Goal: Book appointment/travel/reservation

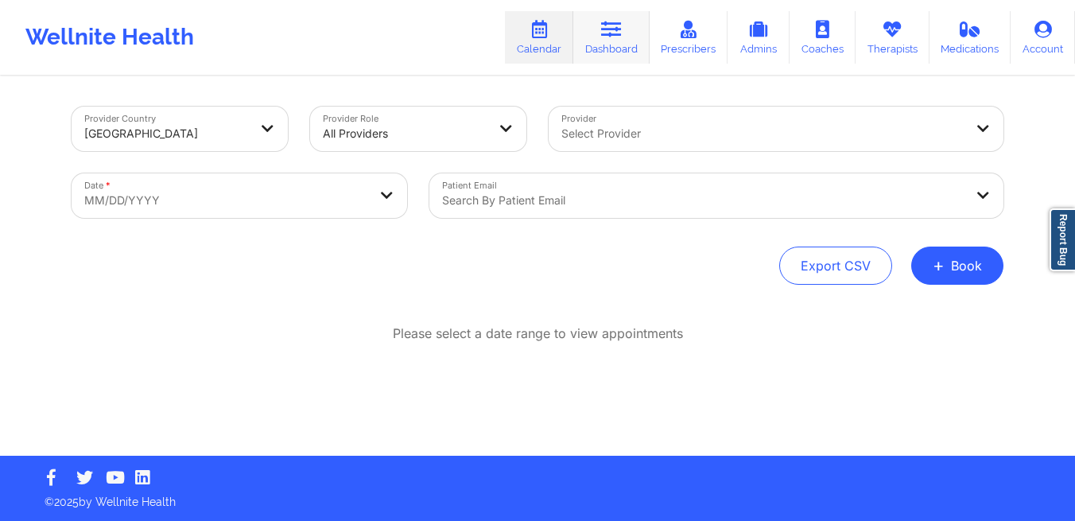
click at [621, 38] on icon at bounding box center [611, 29] width 21 height 17
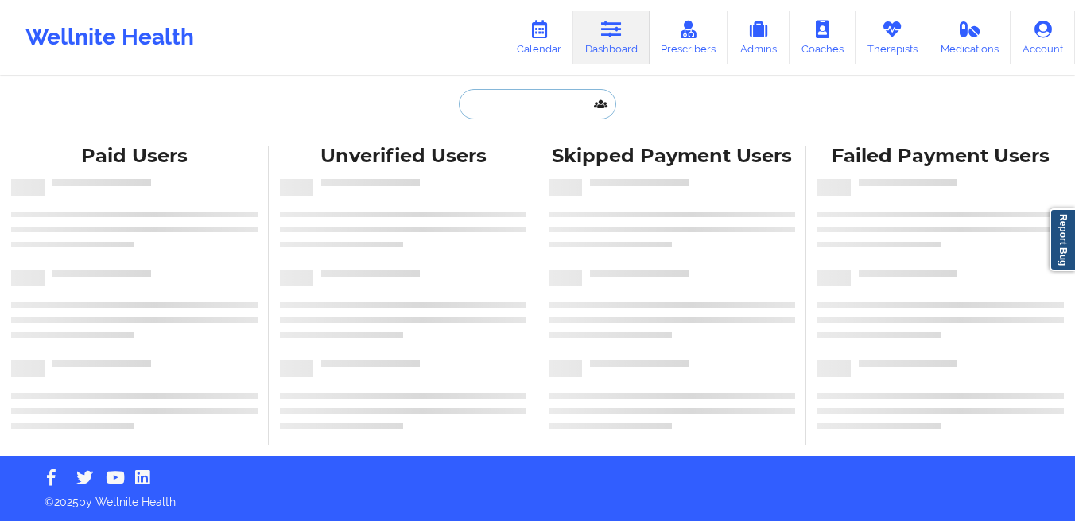
click at [480, 108] on input "text" at bounding box center [537, 104] width 157 height 30
paste input "[PERSON_NAME][GEOGRAPHIC_DATA]"
type input "[PERSON_NAME][GEOGRAPHIC_DATA]"
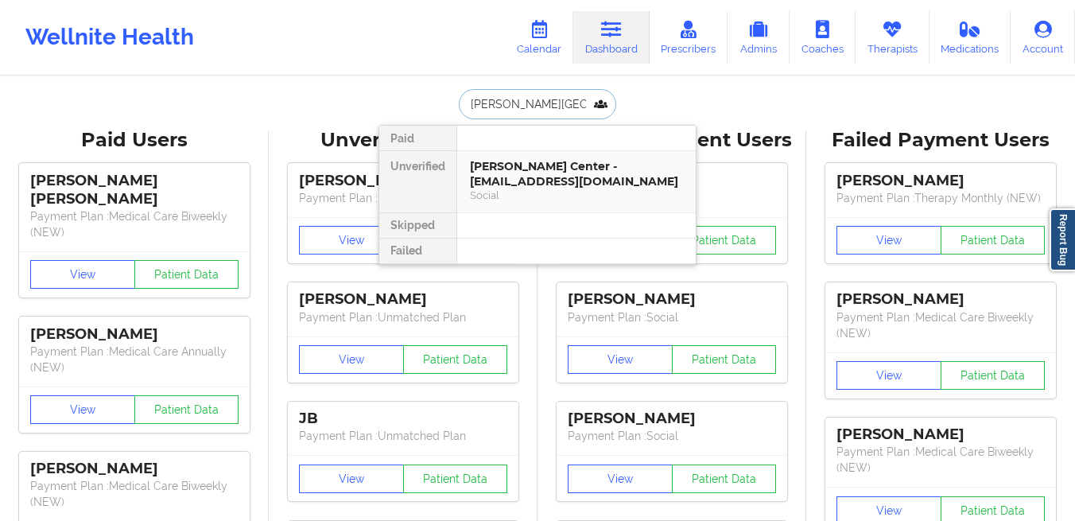
click at [501, 155] on div "[PERSON_NAME] Center - [EMAIL_ADDRESS][DOMAIN_NAME] Social" at bounding box center [576, 181] width 239 height 61
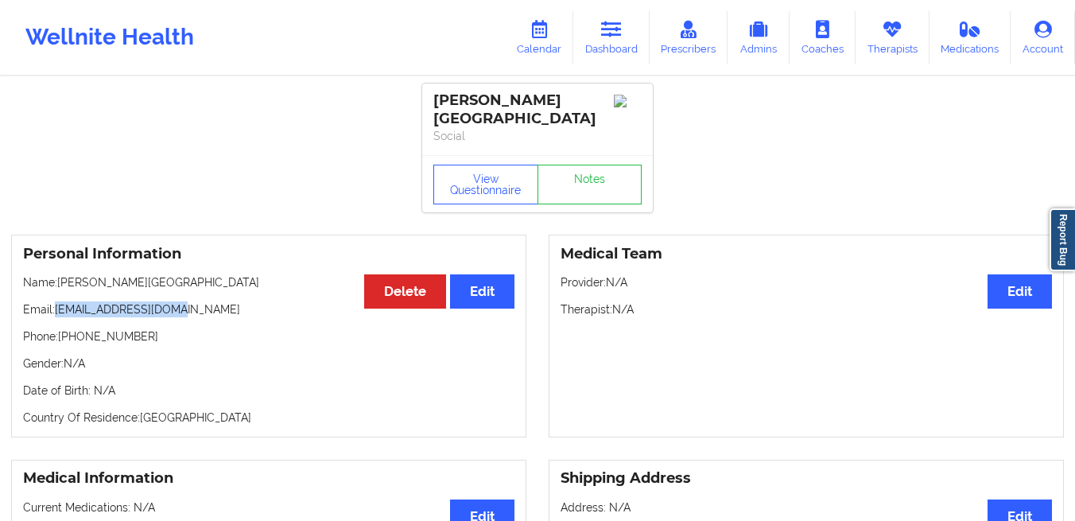
drag, startPoint x: 177, startPoint y: 299, endPoint x: 57, endPoint y: 298, distance: 119.3
click at [57, 301] on p "Email: [EMAIL_ADDRESS][DOMAIN_NAME]" at bounding box center [269, 309] width 492 height 16
copy p "[EMAIL_ADDRESS][DOMAIN_NAME]"
drag, startPoint x: 543, startPoint y: 103, endPoint x: 430, endPoint y: 103, distance: 113.8
click at [430, 103] on div "[PERSON_NAME] Center Social" at bounding box center [537, 120] width 231 height 72
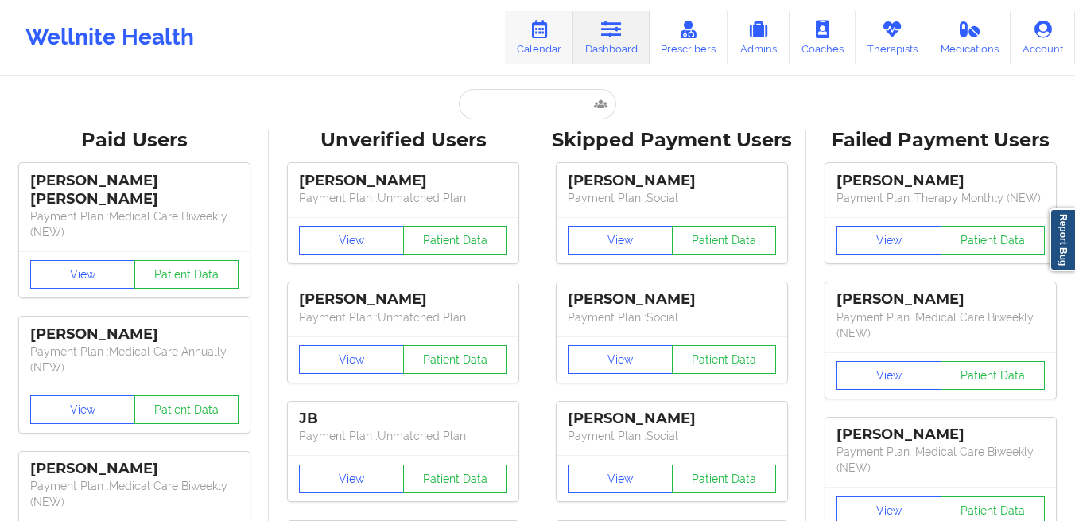
click at [536, 40] on link "Calendar" at bounding box center [539, 37] width 68 height 52
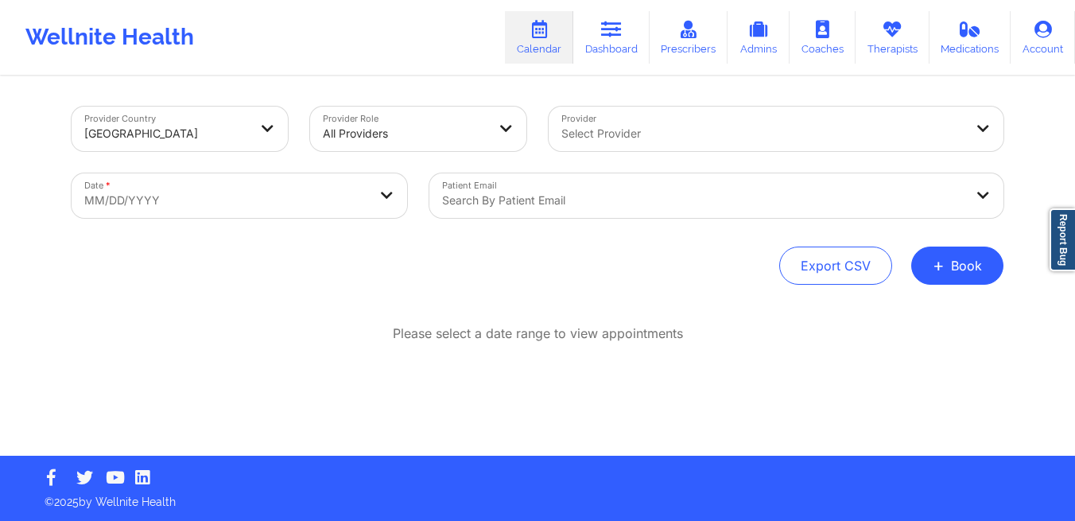
click at [338, 198] on body "Wellnite Health Calendar Dashboard Prescribers Admins Coaches Therapists Medica…" at bounding box center [537, 260] width 1075 height 521
select select "2025-8"
select select "2025-9"
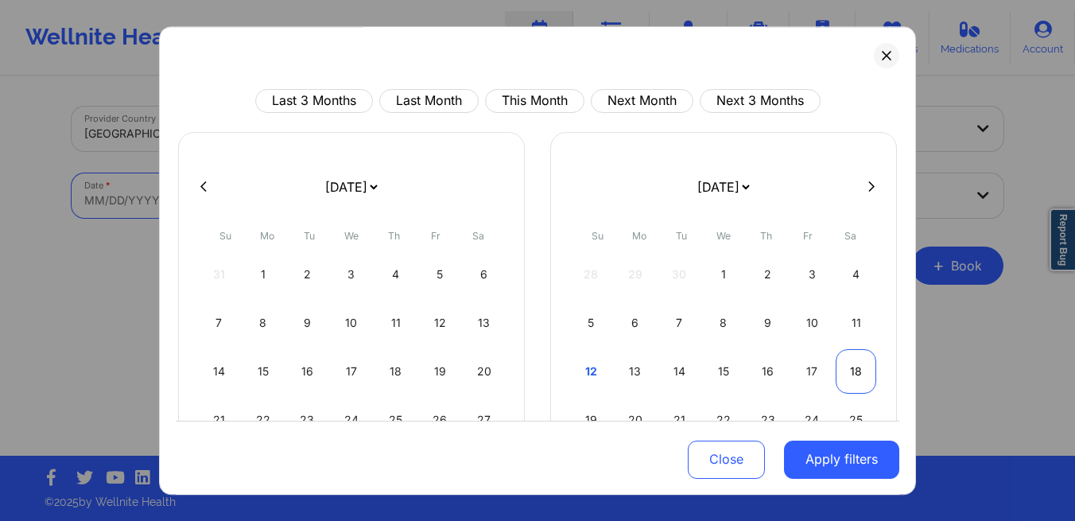
click at [850, 375] on div "18" at bounding box center [856, 371] width 41 height 45
select select "2025-9"
select select "2025-10"
select select "2025-9"
select select "2025-10"
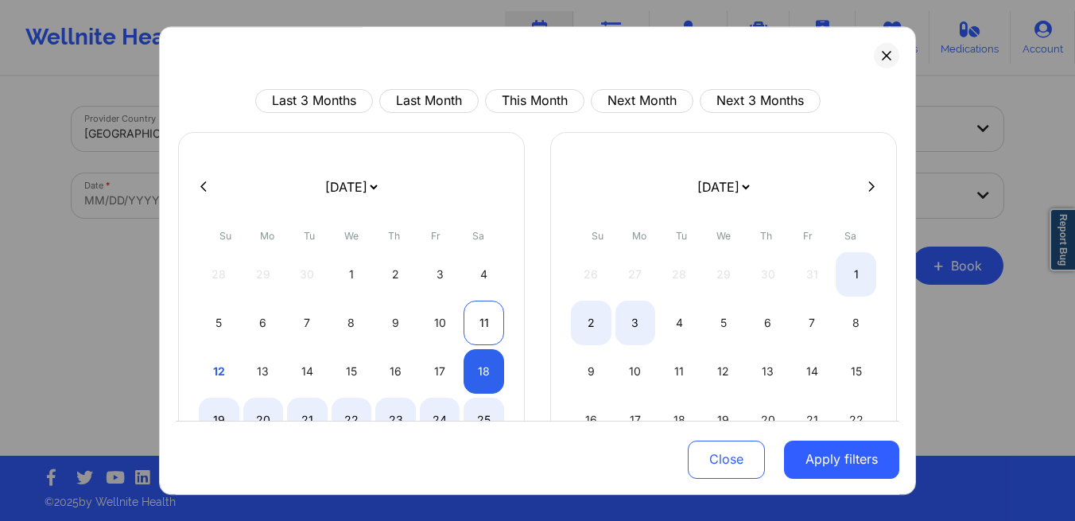
select select "2025-9"
select select "2025-10"
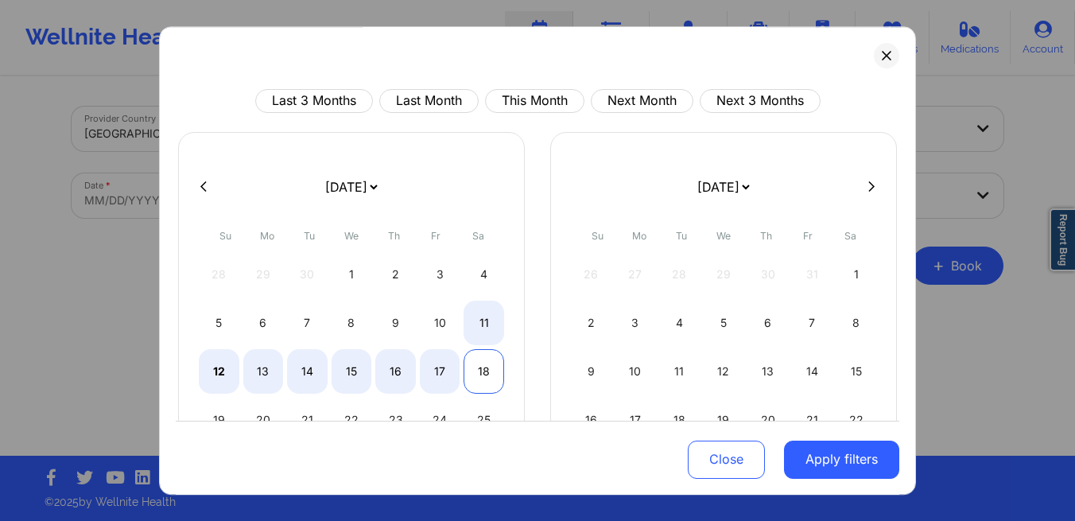
select select "2025-9"
select select "2025-10"
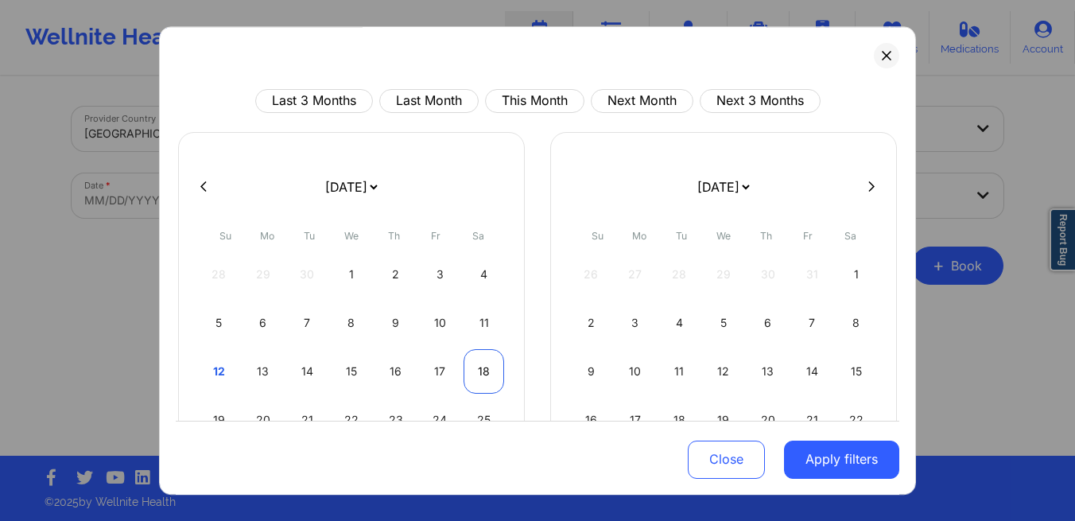
click at [474, 371] on div "18" at bounding box center [484, 371] width 41 height 45
select select "2025-9"
select select "2025-10"
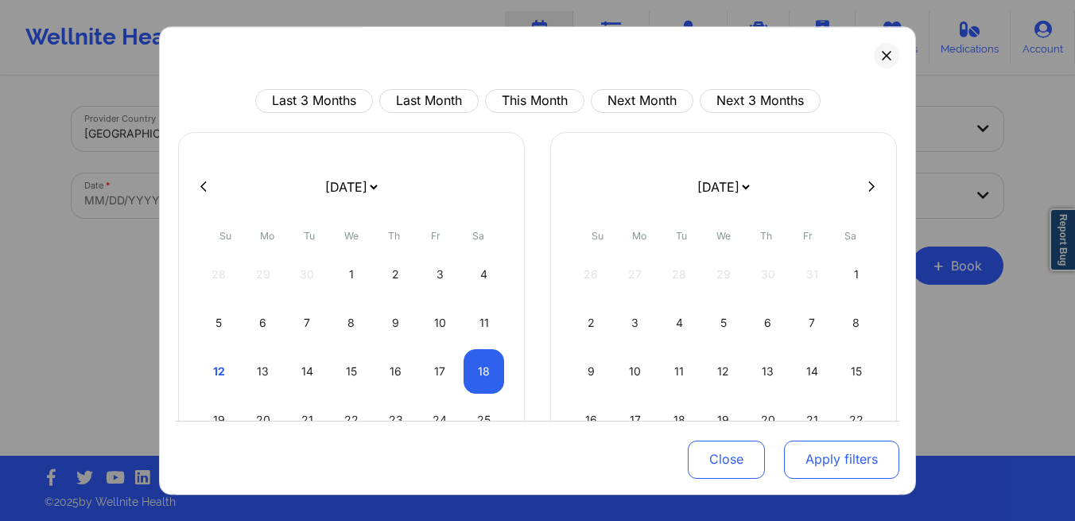
click at [819, 464] on button "Apply filters" at bounding box center [841, 459] width 115 height 38
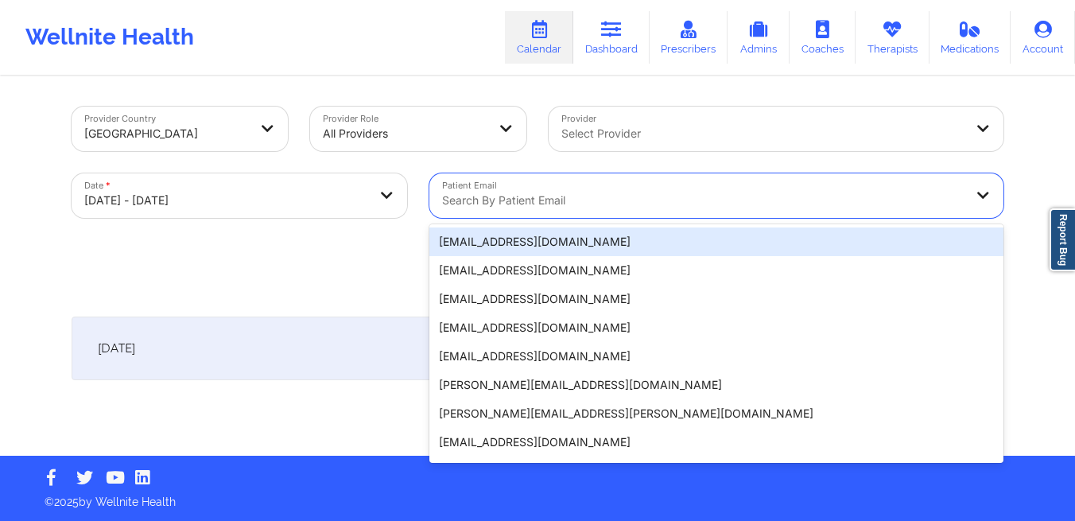
click at [568, 196] on div at bounding box center [703, 200] width 522 height 19
paste input "[PERSON_NAME][GEOGRAPHIC_DATA]"
type input "[PERSON_NAME][GEOGRAPHIC_DATA]"
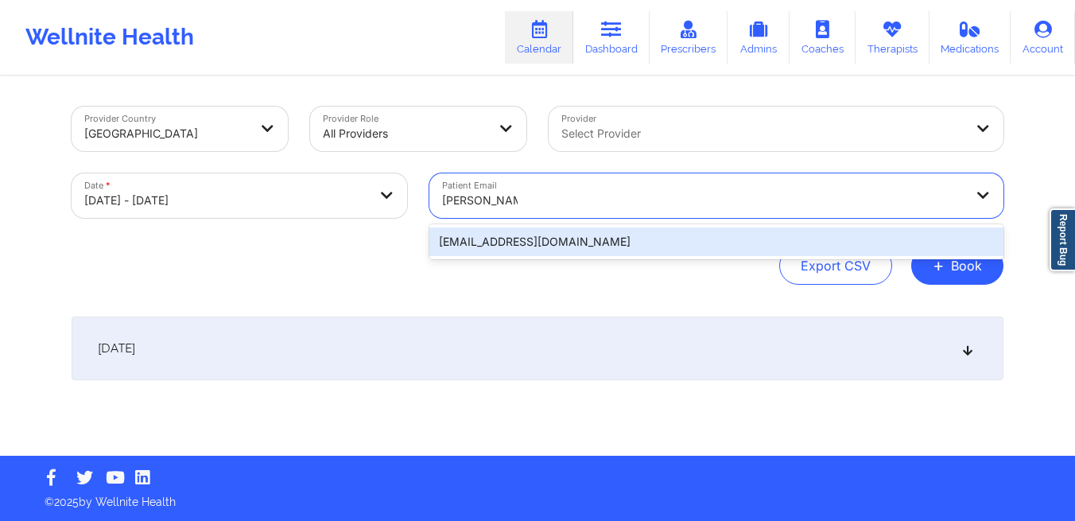
click at [566, 242] on div "[EMAIL_ADDRESS][DOMAIN_NAME]" at bounding box center [717, 241] width 574 height 29
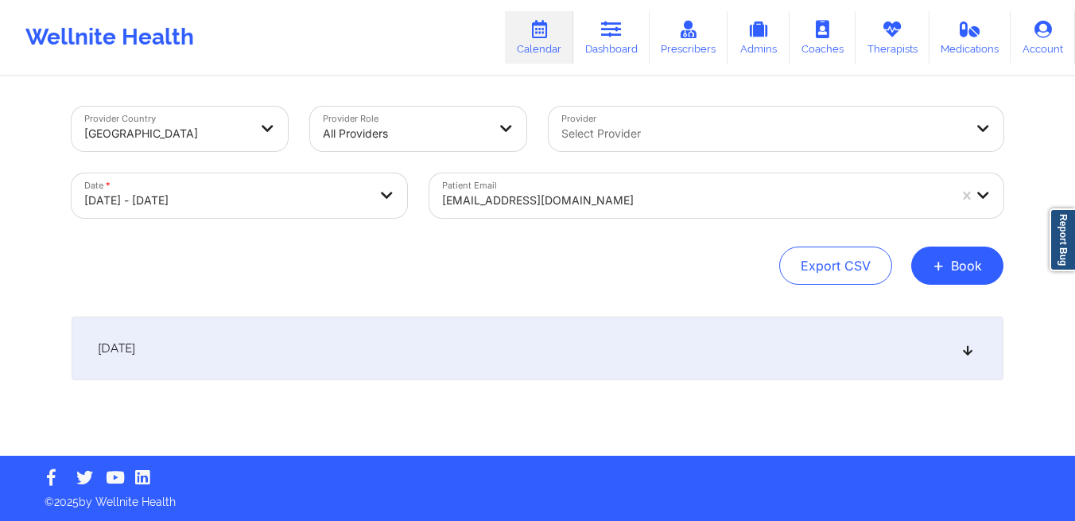
click at [619, 333] on div "October 18, 2025" at bounding box center [538, 349] width 932 height 64
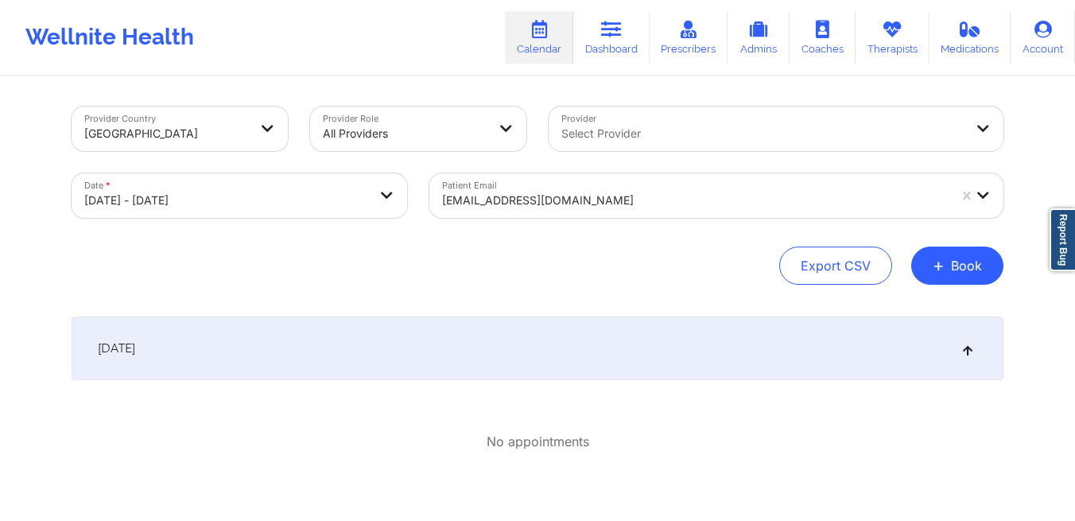
scroll to position [98, 0]
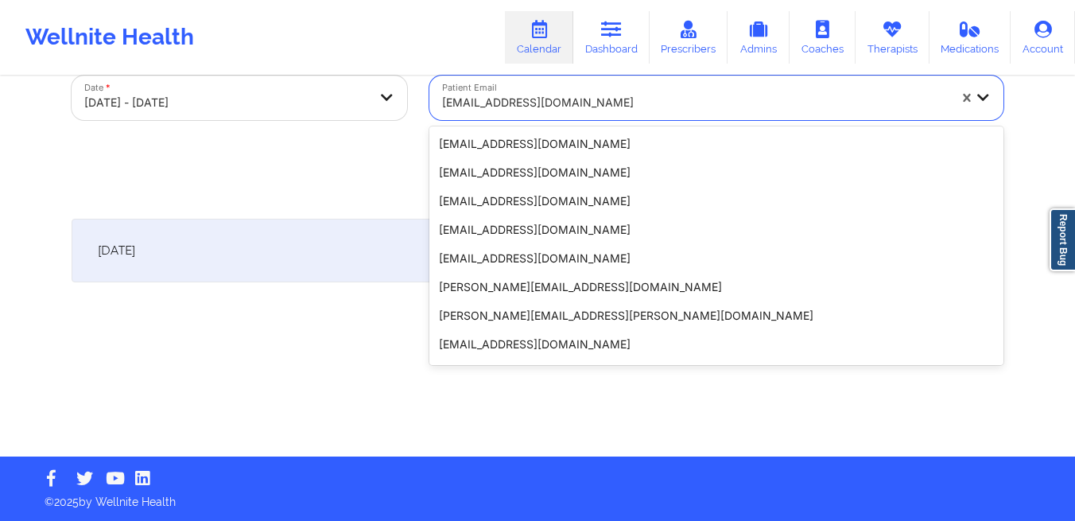
click at [620, 100] on div at bounding box center [695, 102] width 506 height 19
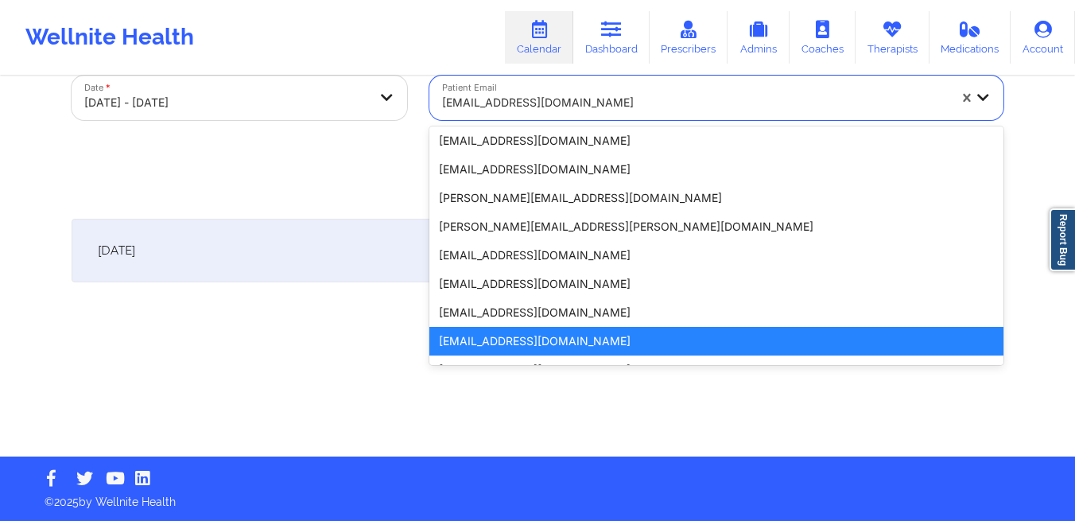
paste input "Divine Brown"
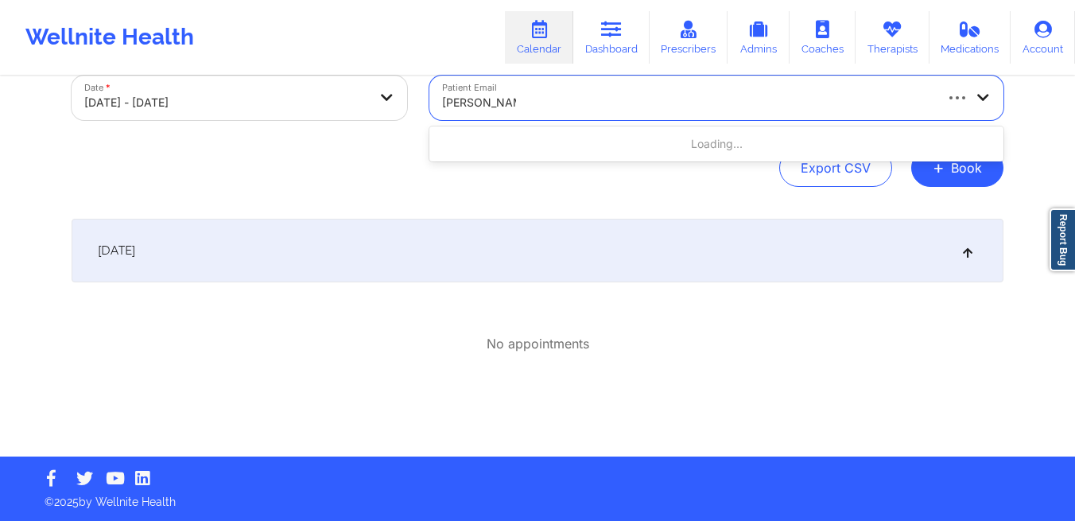
scroll to position [0, 0]
type input "Divine Brown"
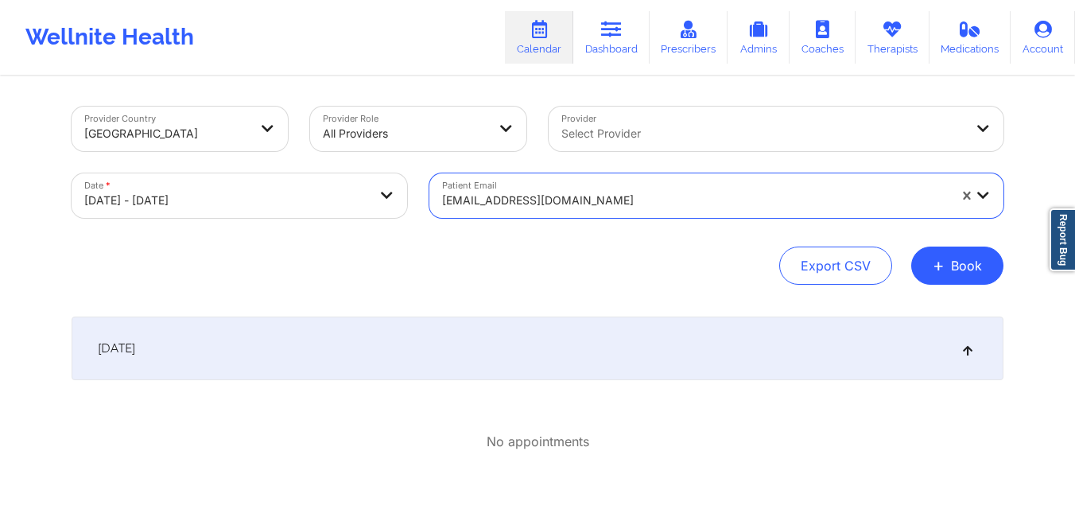
click at [535, 191] on div at bounding box center [695, 200] width 506 height 19
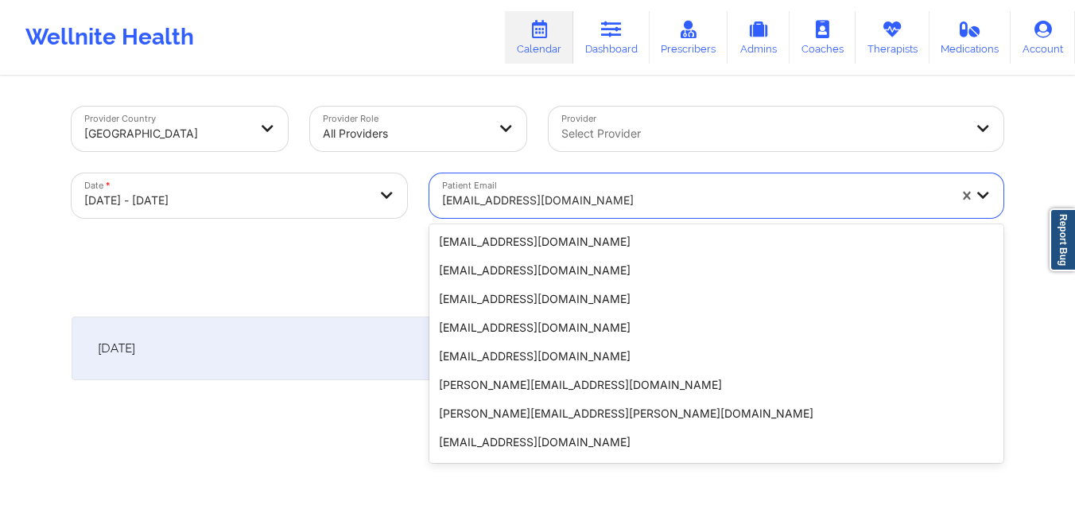
scroll to position [89, 0]
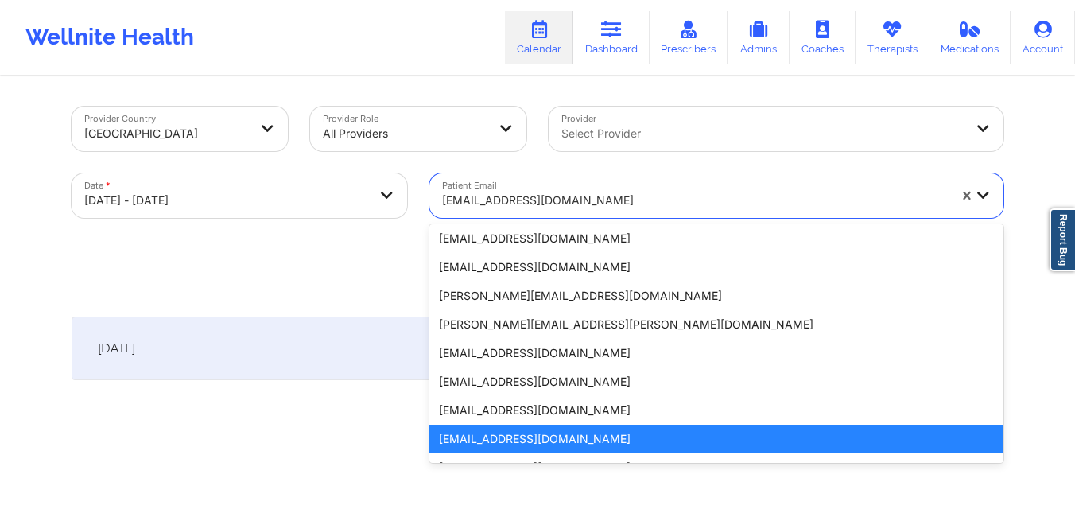
paste input "barnett.amanda828@gmail.com"
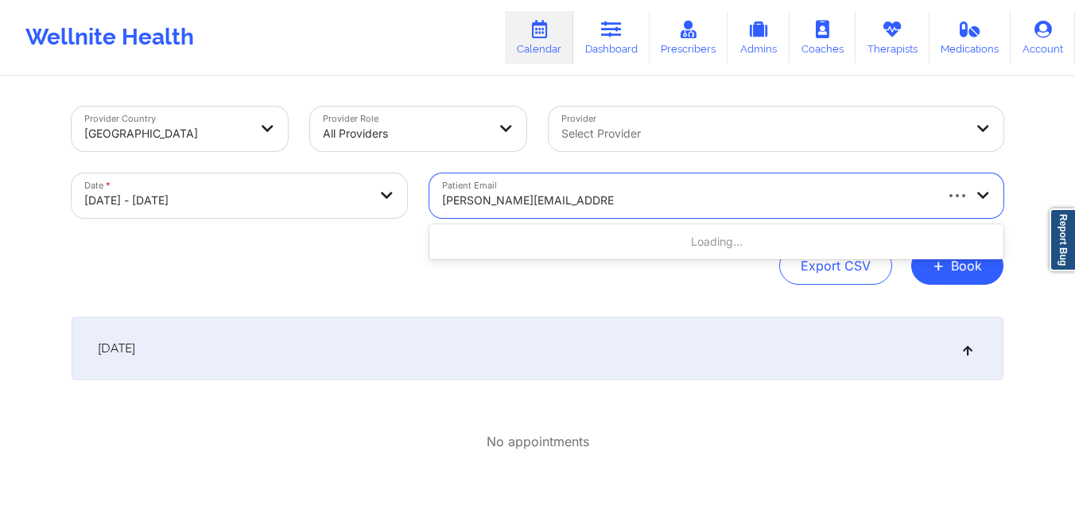
scroll to position [0, 0]
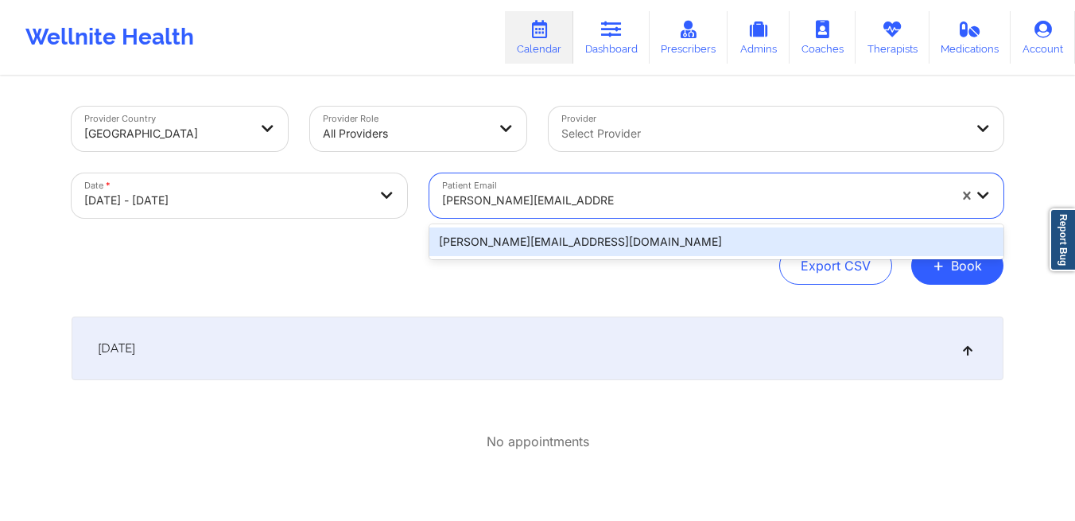
type input "barnett.amanda828@gmail.com"
select select "2025-9"
select select "2025-10"
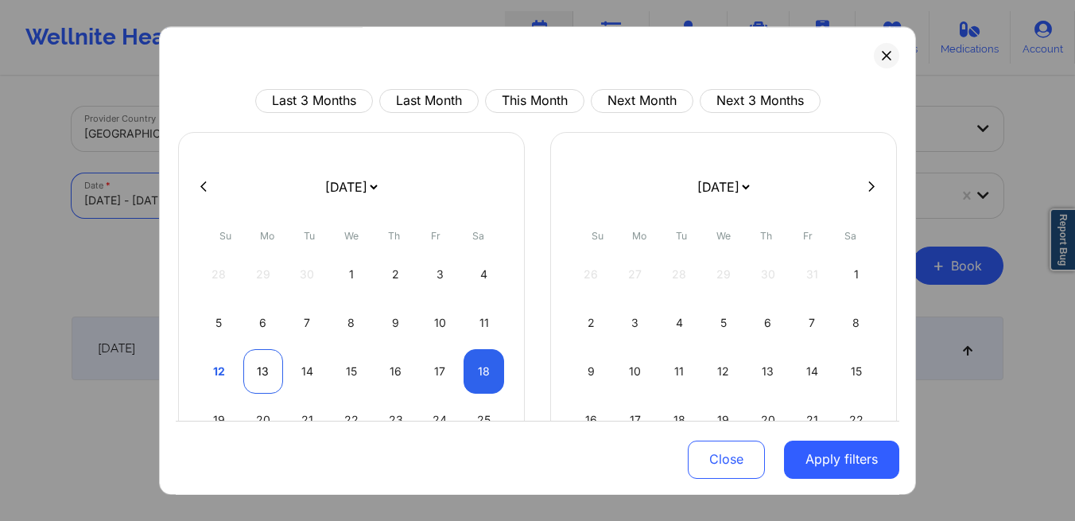
click at [264, 362] on div "13" at bounding box center [263, 371] width 41 height 45
select select "2025-9"
select select "2025-10"
click at [264, 361] on div "13" at bounding box center [263, 371] width 41 height 45
select select "2025-9"
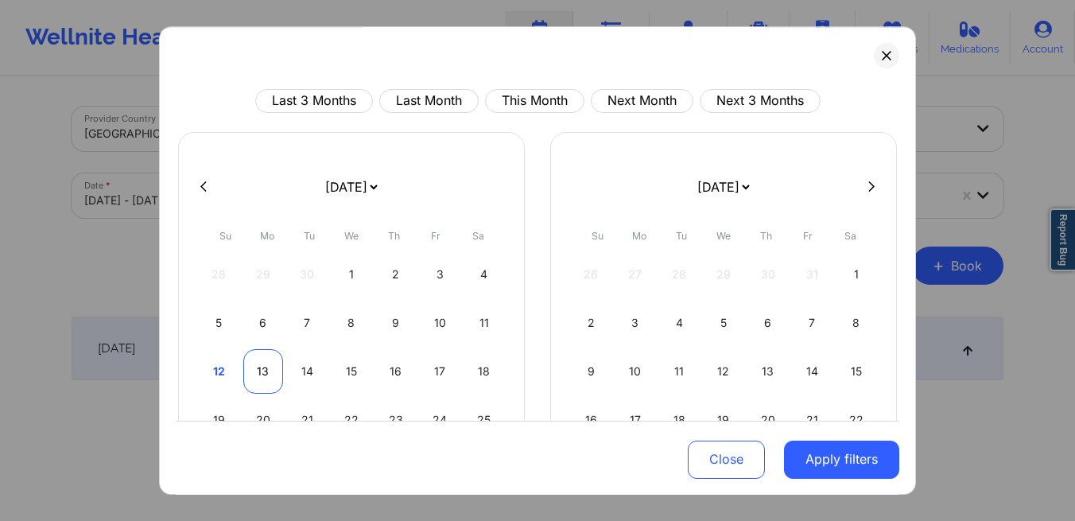
select select "2025-10"
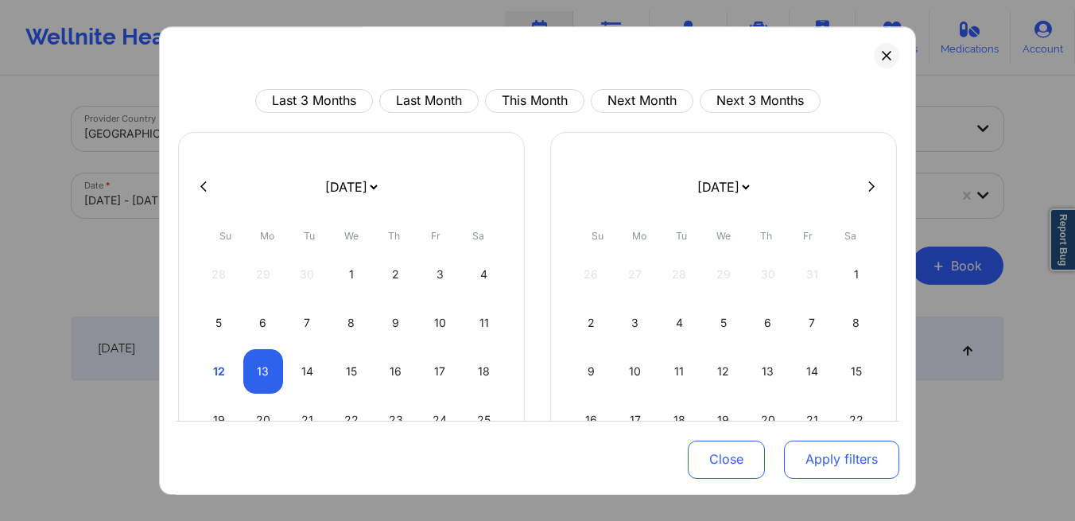
click at [807, 464] on button "Apply filters" at bounding box center [841, 459] width 115 height 38
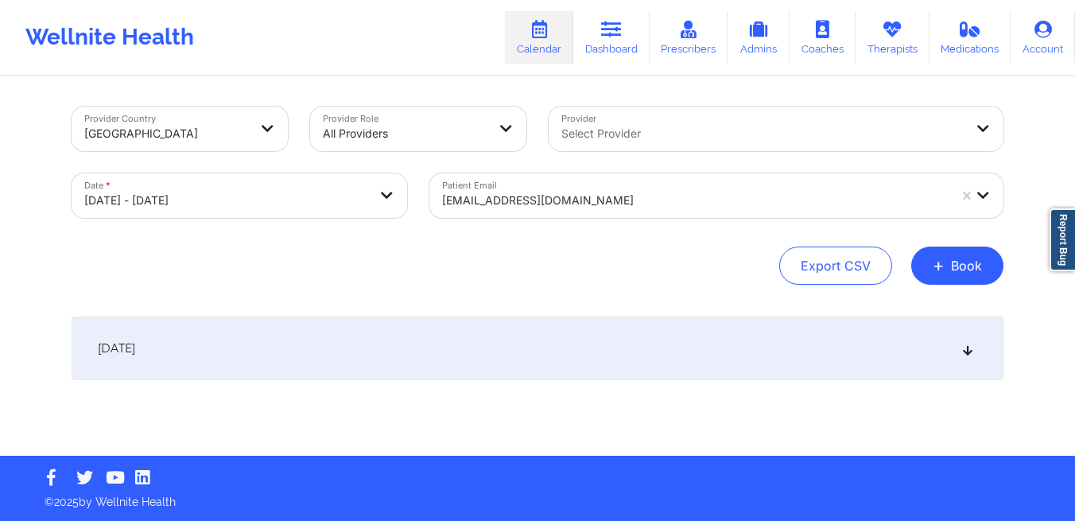
click at [549, 339] on div "October 13, 2025" at bounding box center [538, 349] width 932 height 64
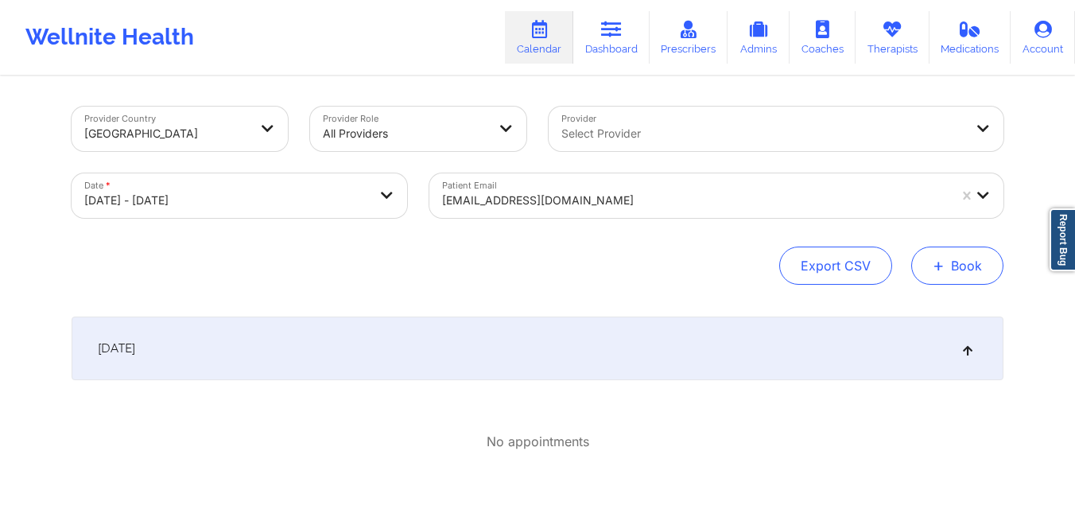
click at [959, 272] on button "+ Book" at bounding box center [958, 266] width 92 height 38
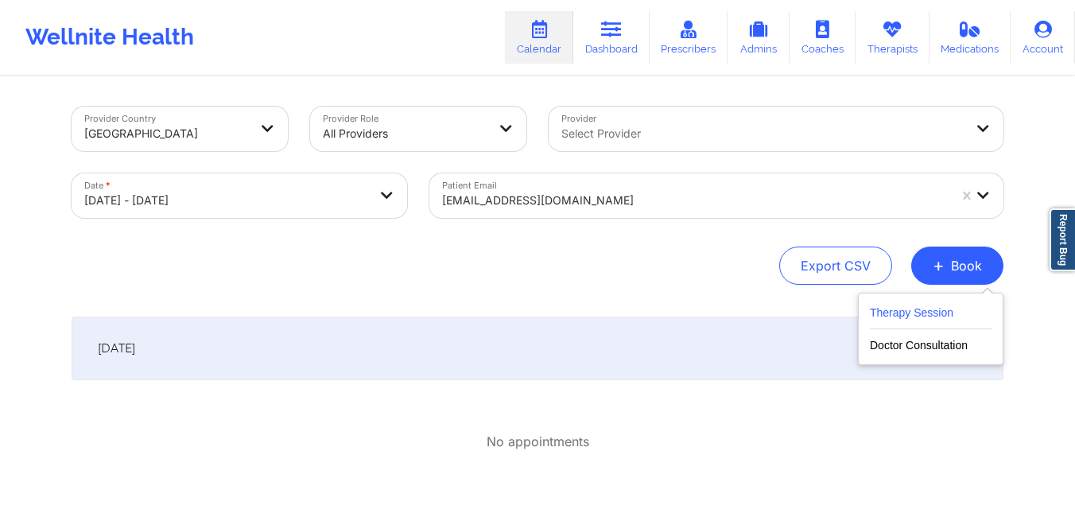
click at [966, 320] on button "Therapy Session" at bounding box center [931, 316] width 122 height 26
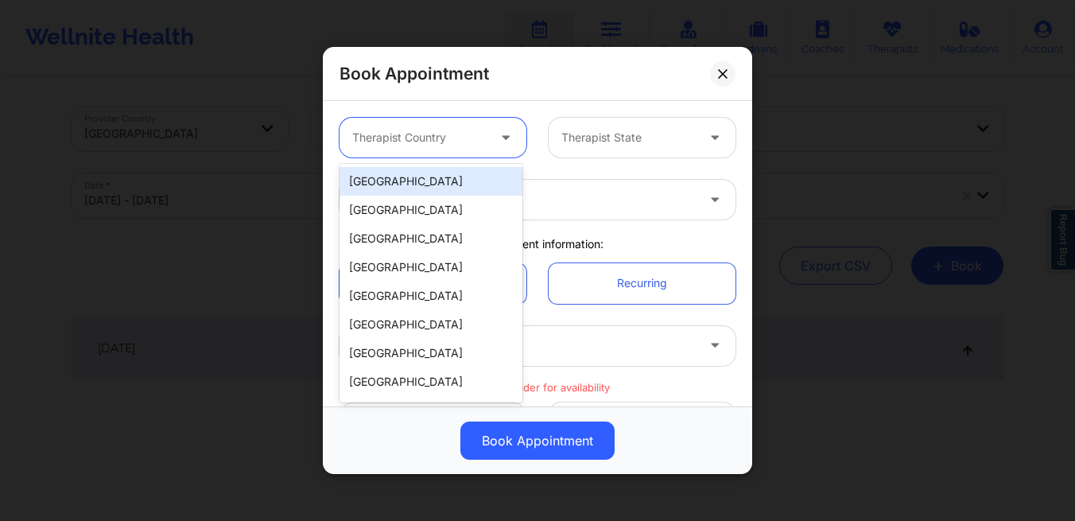
click at [470, 131] on div at bounding box center [419, 137] width 134 height 19
click at [416, 181] on div "[GEOGRAPHIC_DATA]" at bounding box center [431, 181] width 183 height 29
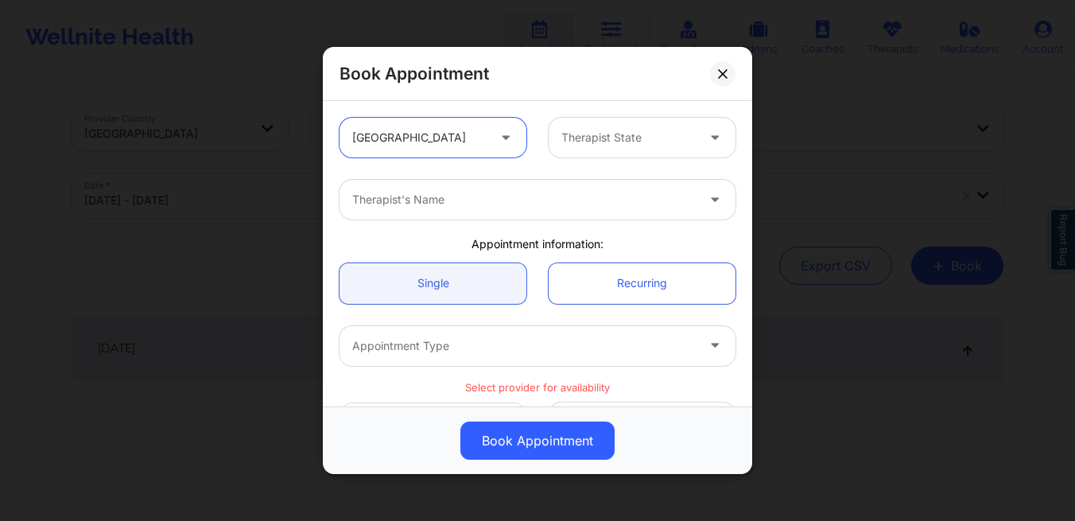
click at [589, 149] on div "Therapist State" at bounding box center [623, 138] width 149 height 40
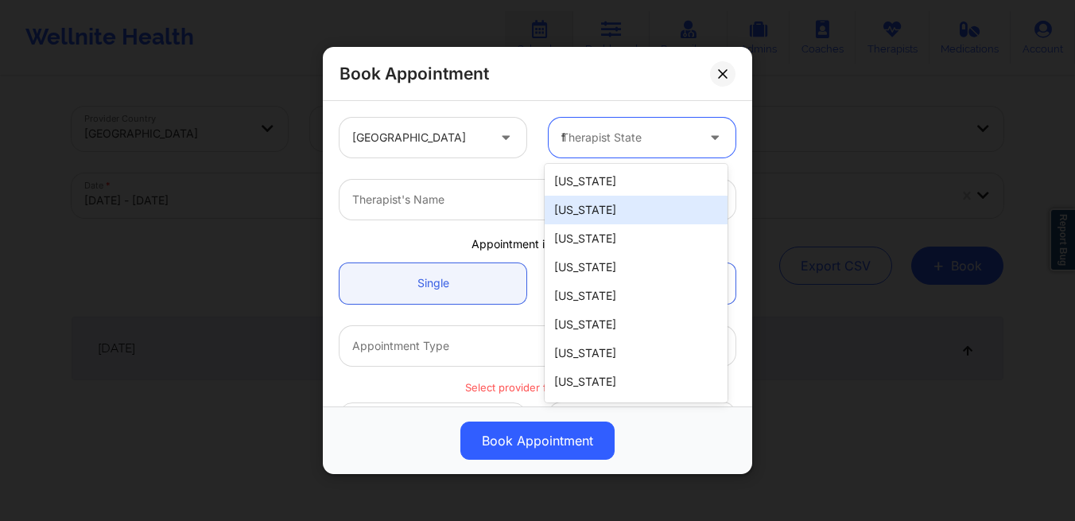
type input "fl"
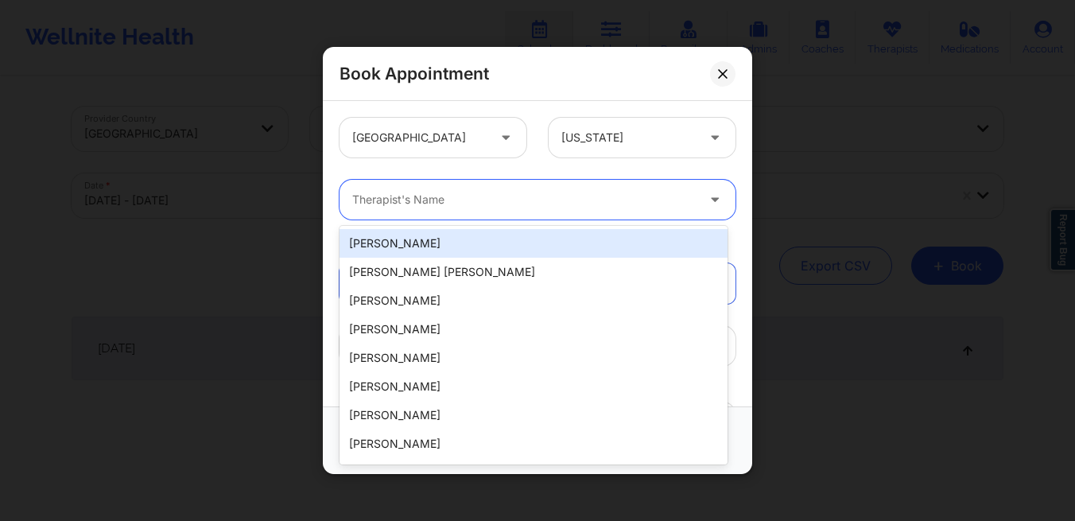
click at [471, 212] on div "Therapist's Name" at bounding box center [519, 200] width 358 height 40
type input "r"
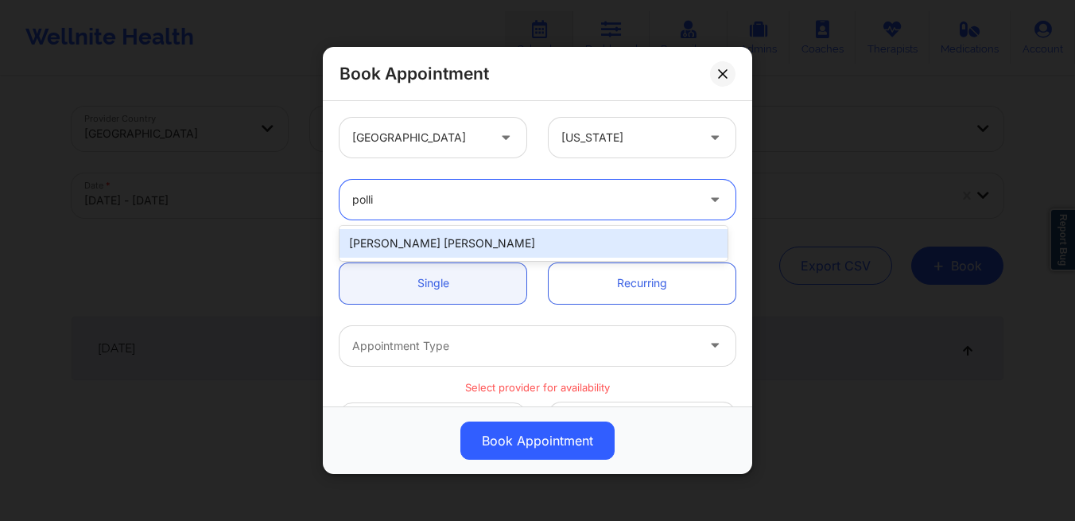
type input "pollin"
click at [443, 244] on div "Richard Ryan Kenneth Pollino" at bounding box center [534, 243] width 388 height 29
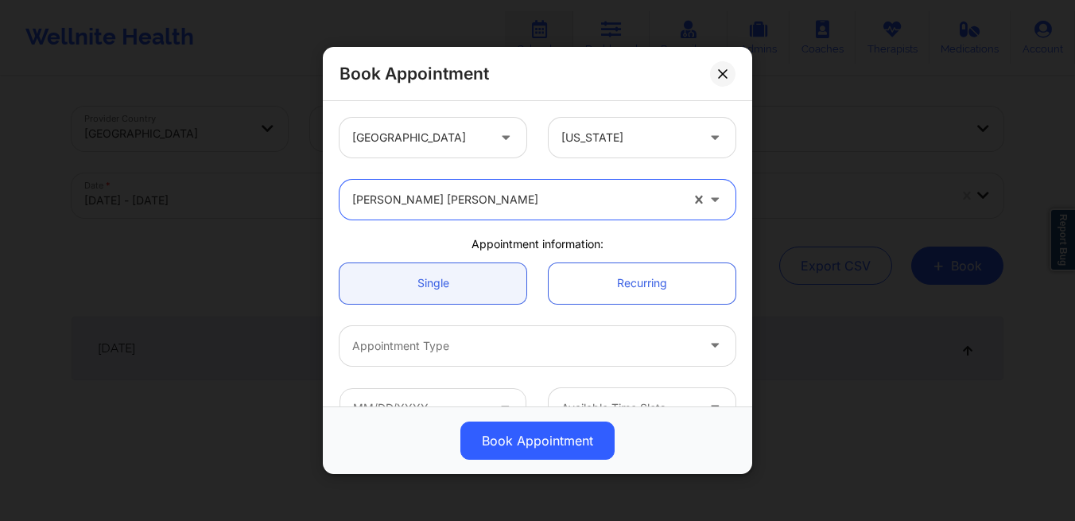
click at [624, 142] on div at bounding box center [629, 137] width 134 height 19
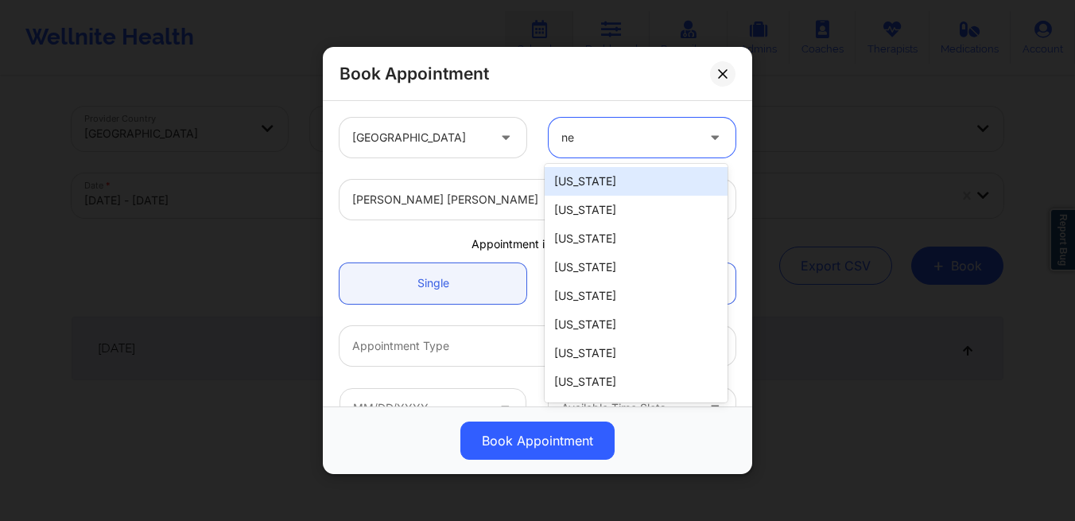
type input "new"
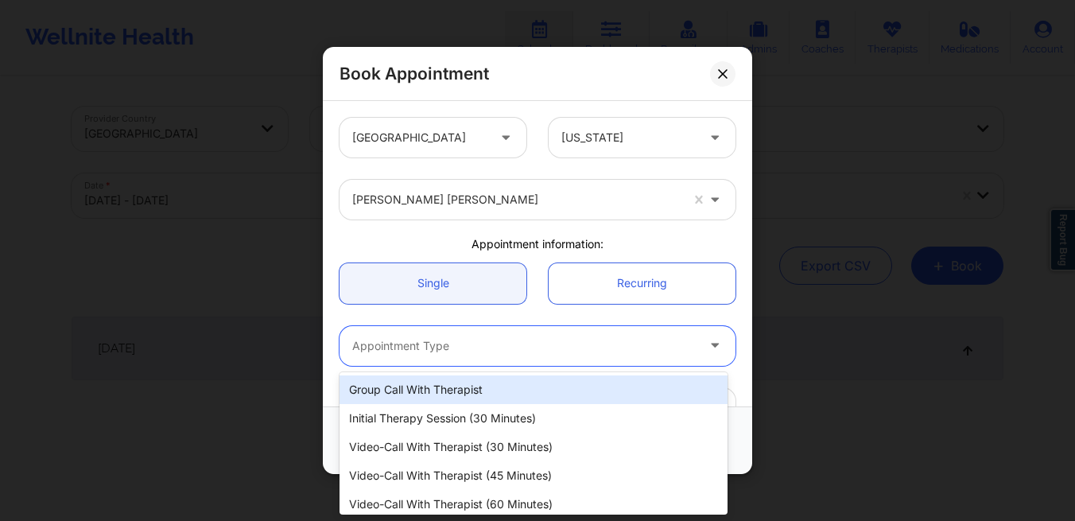
click at [473, 348] on div at bounding box center [524, 345] width 344 height 19
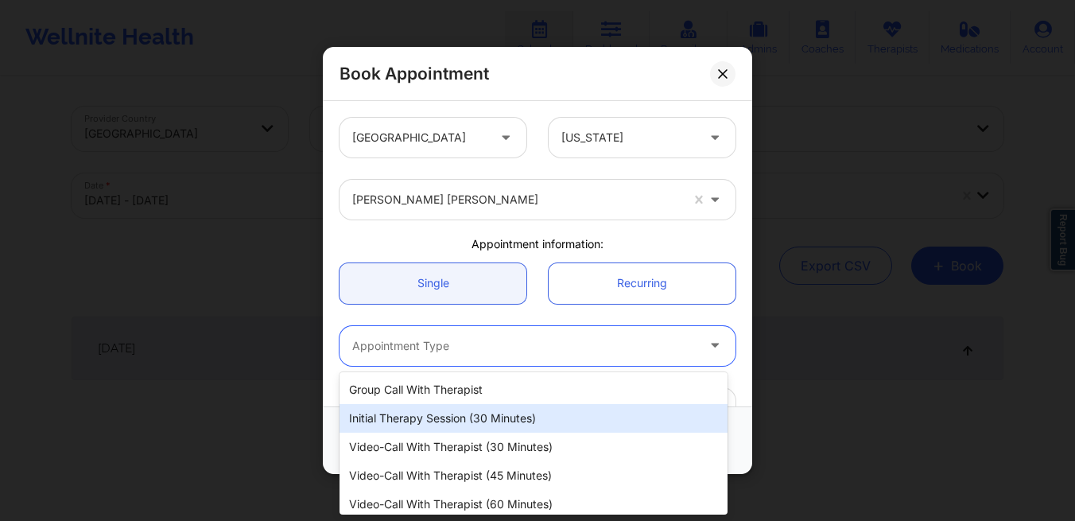
click at [476, 413] on div "Initial Therapy Session (30 minutes)" at bounding box center [534, 418] width 388 height 29
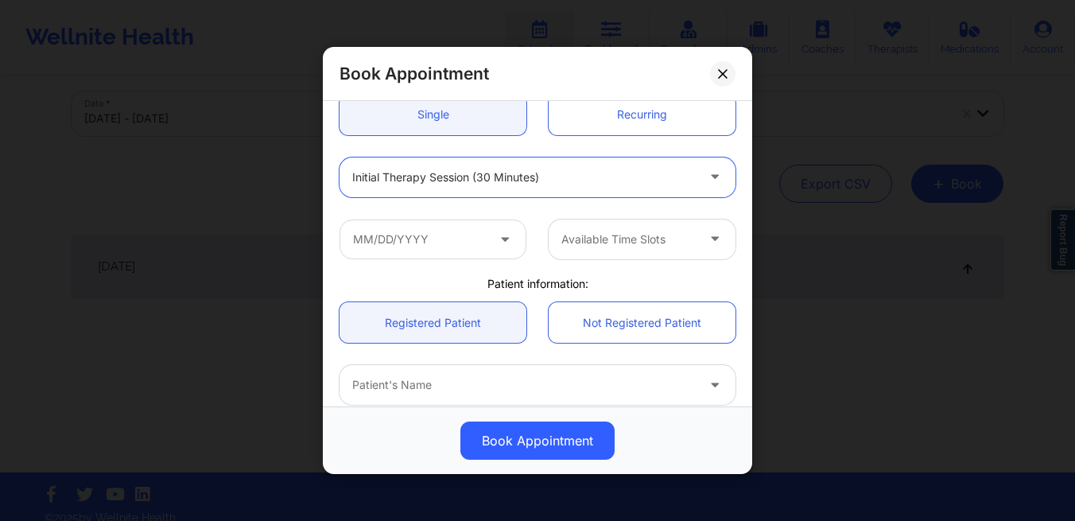
scroll to position [175, 0]
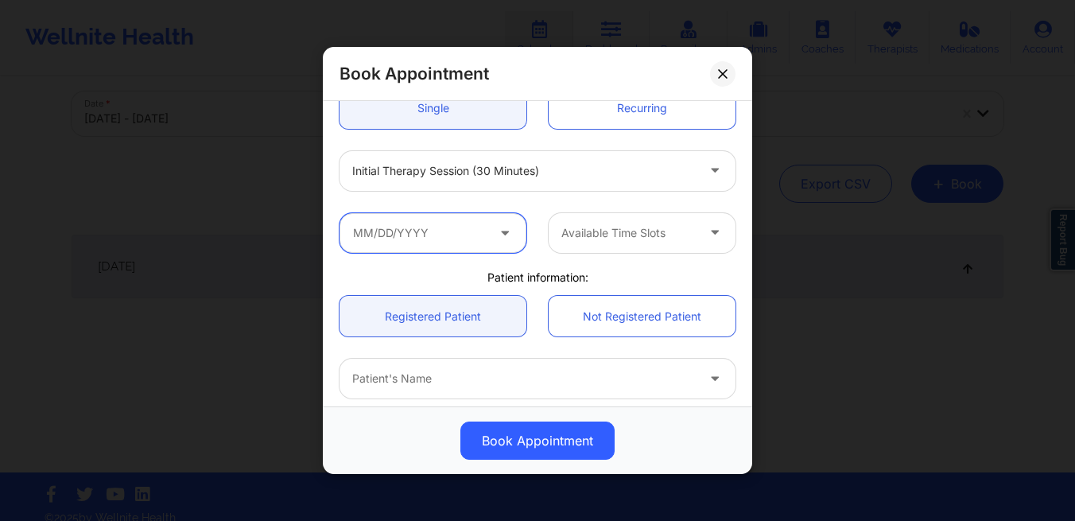
click at [441, 232] on input "text" at bounding box center [433, 233] width 187 height 40
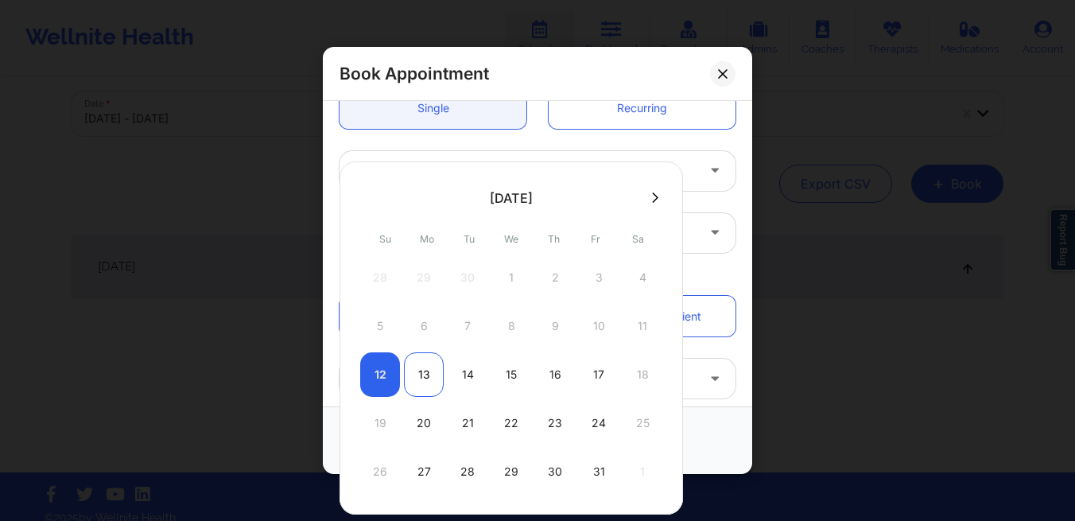
click at [425, 379] on div "13" at bounding box center [424, 374] width 40 height 45
type input "10/13/2025"
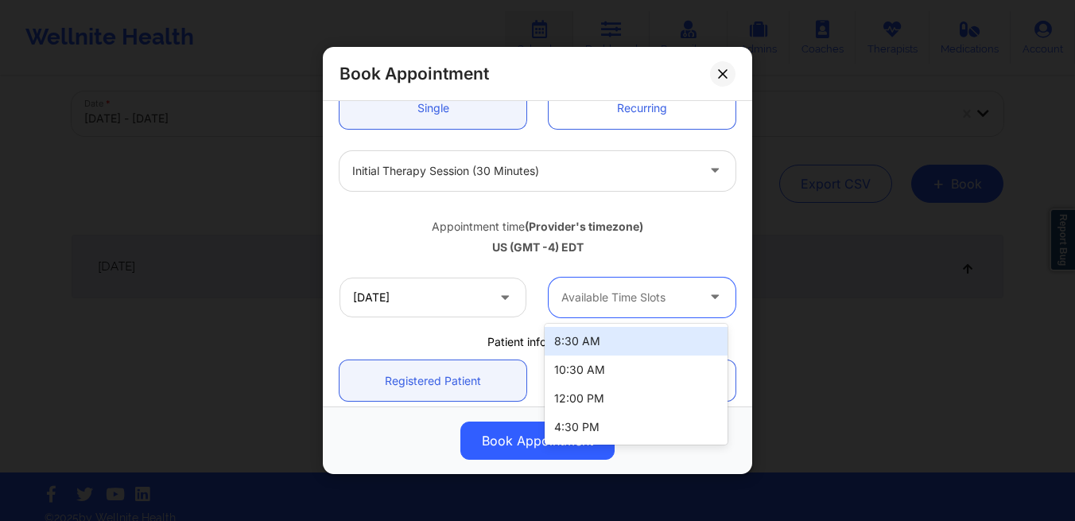
click at [589, 308] on div "Available Time Slots" at bounding box center [623, 298] width 149 height 40
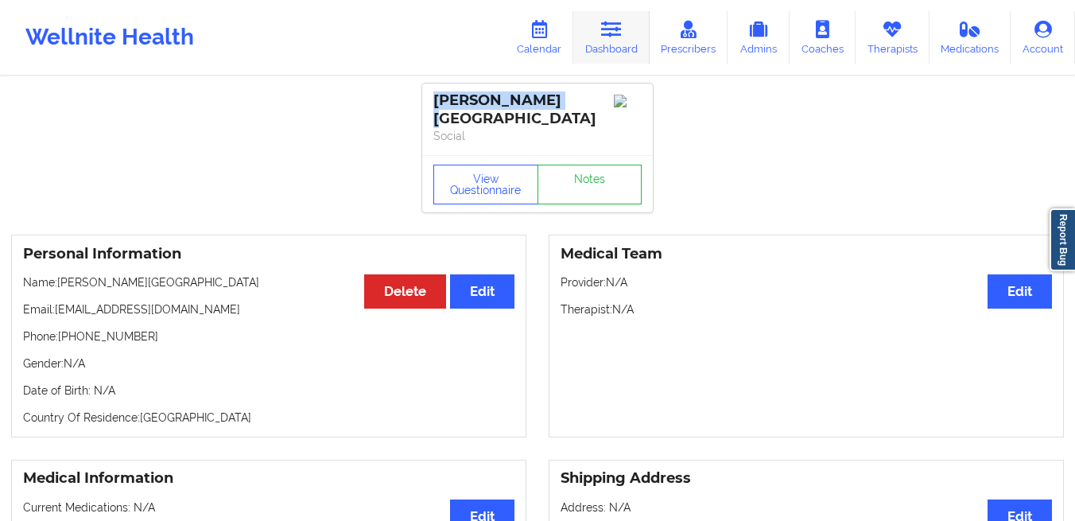
click at [617, 39] on link "Dashboard" at bounding box center [612, 37] width 76 height 52
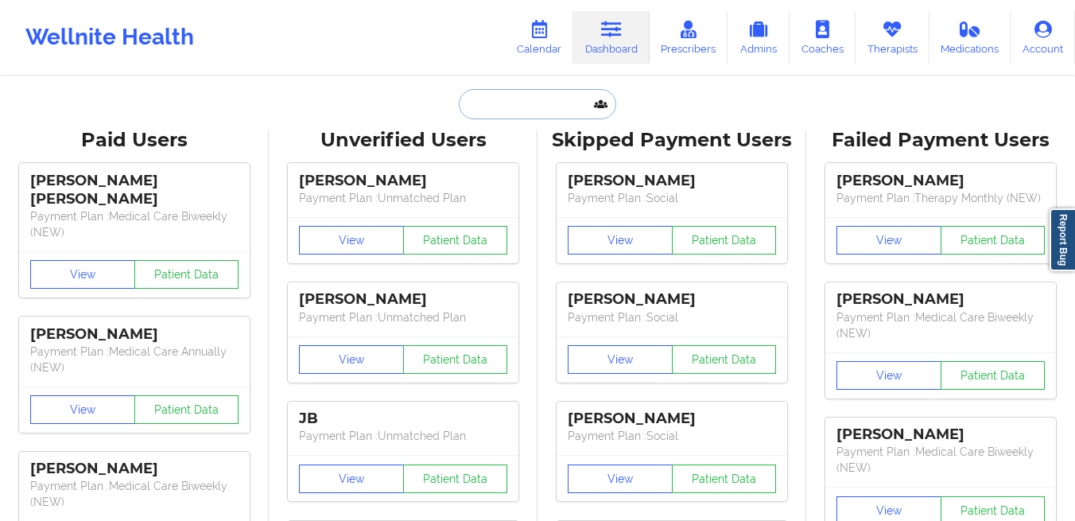
click at [488, 105] on input "text" at bounding box center [537, 104] width 157 height 30
paste input "fantacis615@gmail.com"
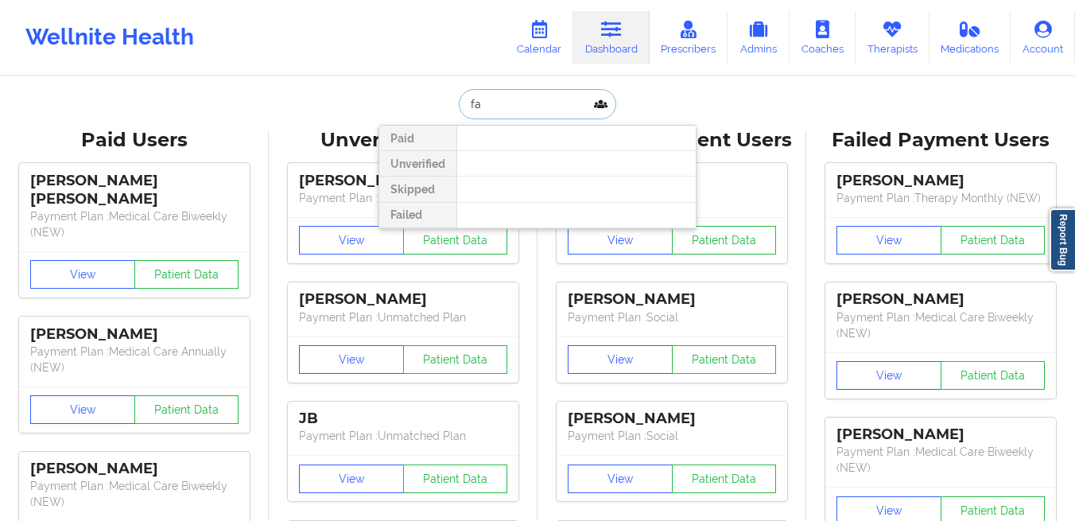
type input "f"
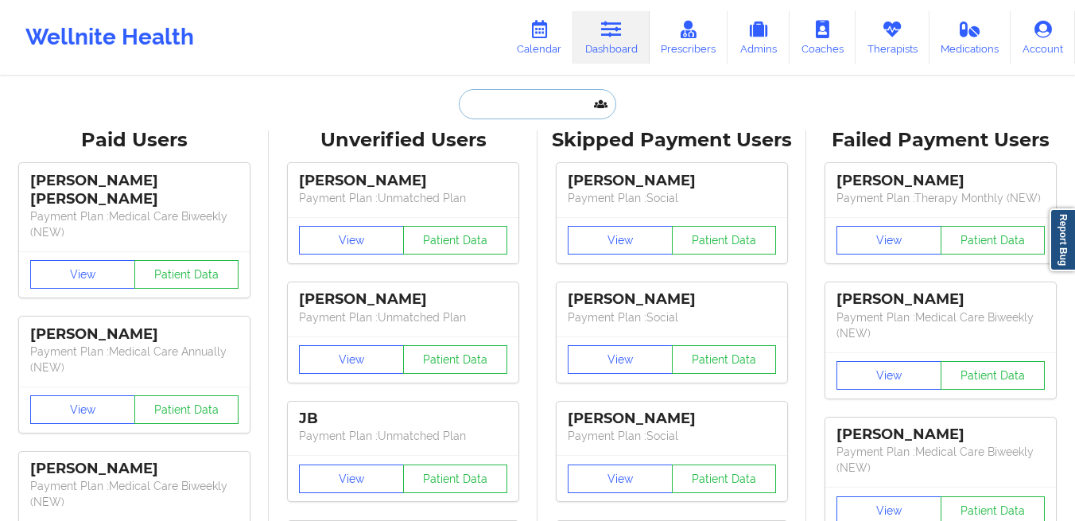
paste input "r.roseman05@outlook.com"
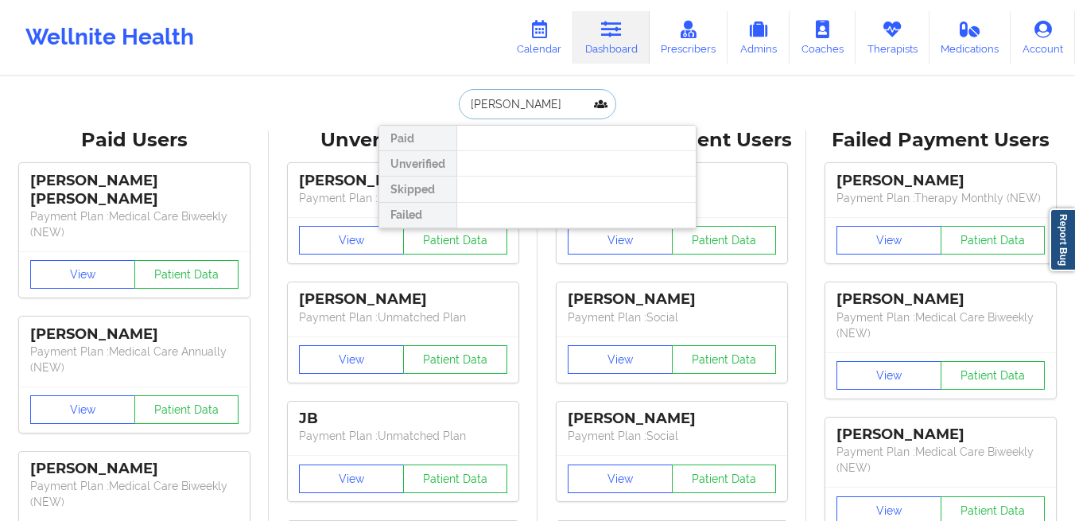
type input "duane roseman"
click at [896, 56] on link "Therapists" at bounding box center [893, 37] width 74 height 52
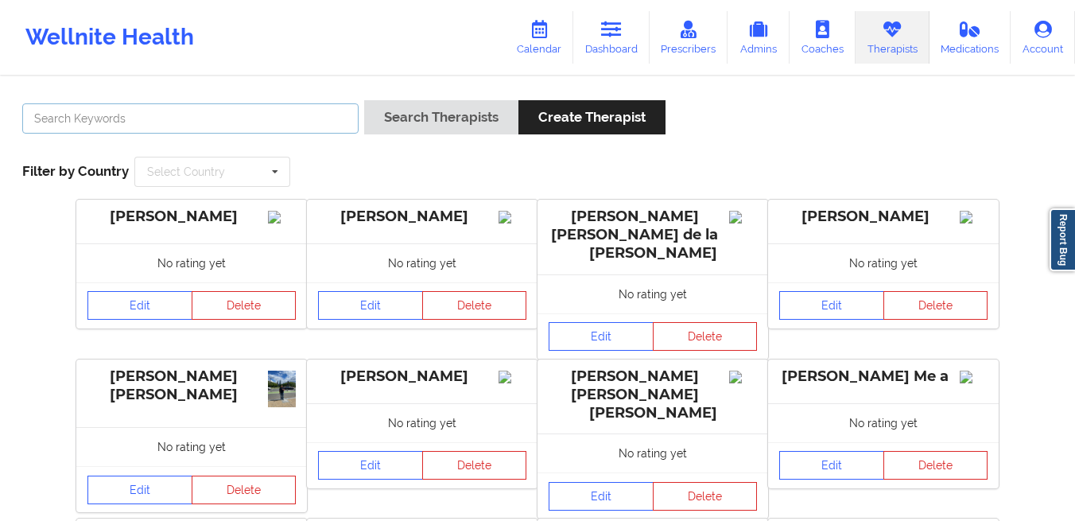
click at [279, 120] on input "text" at bounding box center [190, 118] width 336 height 30
type input "dashima green"
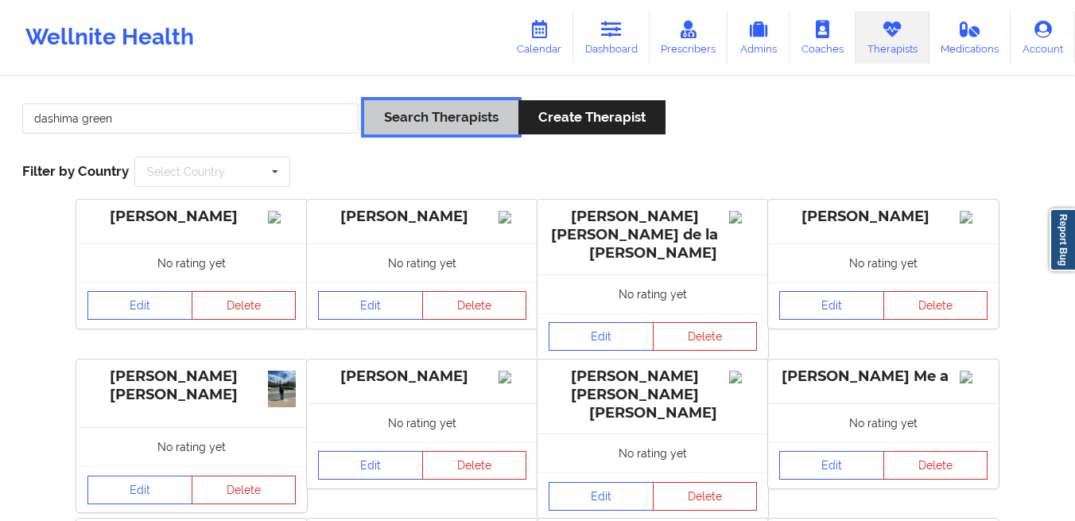
click at [401, 129] on button "Search Therapists" at bounding box center [441, 117] width 154 height 34
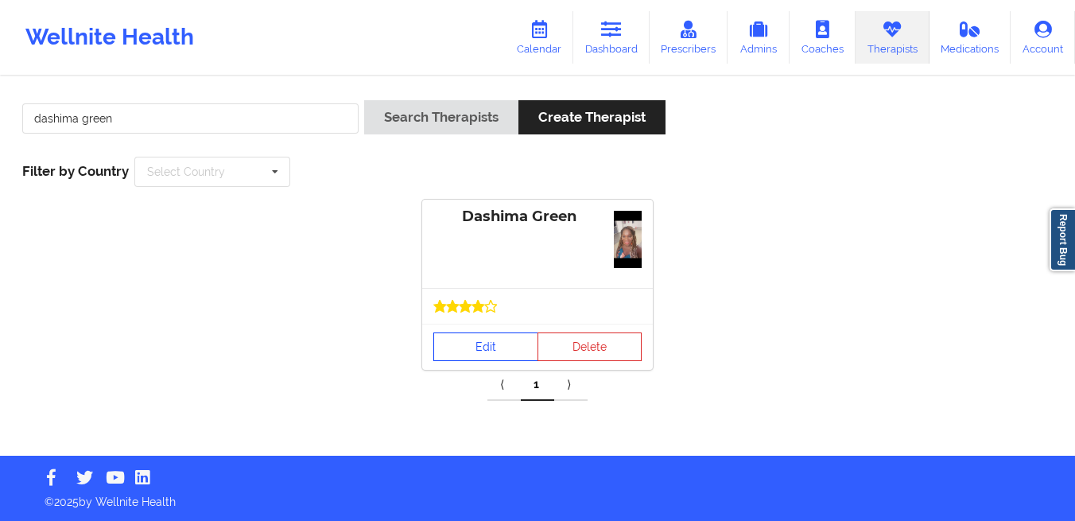
click at [462, 346] on link "Edit" at bounding box center [486, 346] width 105 height 29
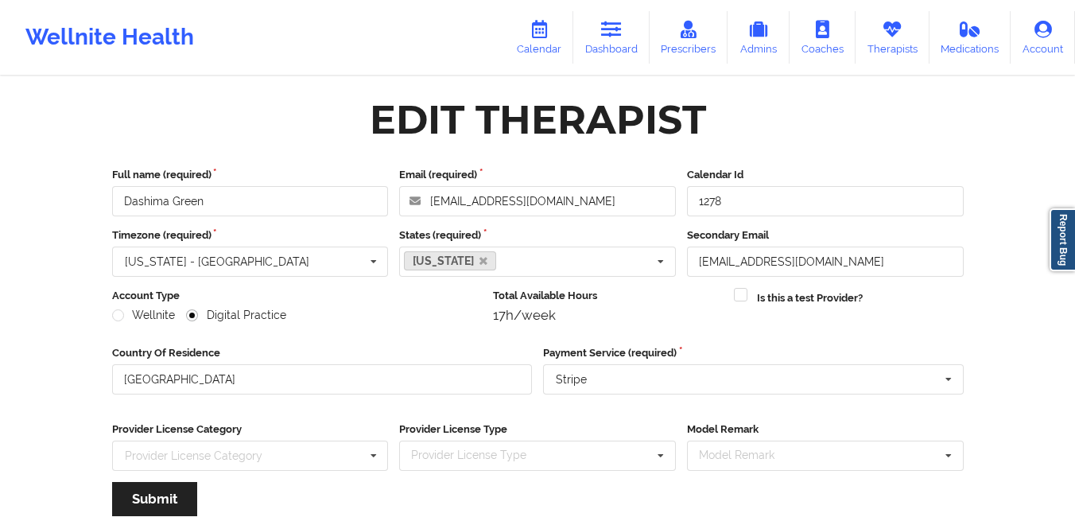
scroll to position [192, 0]
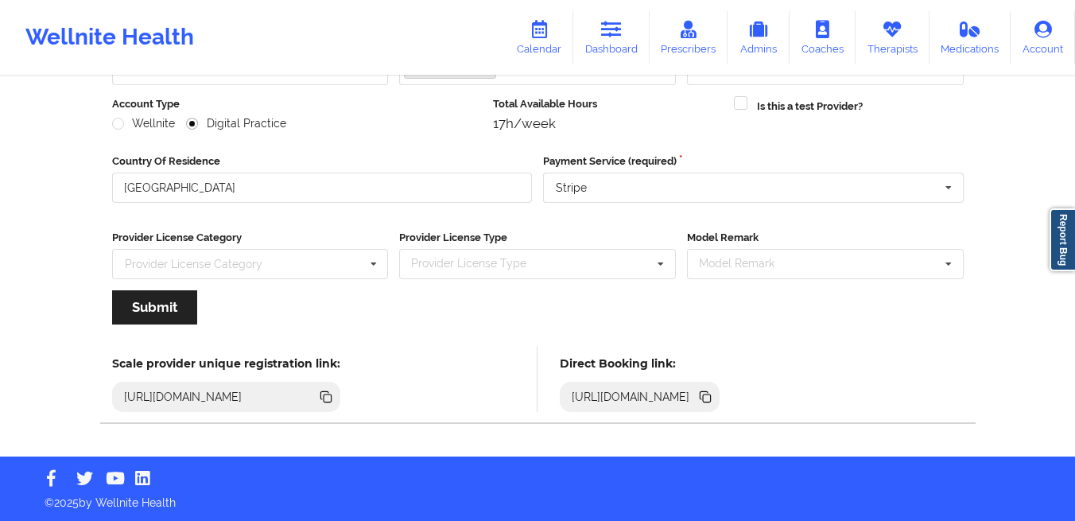
click at [711, 400] on icon at bounding box center [707, 399] width 8 height 8
click at [630, 27] on link "Dashboard" at bounding box center [612, 37] width 76 height 52
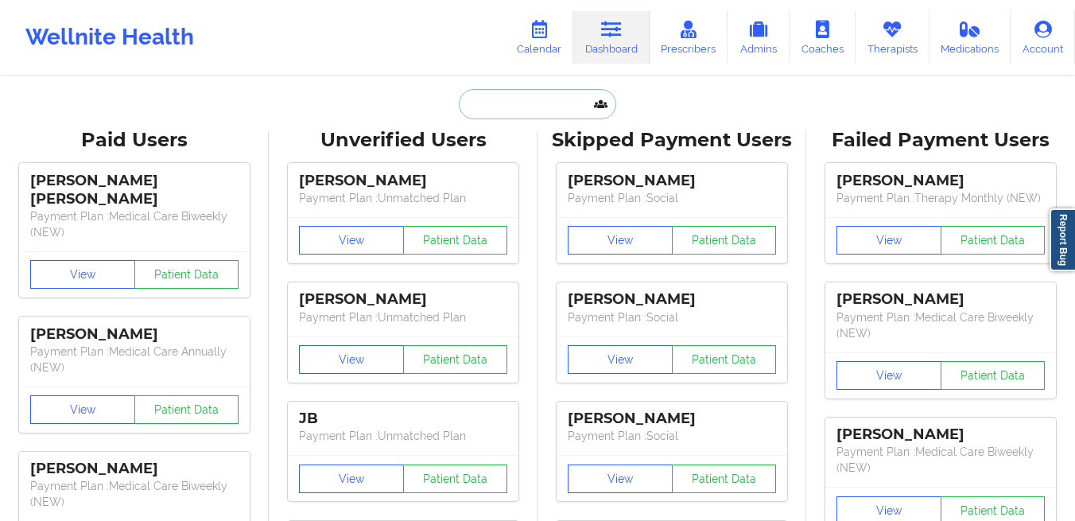
click at [472, 112] on input "text" at bounding box center [537, 104] width 157 height 30
paste input "audreyquick16@gmail.com"
type input "audreyquick16@gmail.com"
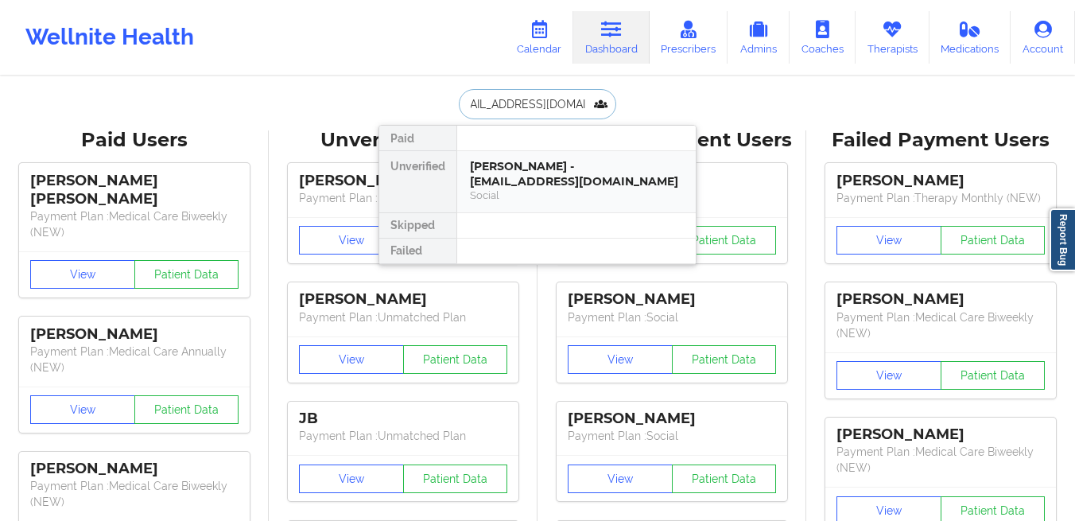
click at [482, 160] on div "Audrey Quick - audreyquick16@gmail.com" at bounding box center [576, 173] width 213 height 29
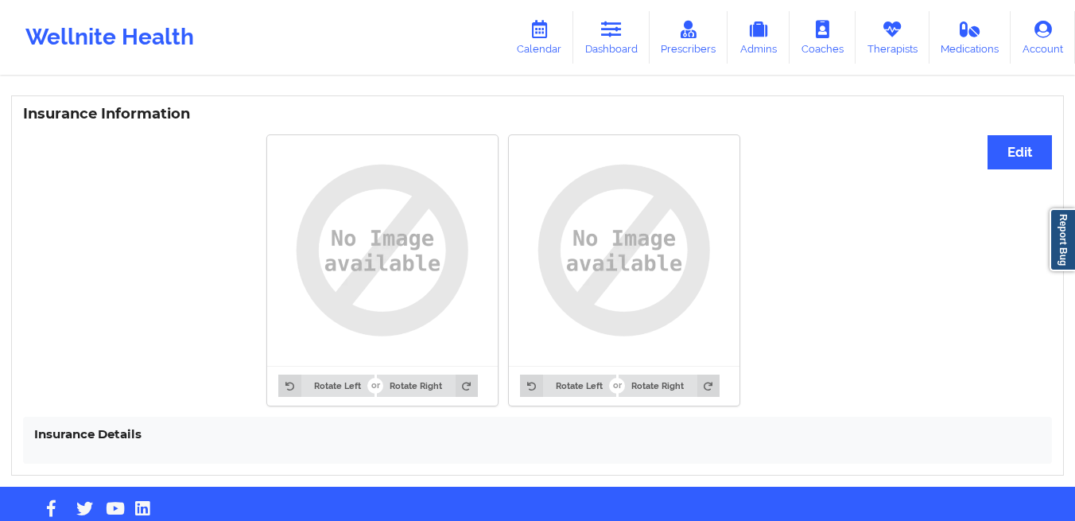
scroll to position [1196, 0]
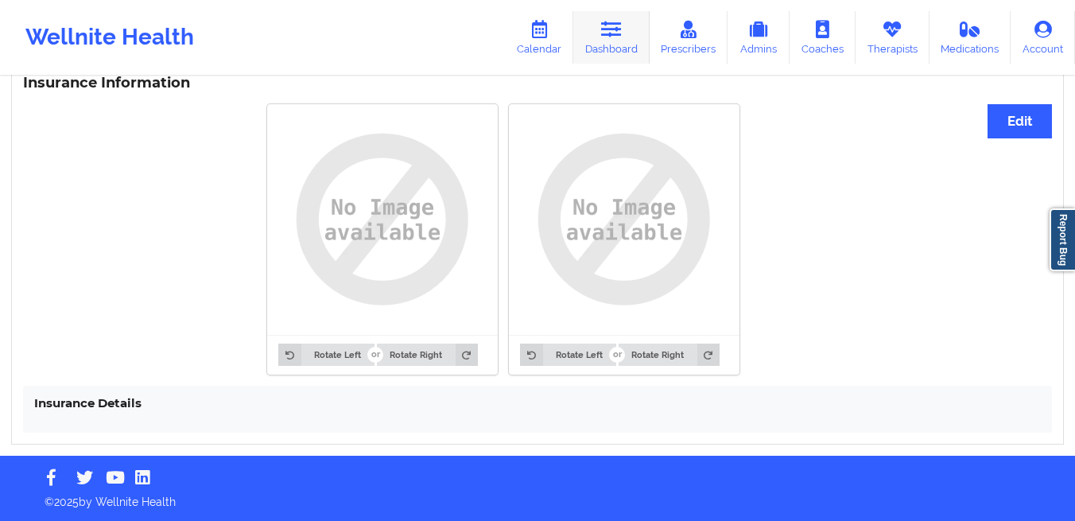
click at [605, 37] on icon at bounding box center [611, 29] width 21 height 17
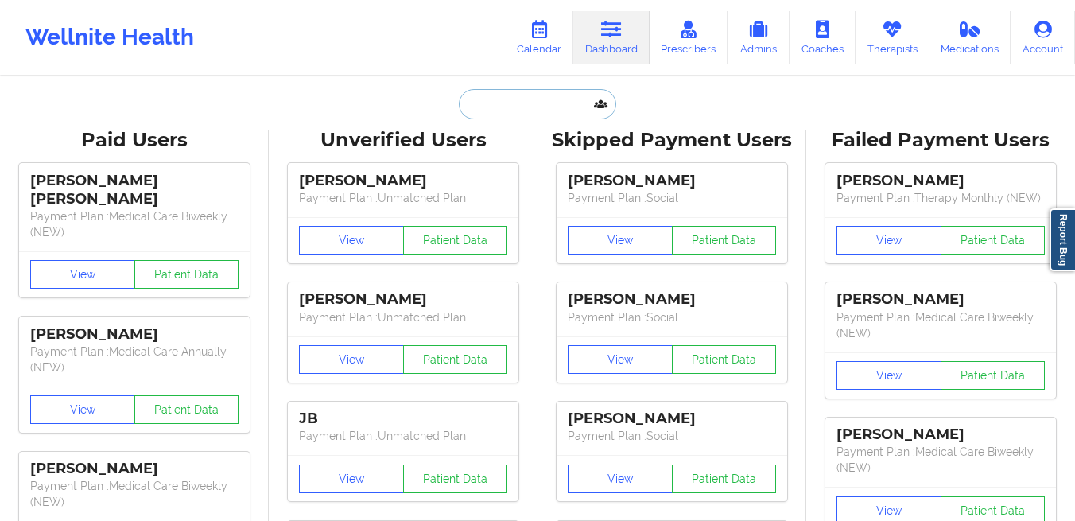
click at [540, 114] on input "text" at bounding box center [537, 104] width 157 height 30
paste input "rhonda.gardner21@gmail.com"
type input "rhonda.gardner21@gmail.com"
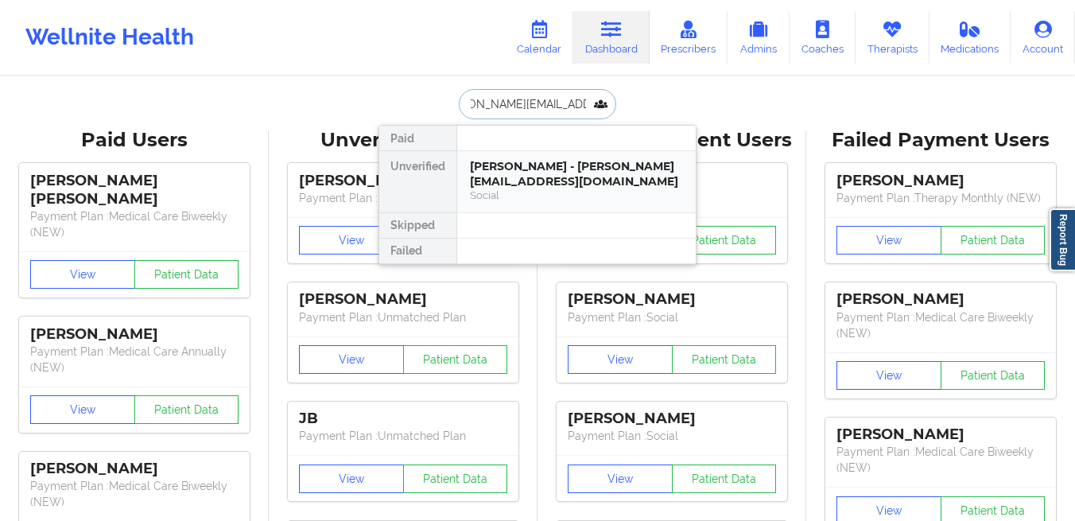
click at [491, 192] on div "Social" at bounding box center [576, 196] width 213 height 14
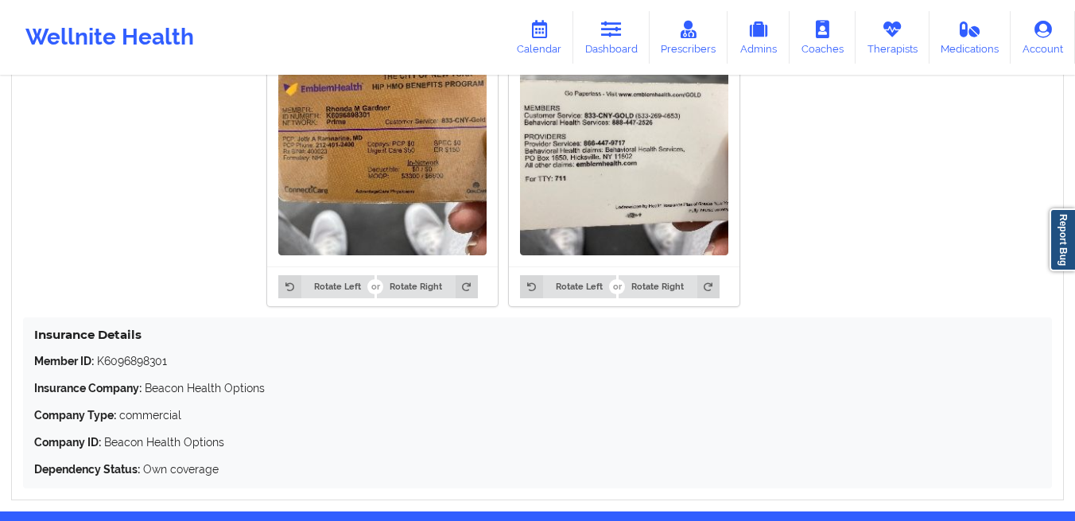
scroll to position [1396, 0]
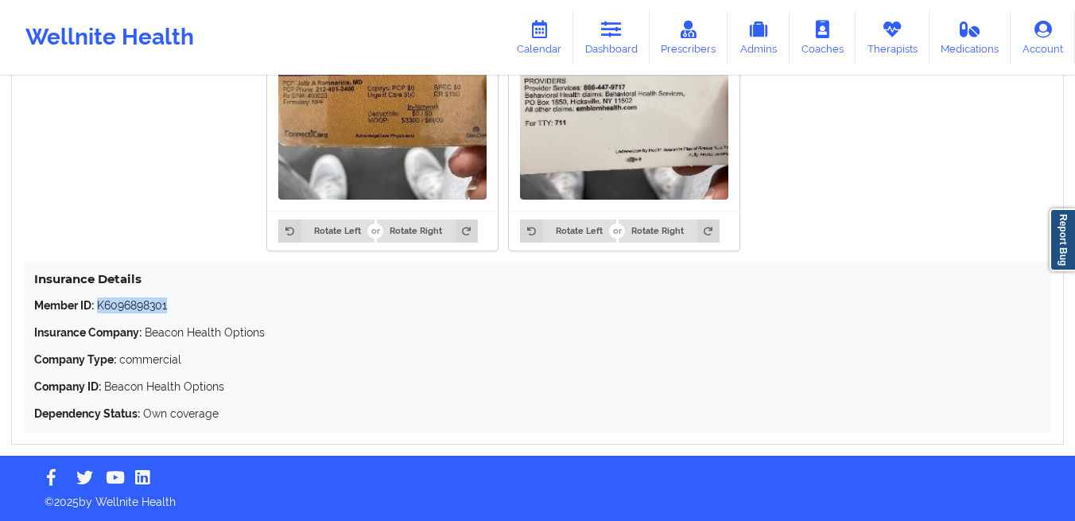
drag, startPoint x: 193, startPoint y: 316, endPoint x: 98, endPoint y: 309, distance: 95.7
click at [98, 309] on div "Member ID: K6096898301 Insurance Company: Beacon Health Options Company Type: c…" at bounding box center [537, 359] width 1007 height 124
copy p "K6096898301"
click at [620, 30] on icon at bounding box center [611, 29] width 21 height 17
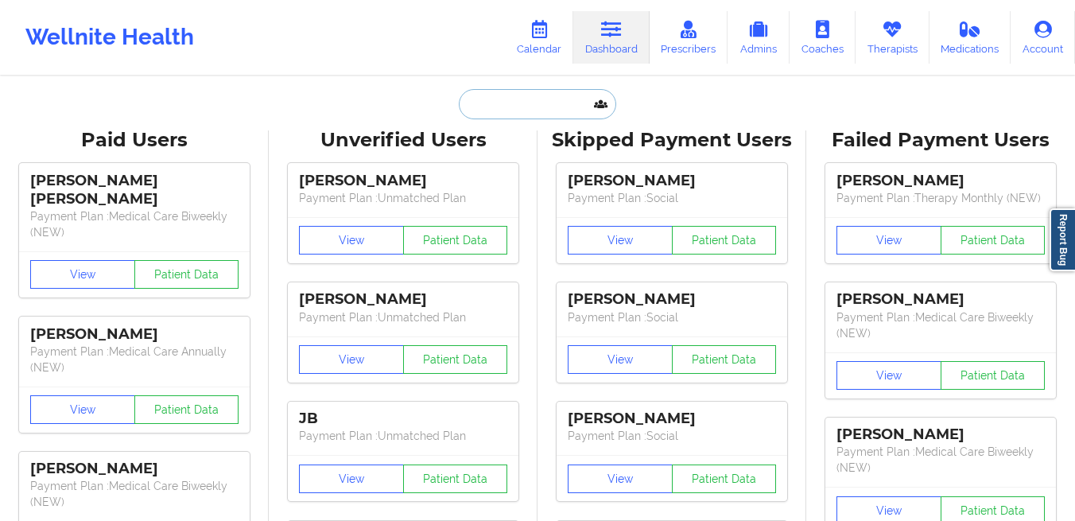
click at [521, 106] on input "text" at bounding box center [537, 104] width 157 height 30
paste input "keytonwalls@gmail.com"
type input "keytonwalls@gmail.com"
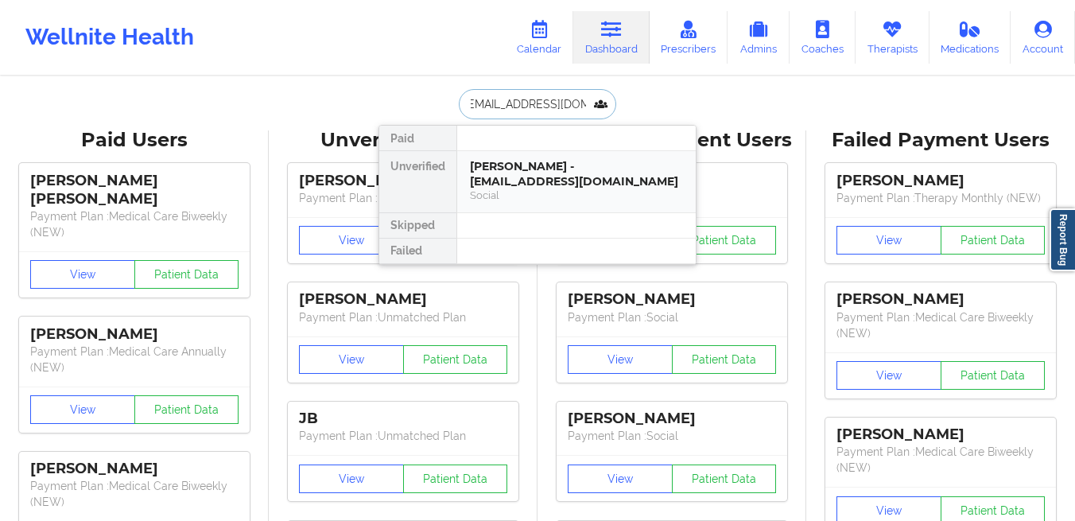
click at [525, 174] on div "Keyton Walls - keytonwalls@gmail.com" at bounding box center [576, 173] width 213 height 29
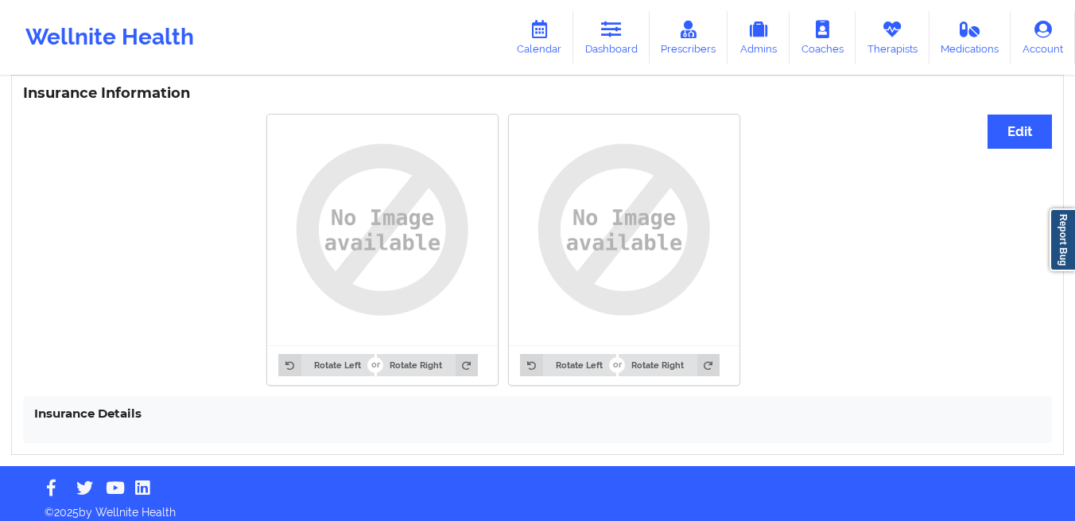
scroll to position [1180, 0]
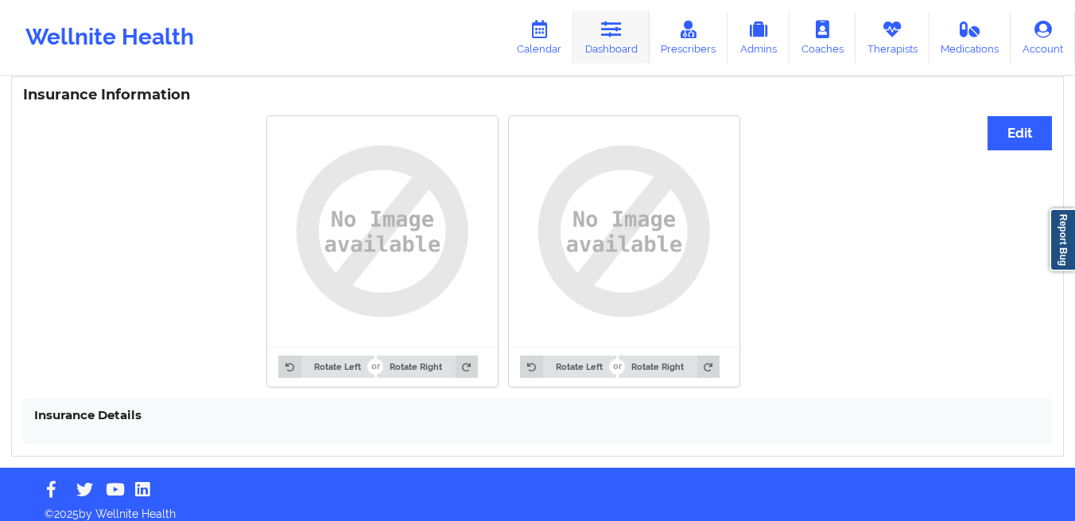
click at [624, 44] on link "Dashboard" at bounding box center [612, 37] width 76 height 52
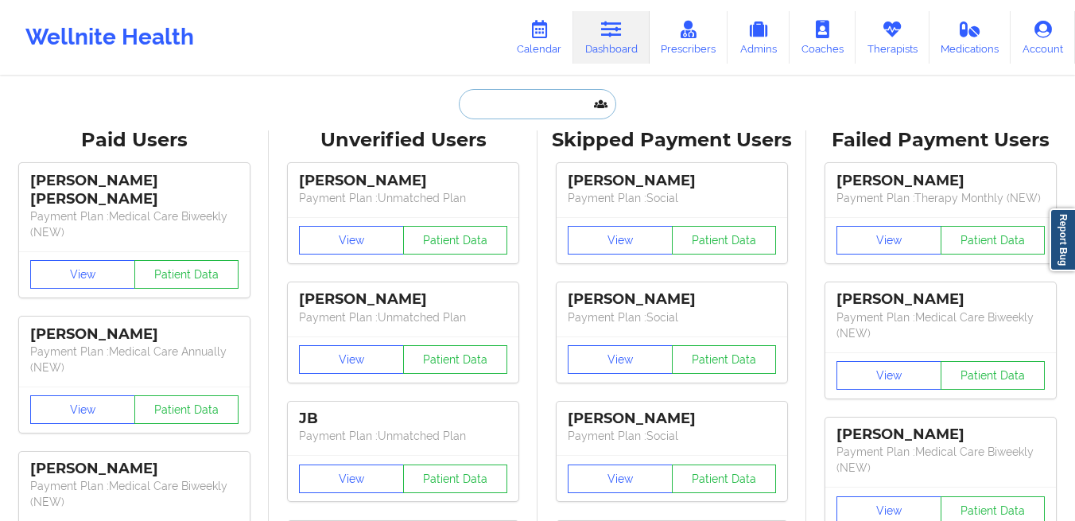
click at [525, 98] on input "text" at bounding box center [537, 104] width 157 height 30
paste input "Hprc23@yahoo.com"
type input "Hprc23@yahoo.com"
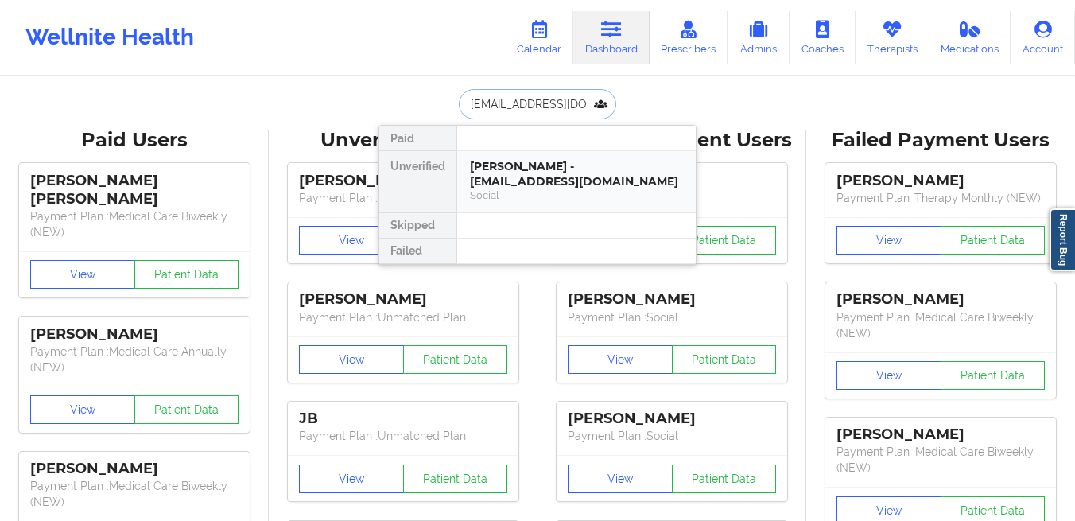
click at [482, 189] on div "Social" at bounding box center [576, 196] width 213 height 14
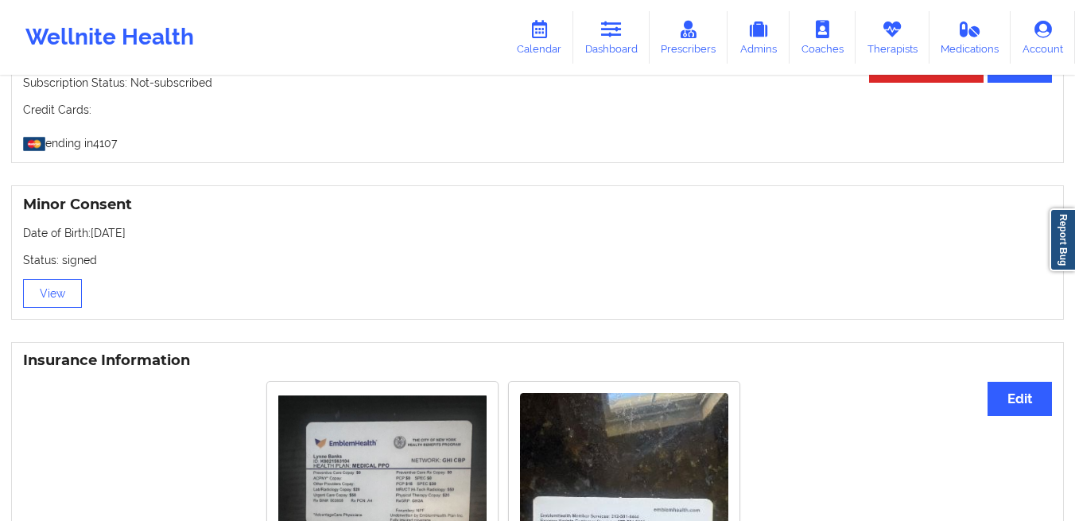
scroll to position [363, 0]
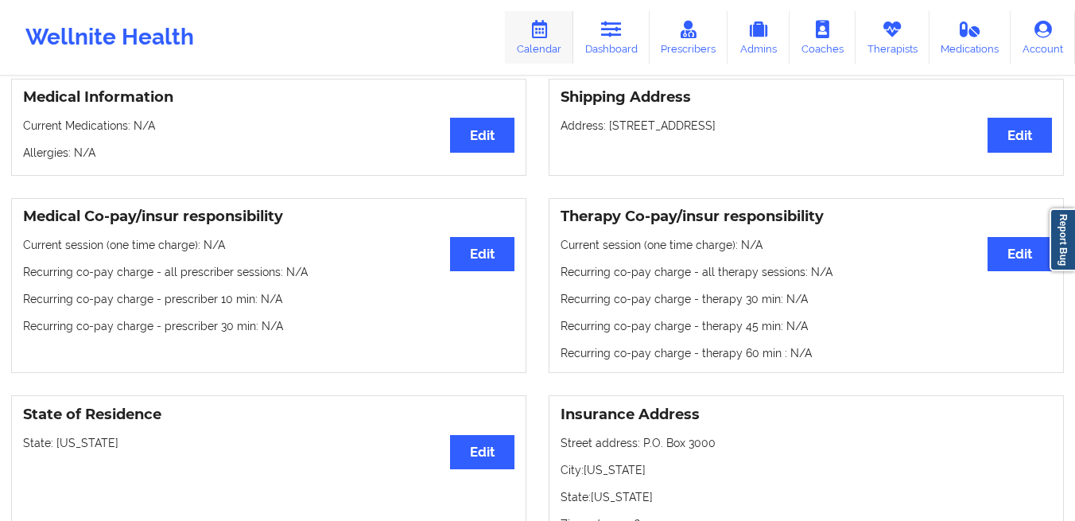
click at [541, 36] on icon at bounding box center [539, 29] width 21 height 17
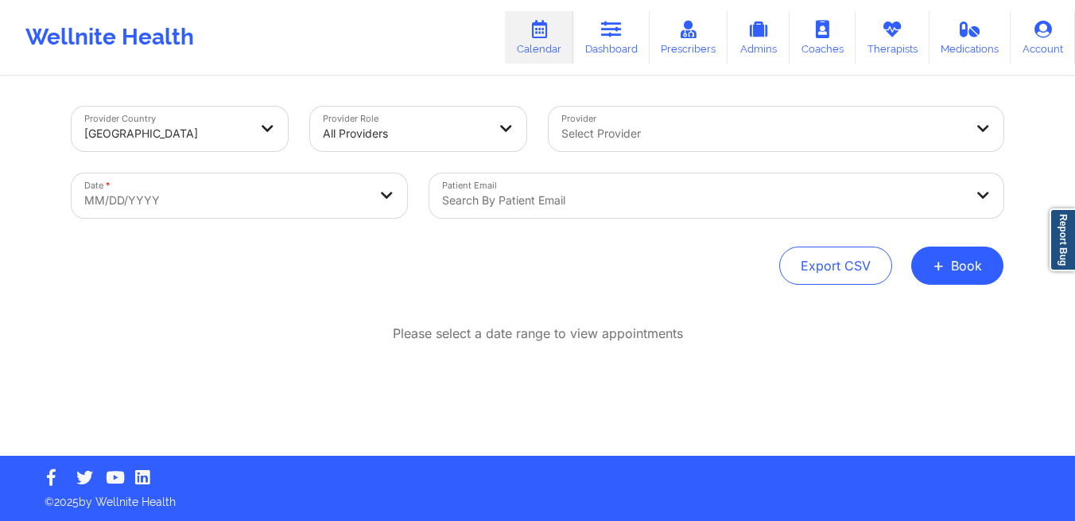
click at [512, 196] on div at bounding box center [703, 200] width 522 height 19
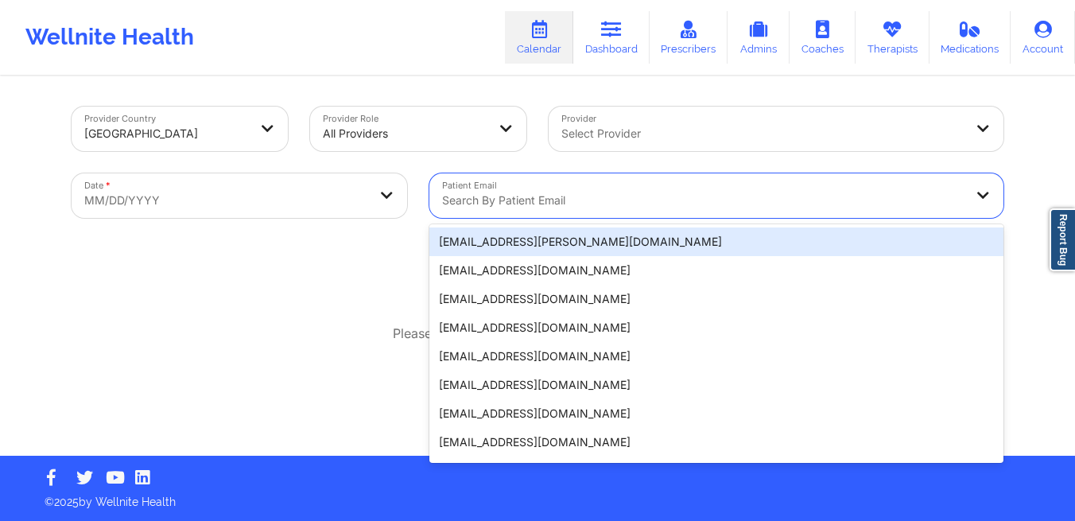
paste input "Hprc23@yahoo.com"
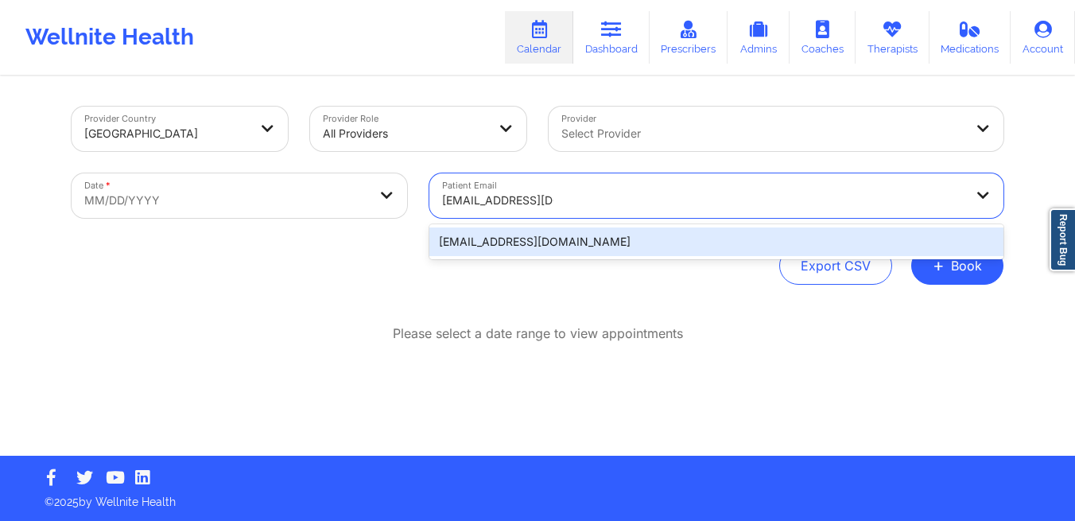
type input "Hprc23@yahoo.com"
select select "2025-8"
select select "2025-9"
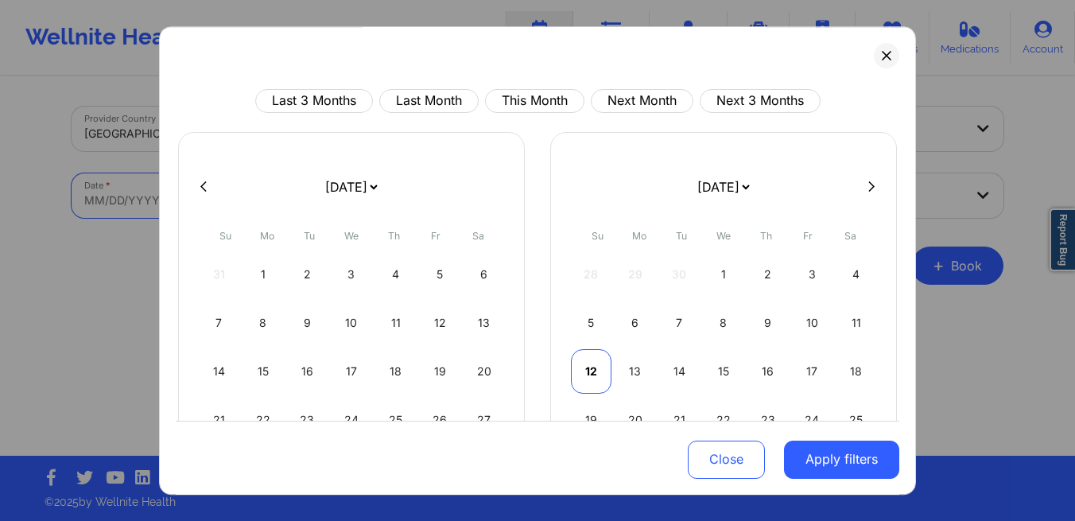
click at [593, 387] on div "12" at bounding box center [591, 371] width 41 height 45
select select "2025-9"
select select "2025-10"
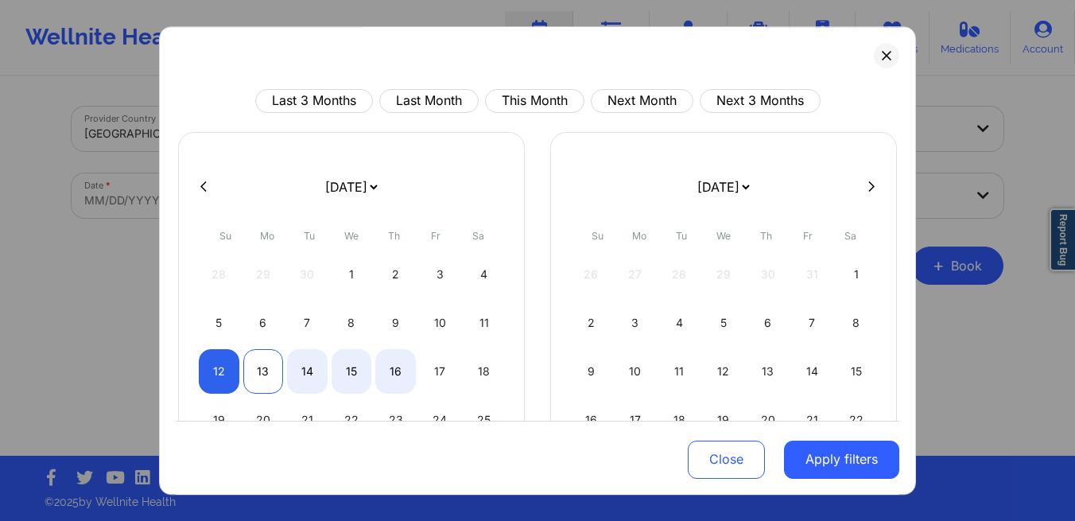
select select "2025-9"
select select "2025-10"
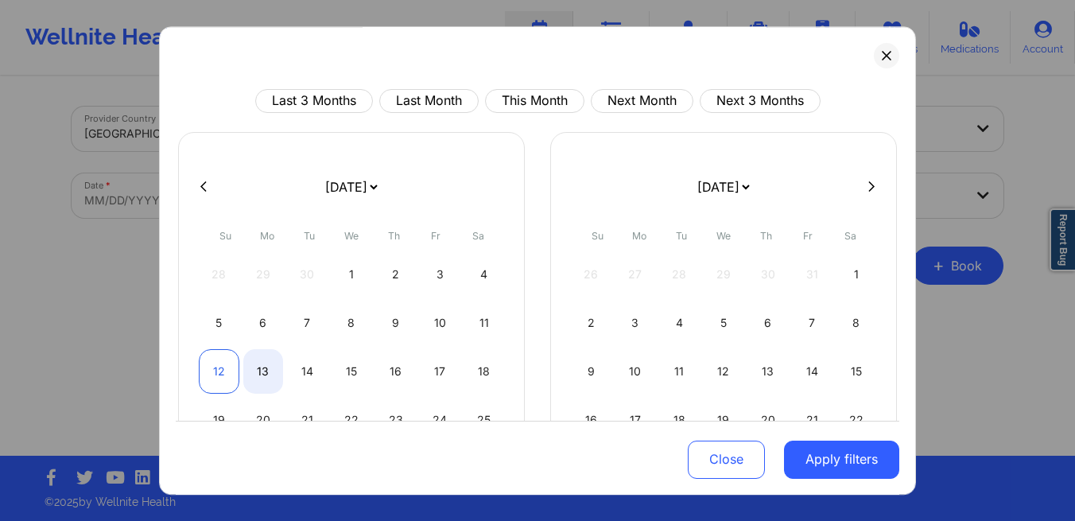
select select "2025-9"
select select "2025-10"
click at [221, 378] on div "12" at bounding box center [219, 371] width 41 height 45
select select "2025-9"
select select "2025-10"
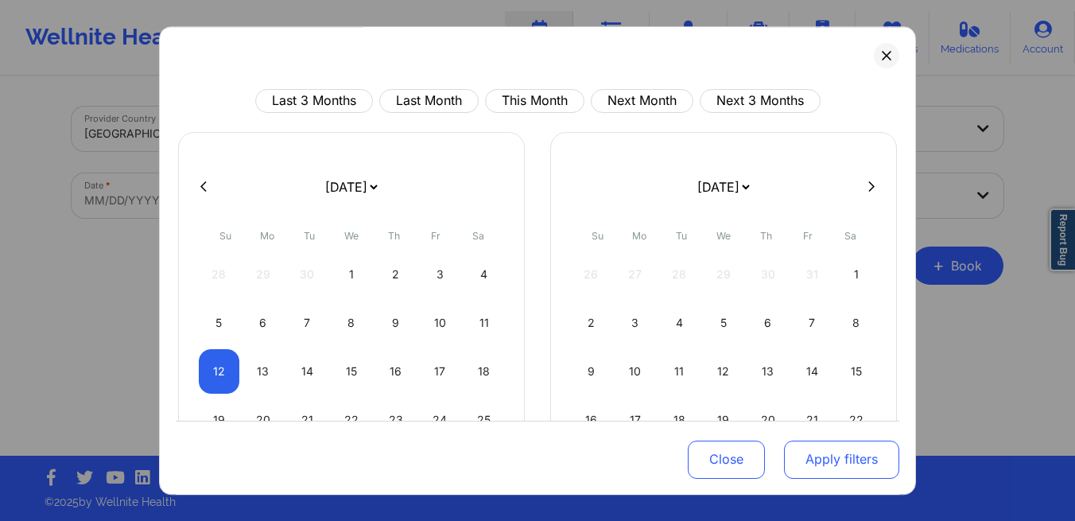
click at [826, 467] on button "Apply filters" at bounding box center [841, 459] width 115 height 38
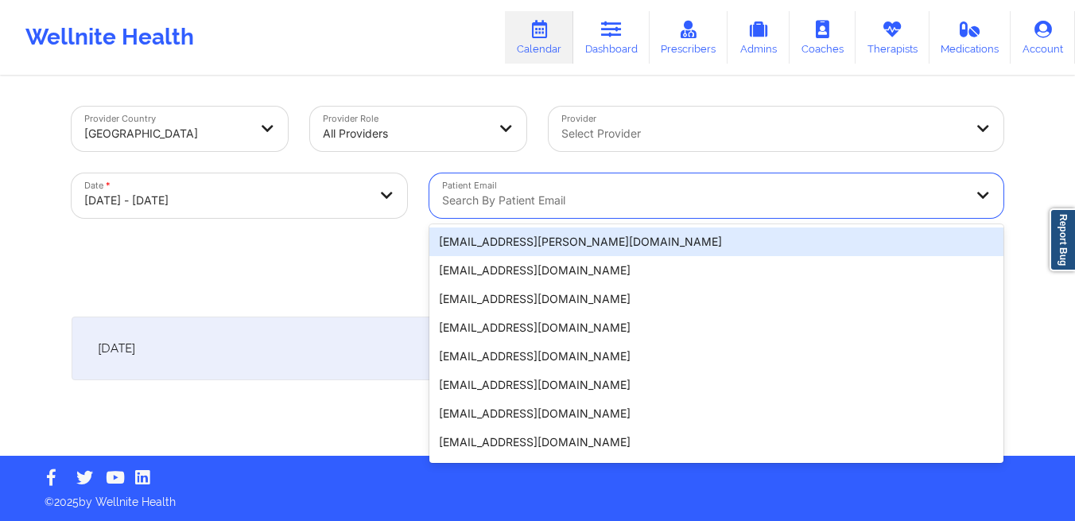
click at [646, 207] on div at bounding box center [703, 200] width 522 height 19
paste input "Hprc23@yahoo.com"
type input "Hprc23@yahoo.com"
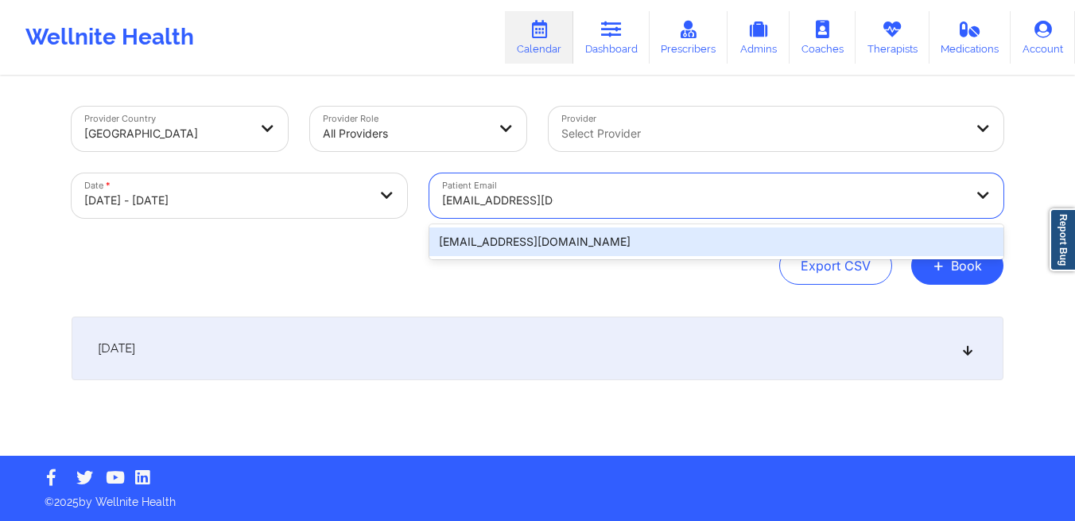
click at [637, 239] on div "[EMAIL_ADDRESS][DOMAIN_NAME]" at bounding box center [717, 241] width 574 height 29
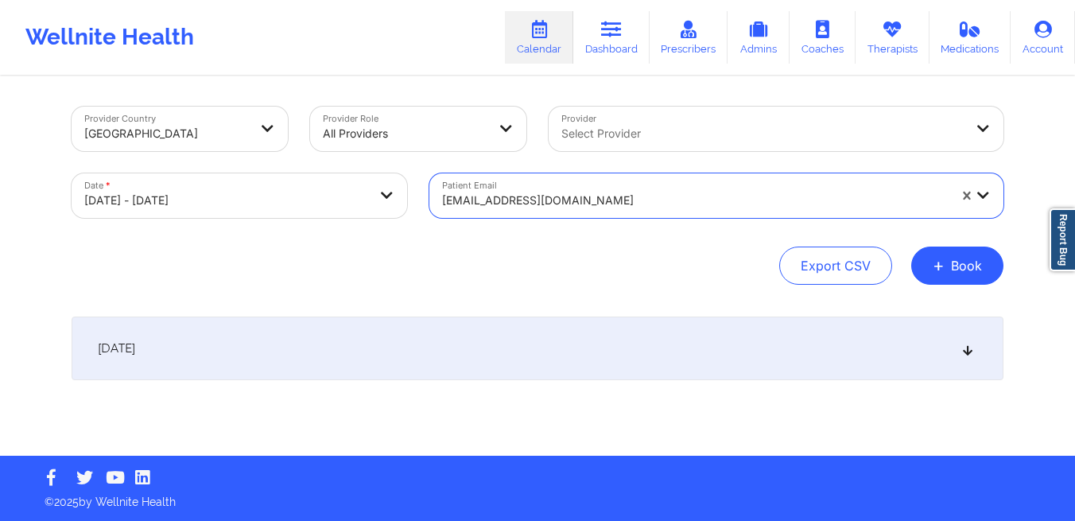
click at [684, 340] on div "[DATE]" at bounding box center [538, 349] width 932 height 64
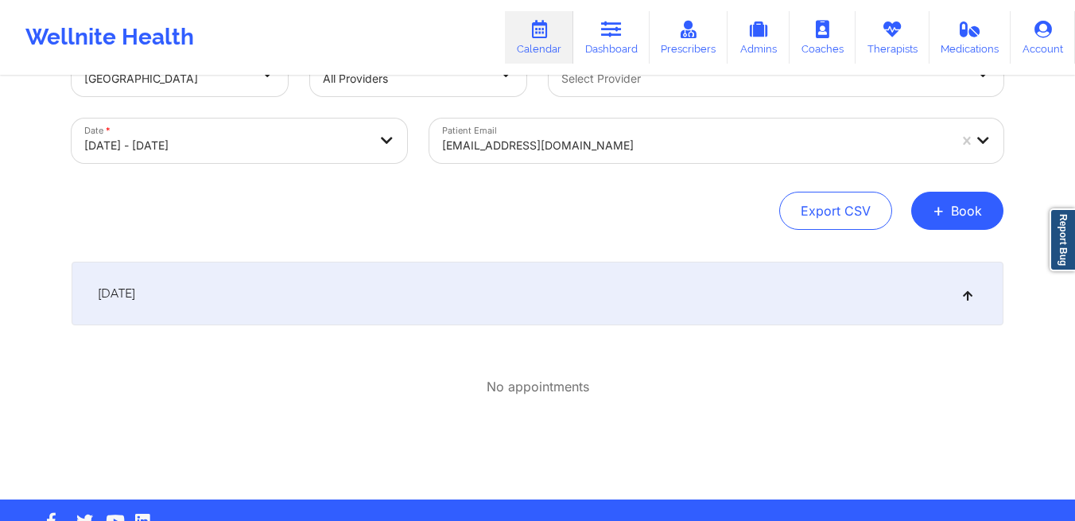
scroll to position [53, 0]
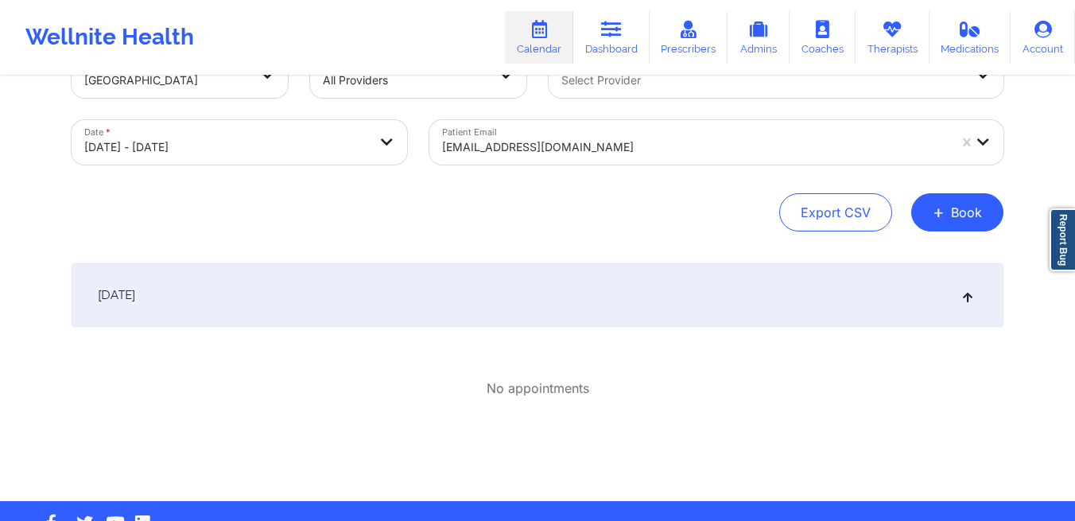
select select "2025-9"
select select "2025-10"
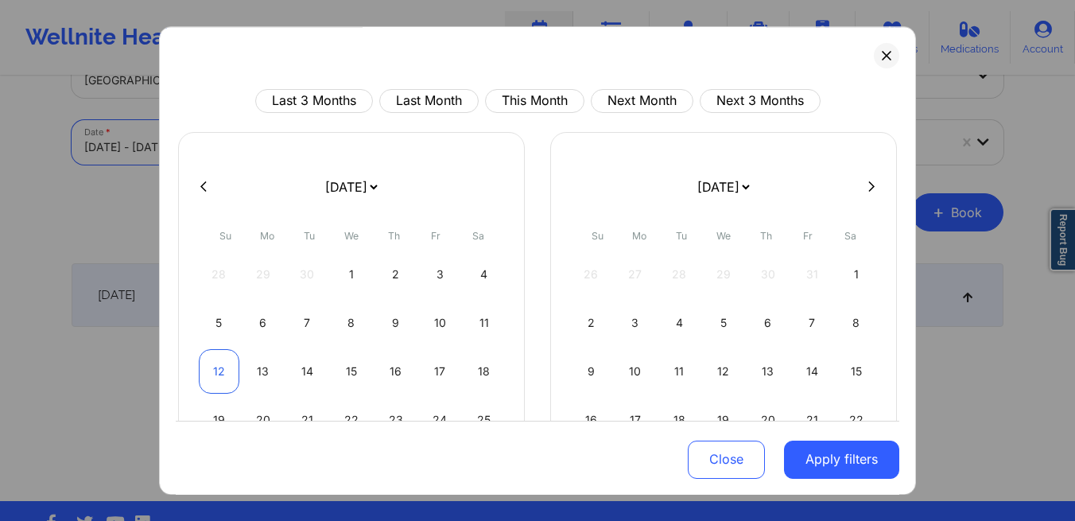
click at [214, 373] on div "12" at bounding box center [219, 371] width 41 height 45
select select "2025-9"
select select "2025-10"
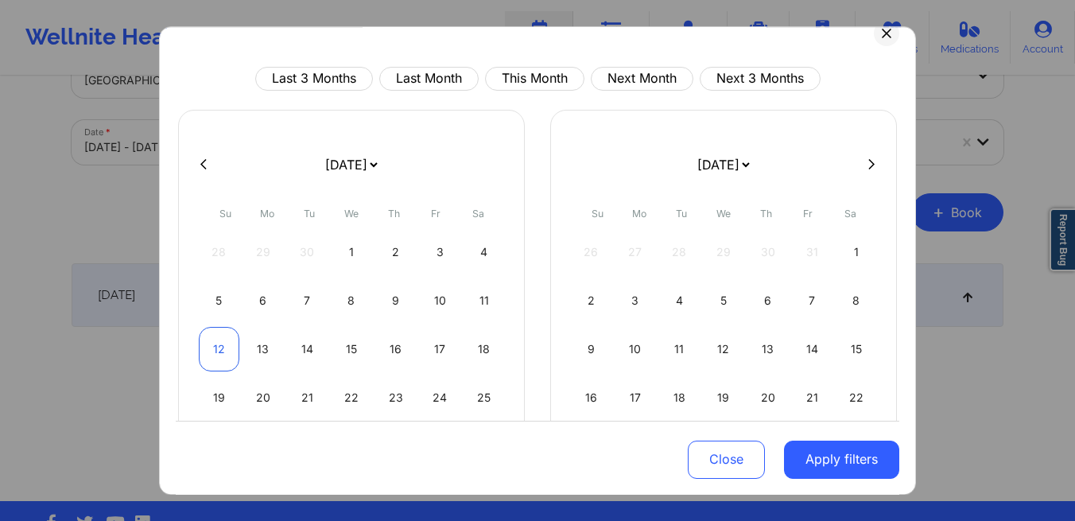
scroll to position [25, 0]
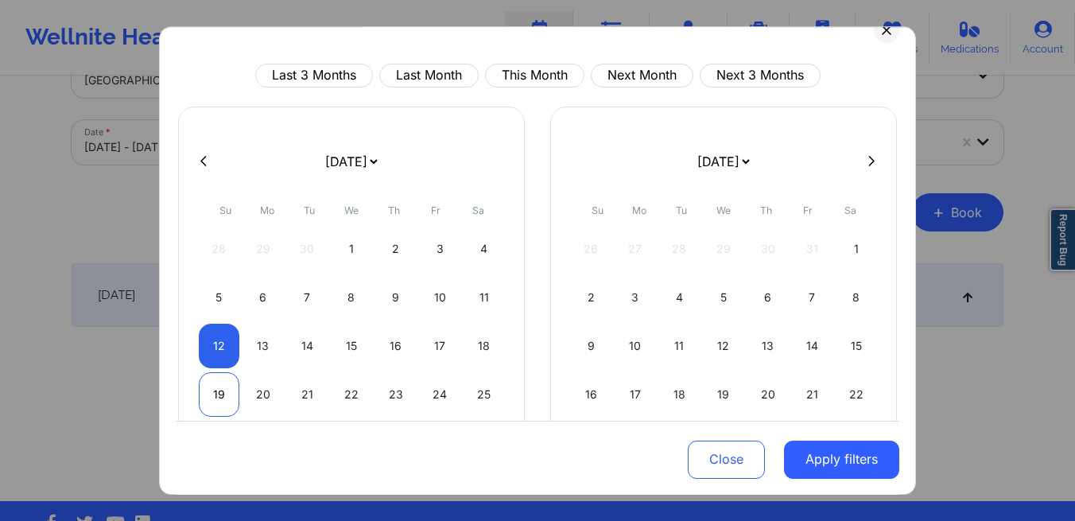
select select "2025-9"
select select "2025-10"
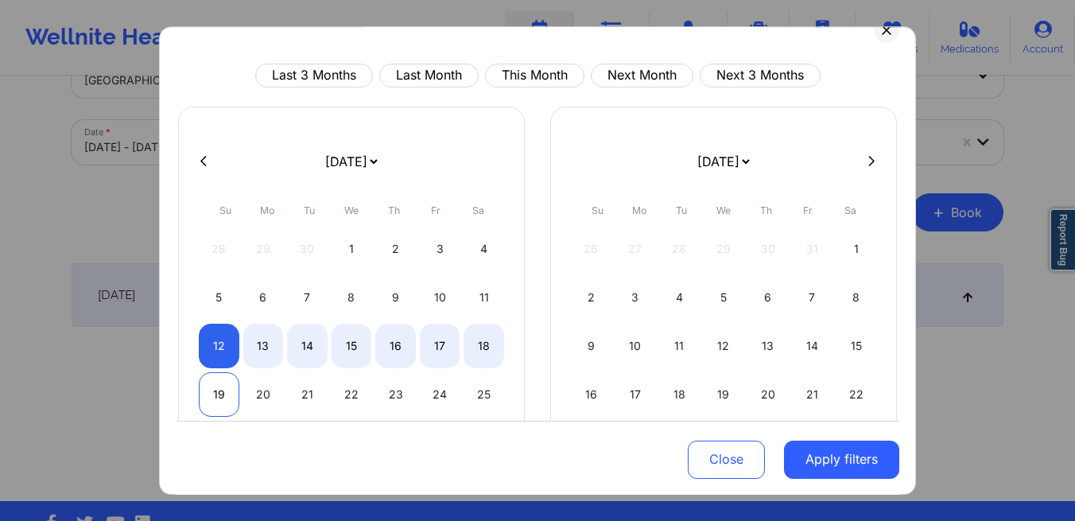
click at [216, 385] on div "19" at bounding box center [219, 394] width 41 height 45
select select "2025-9"
select select "2025-10"
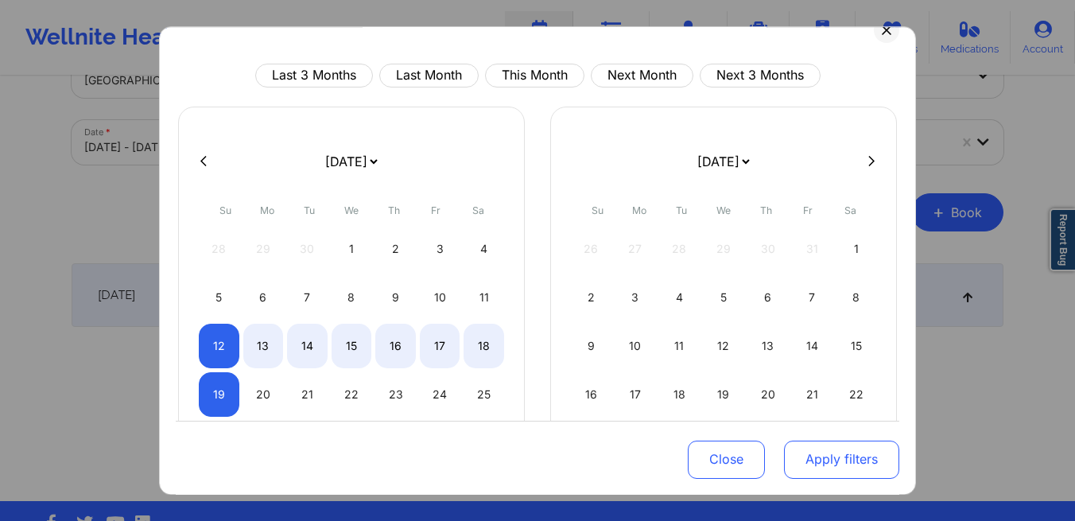
click at [836, 449] on button "Apply filters" at bounding box center [841, 459] width 115 height 38
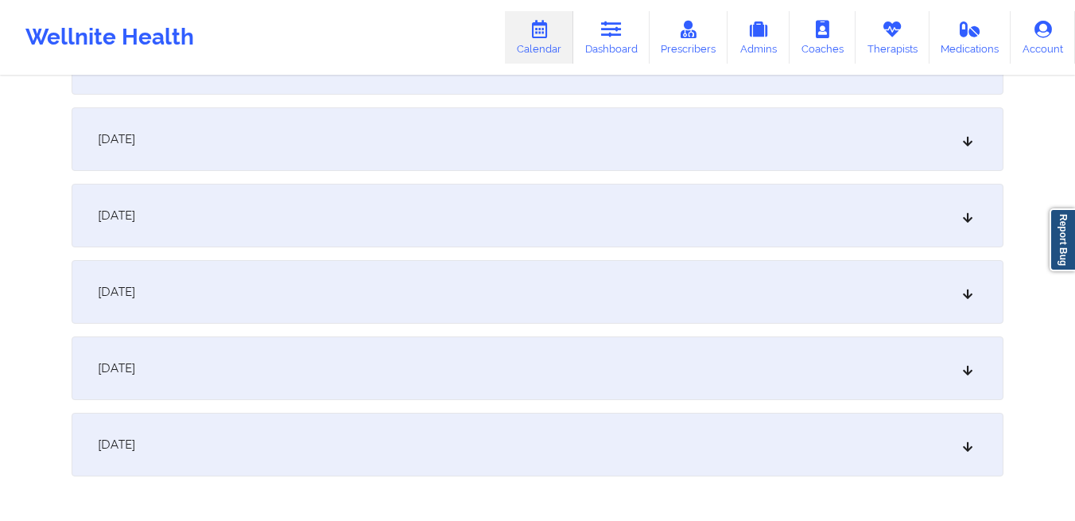
scroll to position [522, 0]
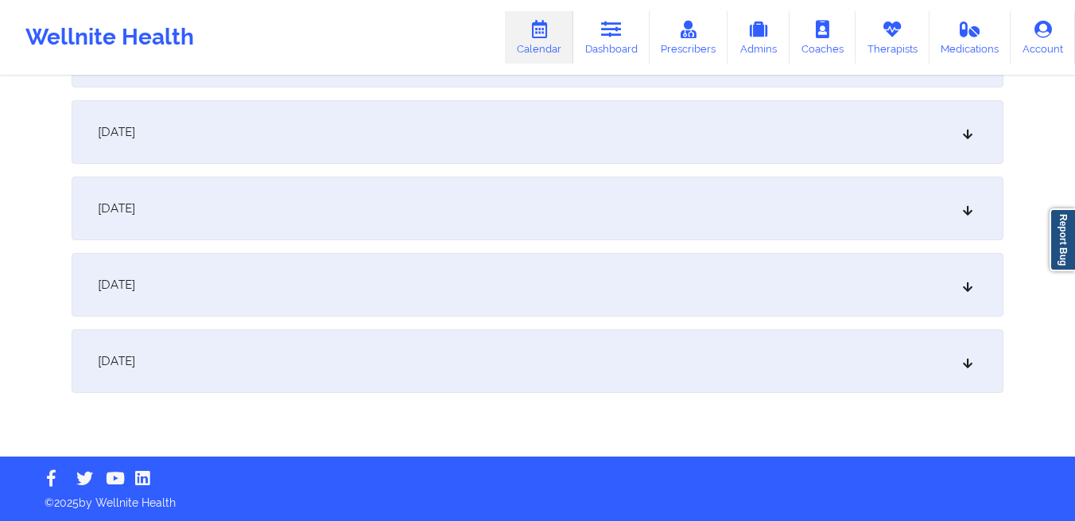
click at [329, 344] on div "October 19, 2025" at bounding box center [538, 361] width 932 height 64
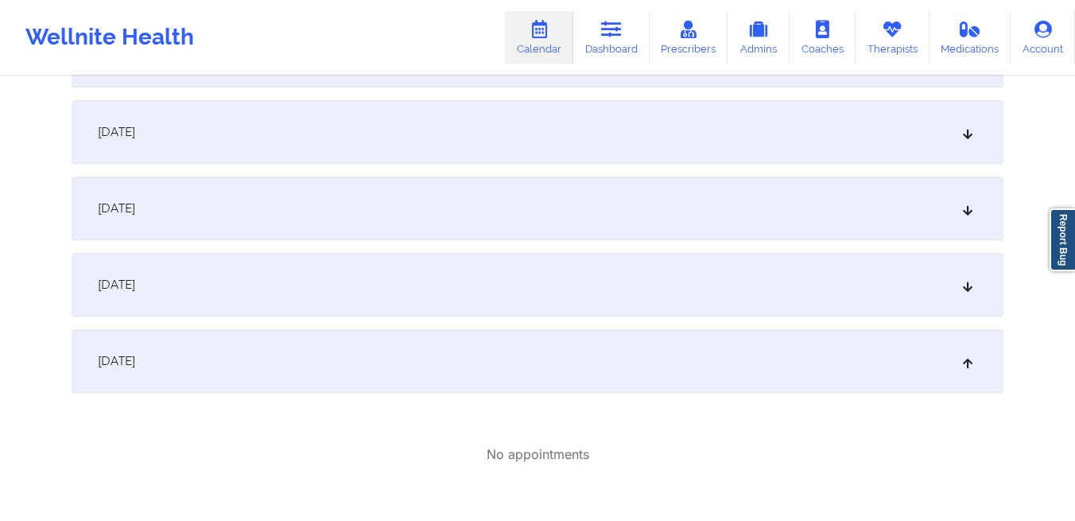
click at [296, 300] on div "October 18, 2025" at bounding box center [538, 285] width 932 height 64
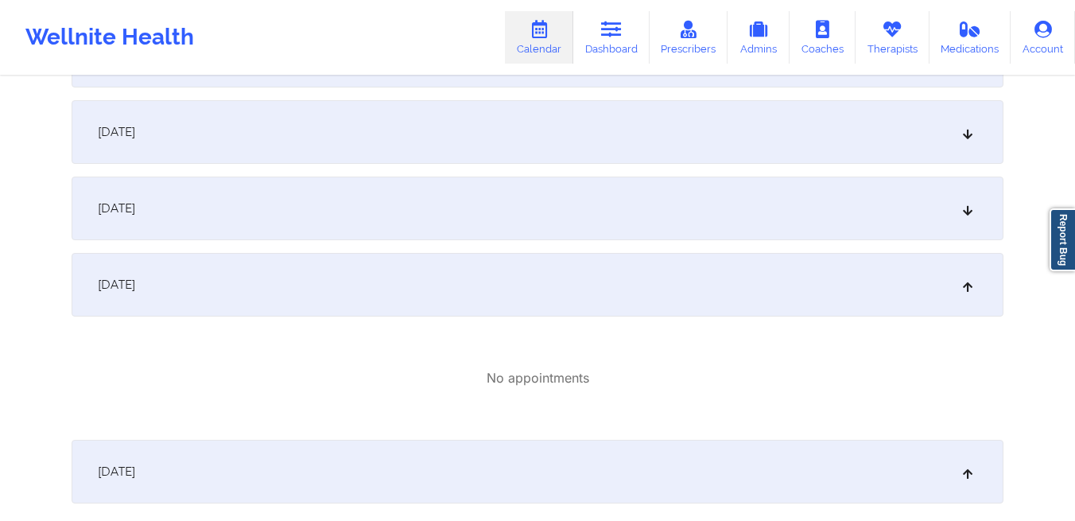
click at [276, 224] on div "[DATE]" at bounding box center [538, 209] width 932 height 64
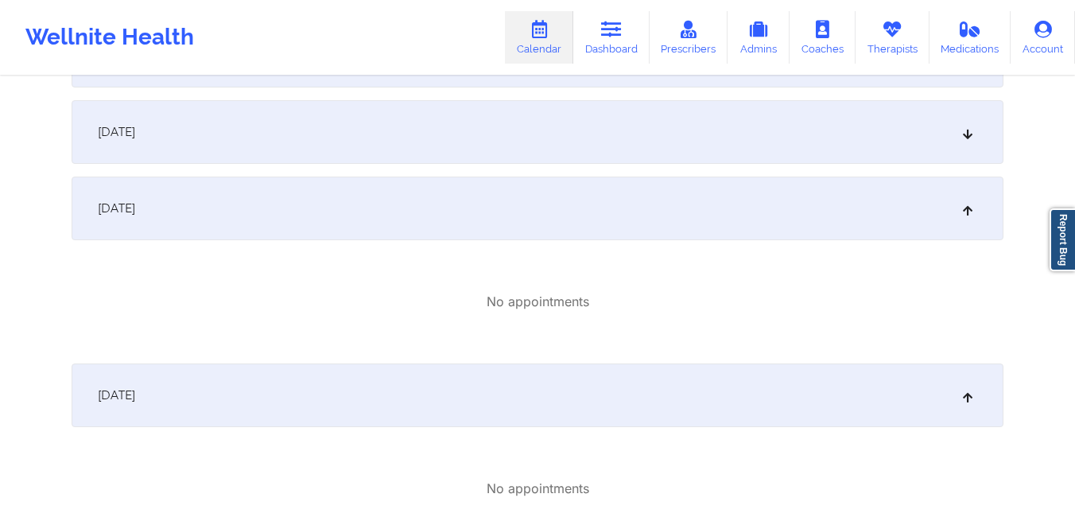
click at [256, 138] on div "[DATE]" at bounding box center [538, 132] width 932 height 64
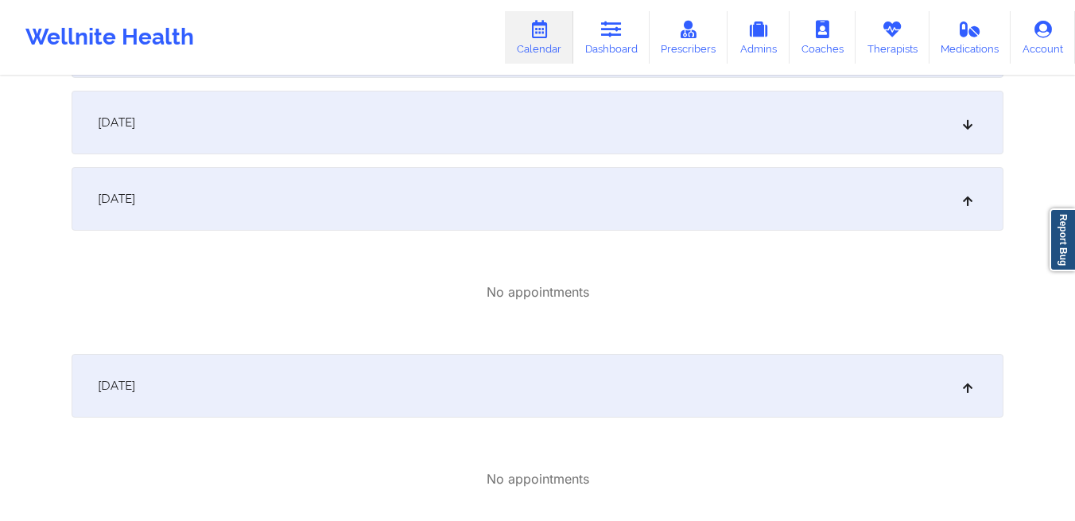
scroll to position [453, 0]
click at [256, 138] on div "[DATE]" at bounding box center [538, 124] width 932 height 64
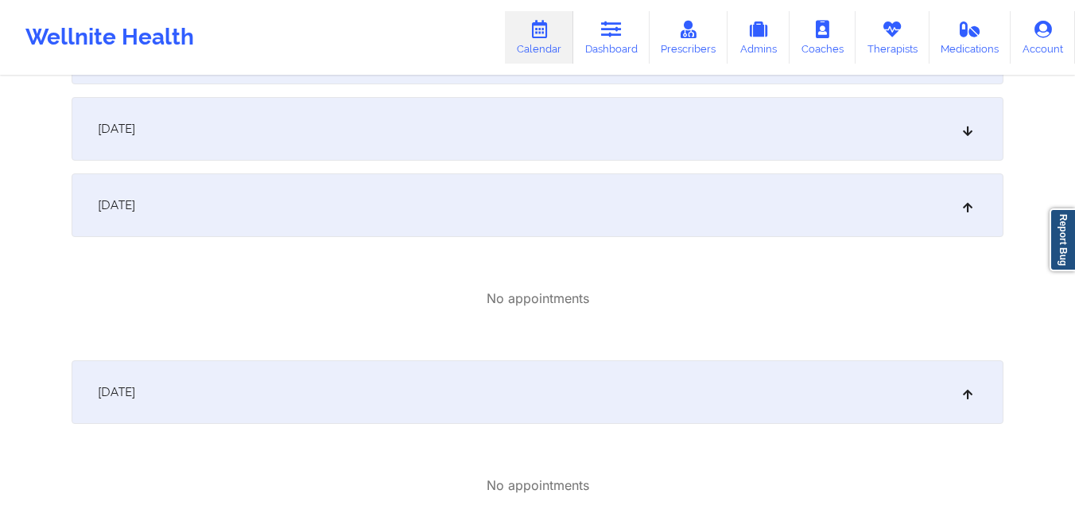
click at [258, 141] on div "[DATE]" at bounding box center [538, 129] width 932 height 64
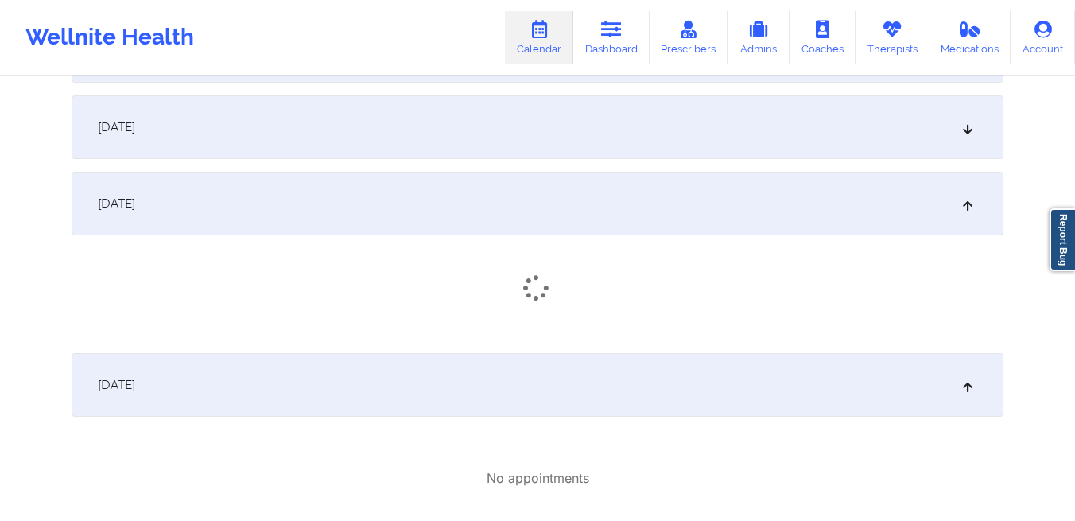
scroll to position [298, 0]
click at [259, 136] on div "[DATE]" at bounding box center [538, 127] width 932 height 64
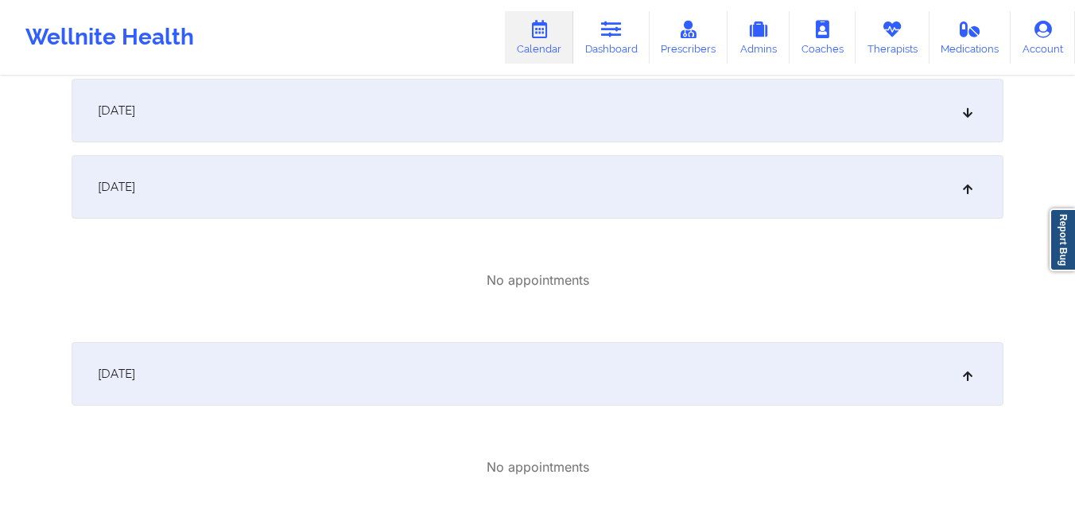
scroll to position [228, 0]
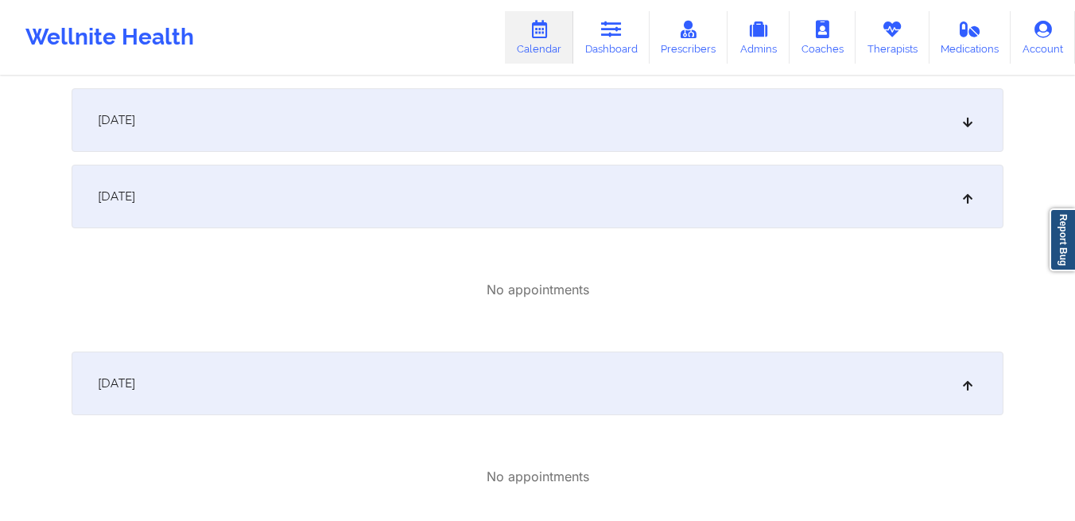
click at [259, 136] on div "[DATE]" at bounding box center [538, 120] width 932 height 64
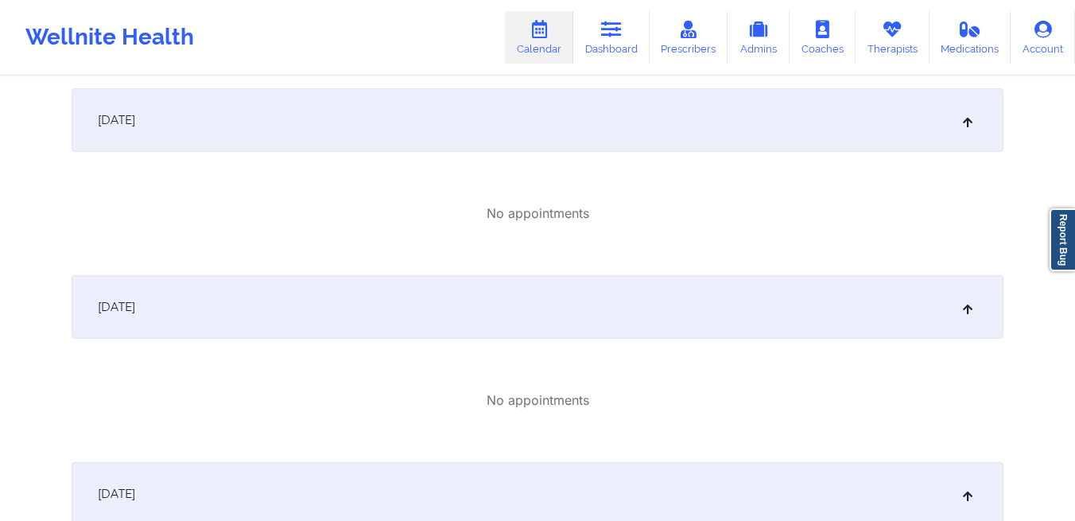
scroll to position [0, 0]
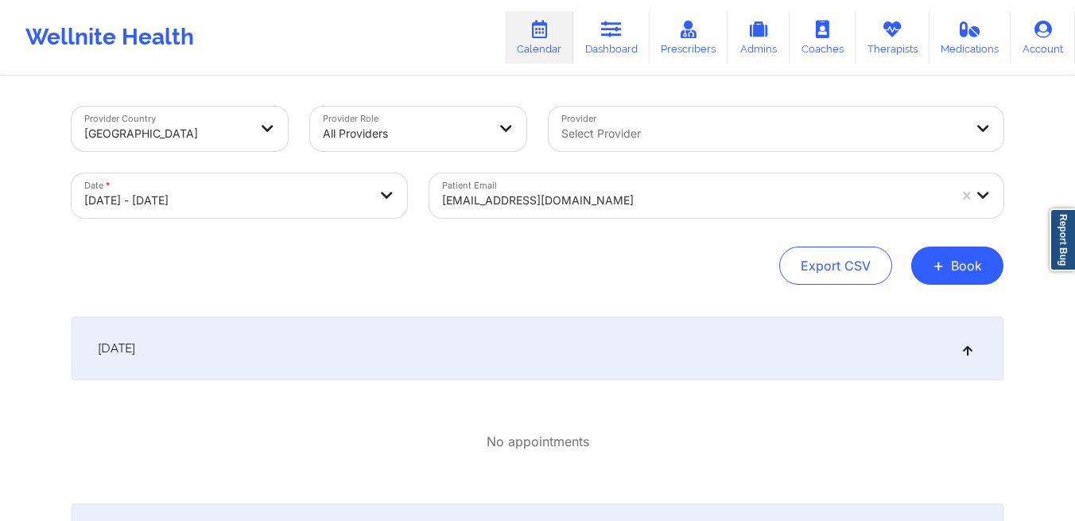
select select "2025-9"
select select "2025-10"
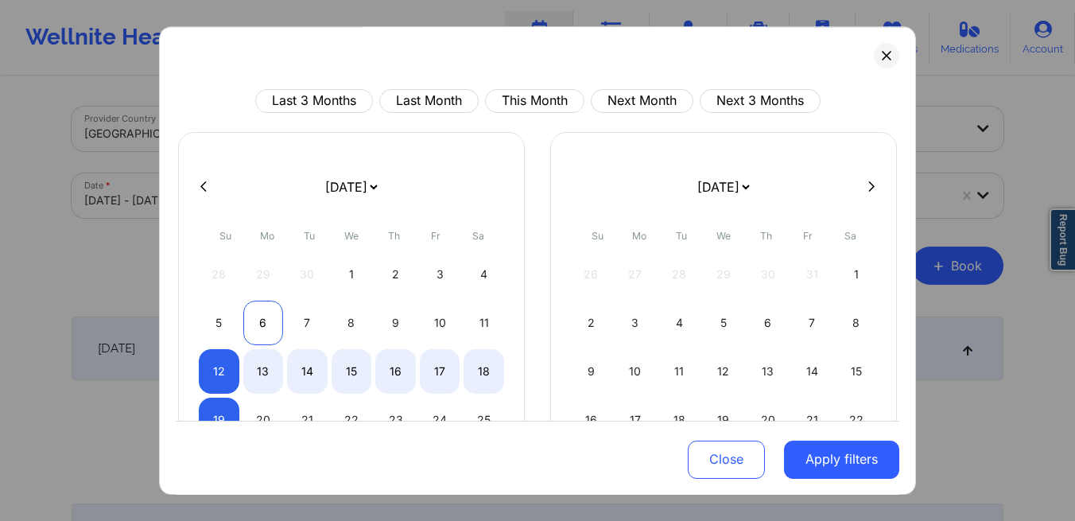
click at [272, 330] on div "6" at bounding box center [263, 323] width 41 height 45
select select "2025-9"
select select "2025-10"
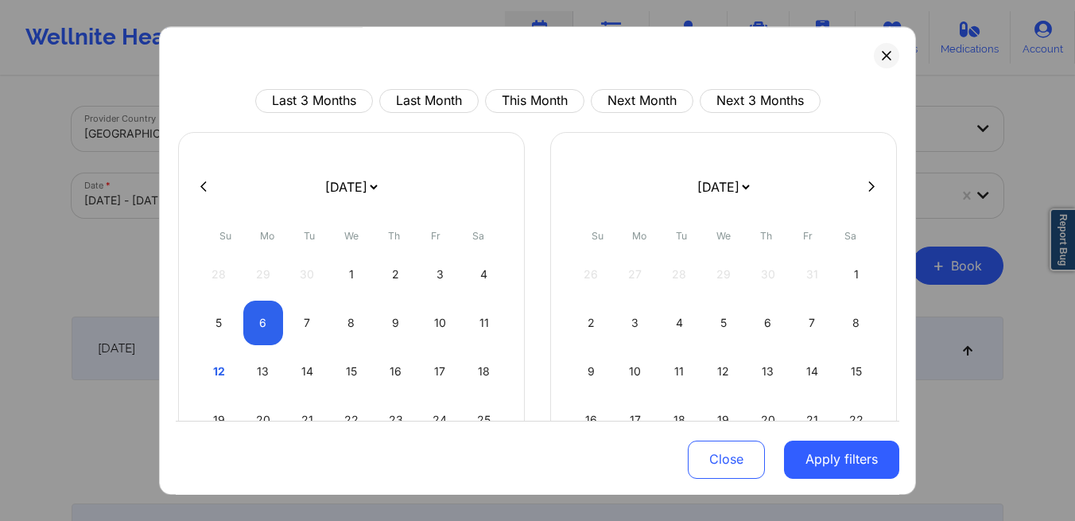
select select "2025-9"
select select "2025-10"
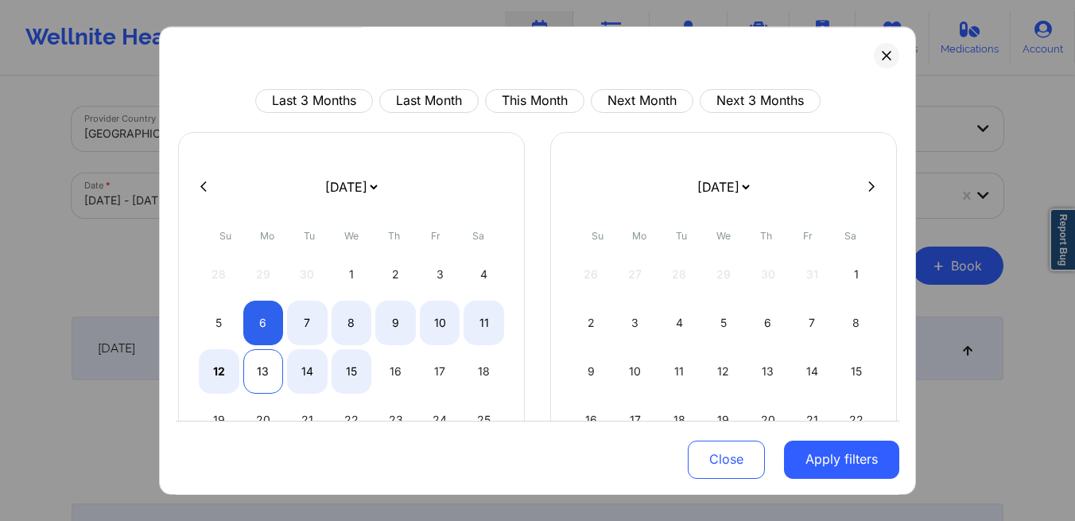
select select "2025-9"
select select "2025-10"
select select "2025-9"
select select "2025-10"
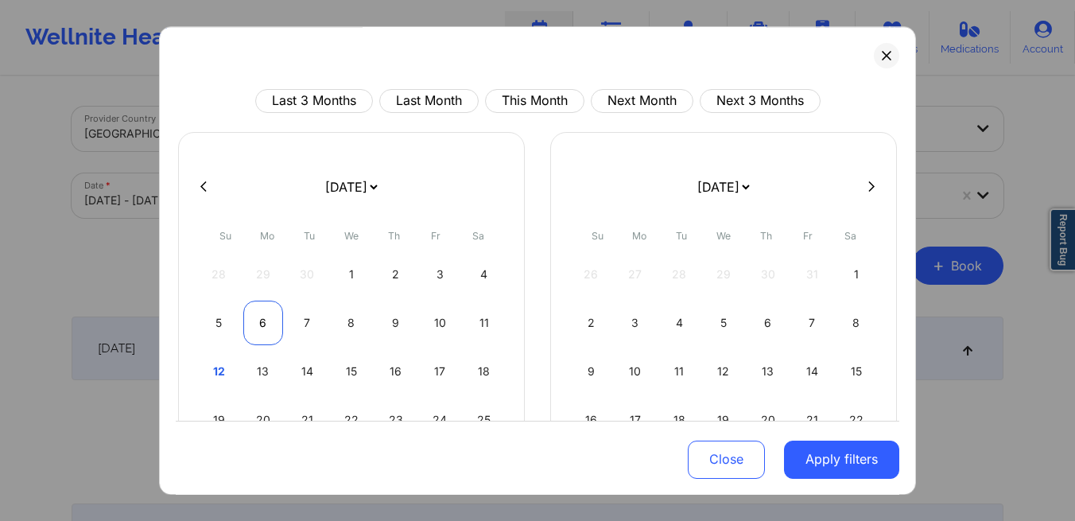
click at [260, 332] on div "6" at bounding box center [263, 323] width 41 height 45
select select "2025-9"
select select "2025-10"
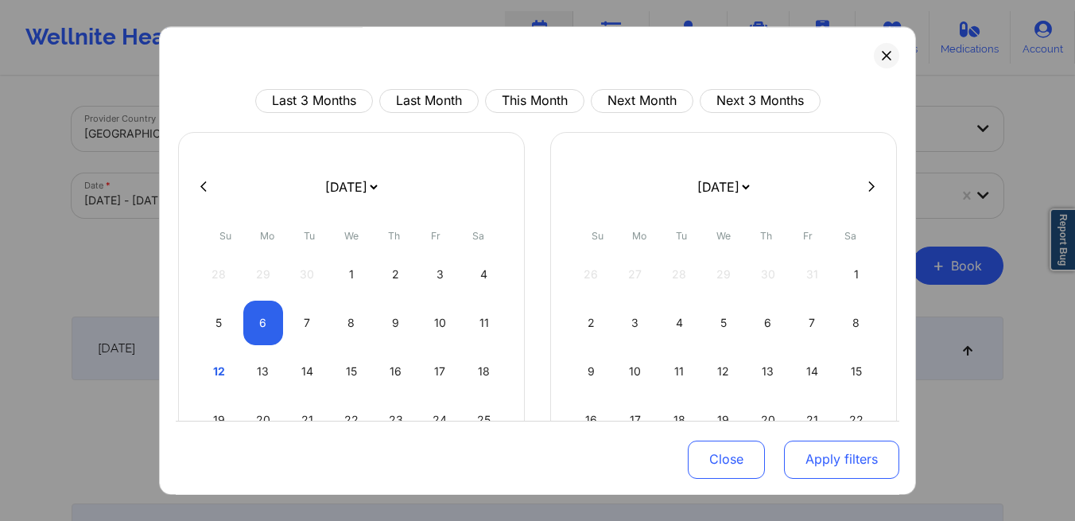
click at [823, 459] on button "Apply filters" at bounding box center [841, 459] width 115 height 38
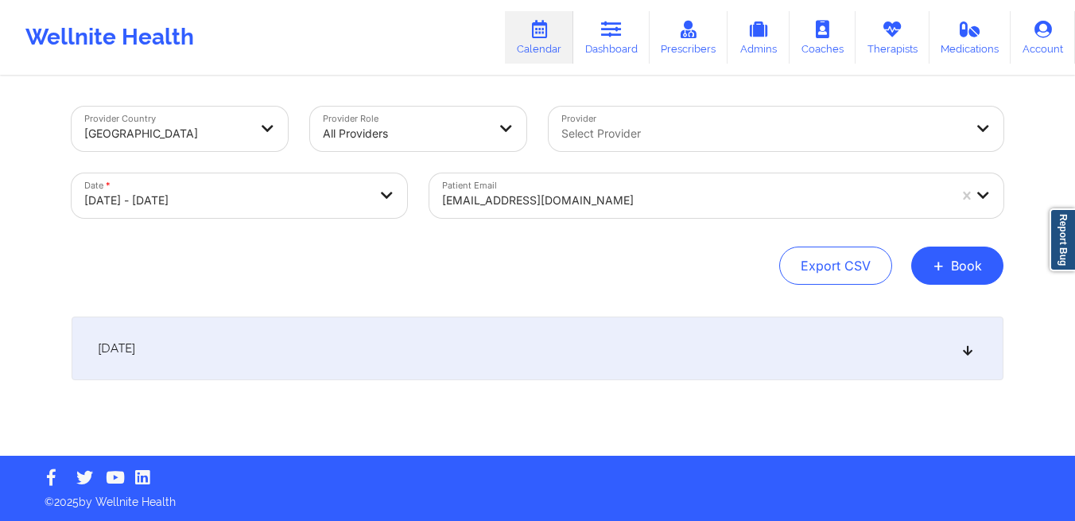
click at [454, 360] on div "[DATE]" at bounding box center [538, 349] width 932 height 64
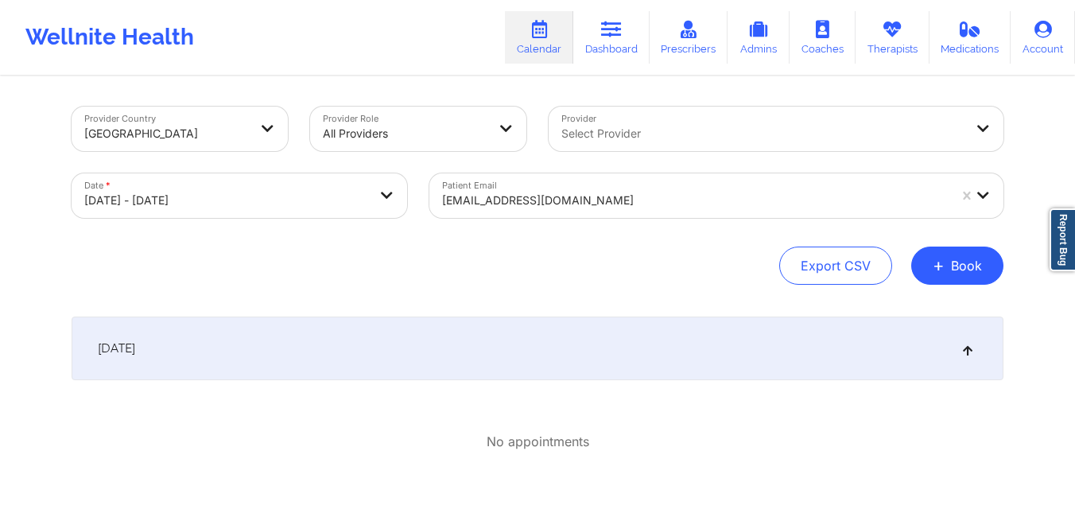
select select "2025-9"
select select "2025-10"
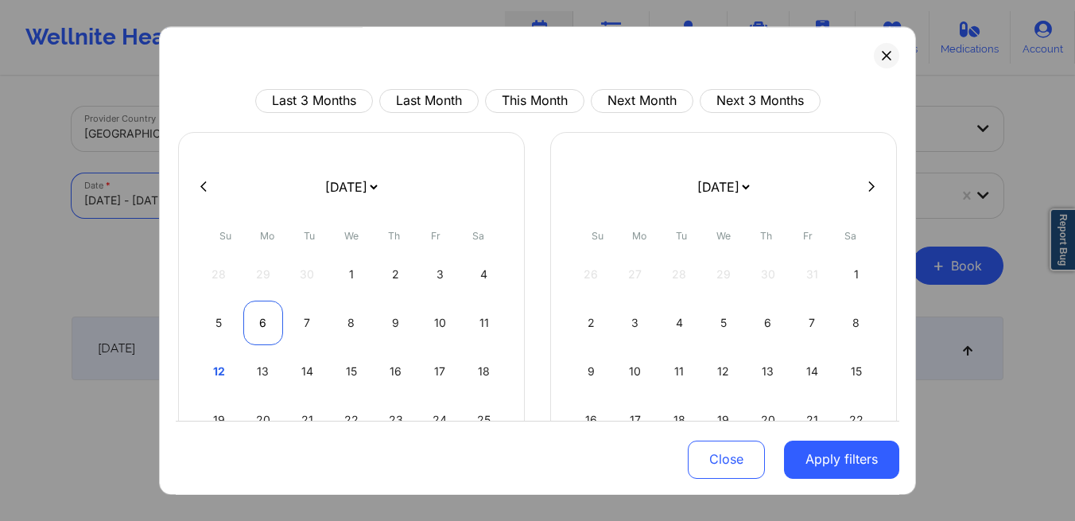
click at [259, 323] on div "6" at bounding box center [263, 323] width 41 height 45
select select "2025-9"
select select "2025-10"
select select "2025-9"
select select "2025-10"
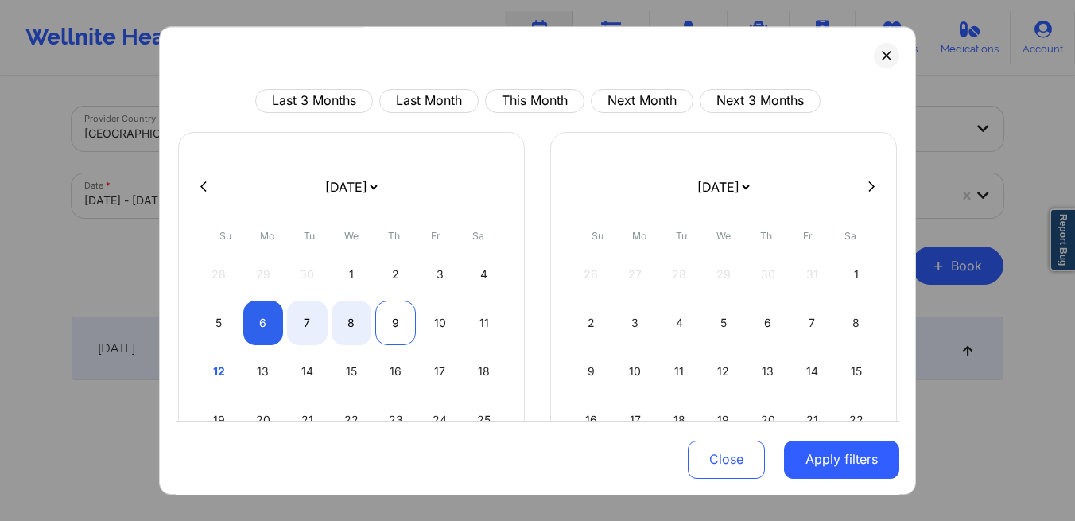
click at [396, 325] on div "9" at bounding box center [395, 323] width 41 height 45
select select "2025-9"
select select "2025-10"
click at [207, 332] on div "5" at bounding box center [219, 323] width 41 height 45
select select "2025-9"
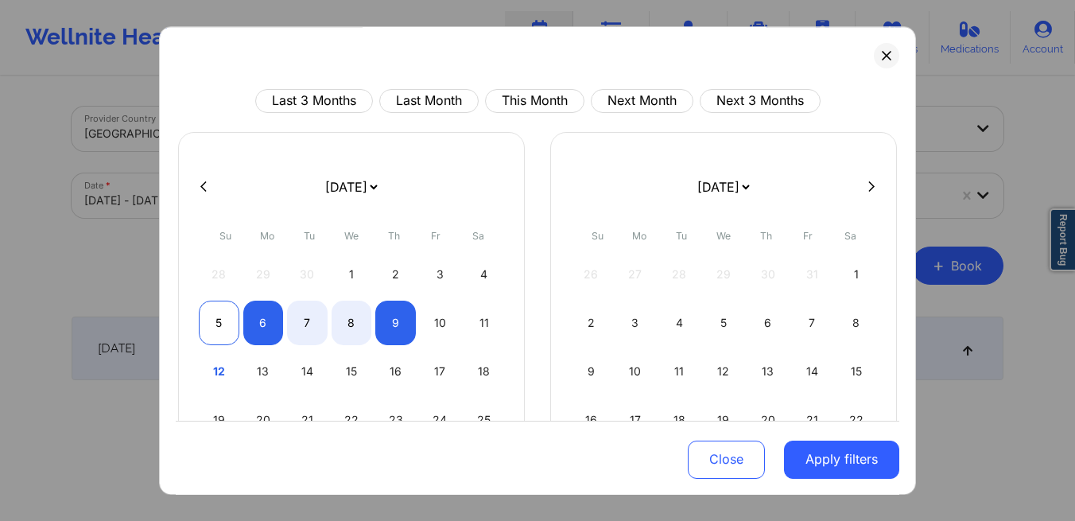
select select "2025-10"
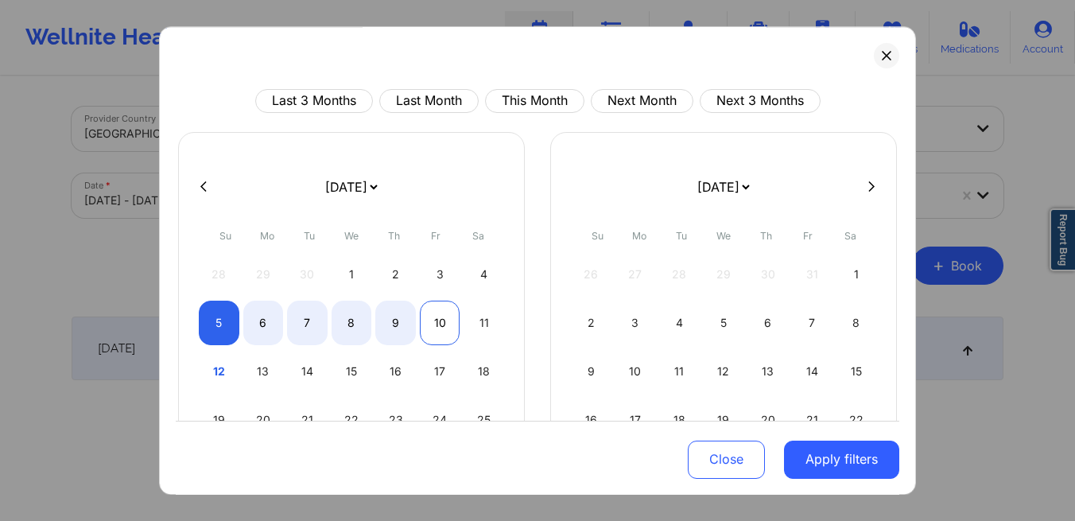
select select "2025-9"
select select "2025-10"
click at [435, 328] on div "10" at bounding box center [440, 323] width 41 height 45
select select "2025-9"
select select "2025-10"
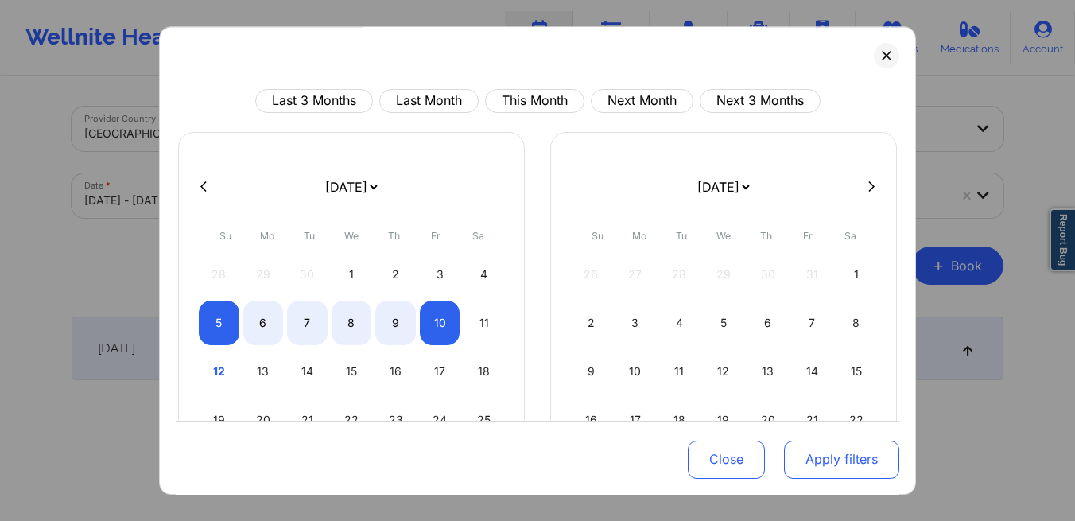
click at [799, 448] on button "Apply filters" at bounding box center [841, 459] width 115 height 38
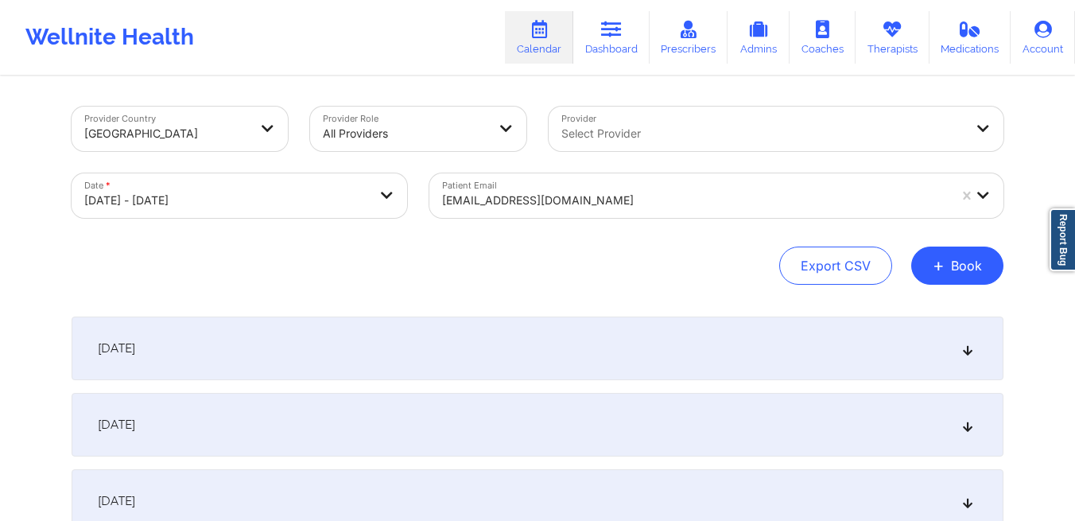
click at [273, 336] on div "[DATE]" at bounding box center [538, 349] width 932 height 64
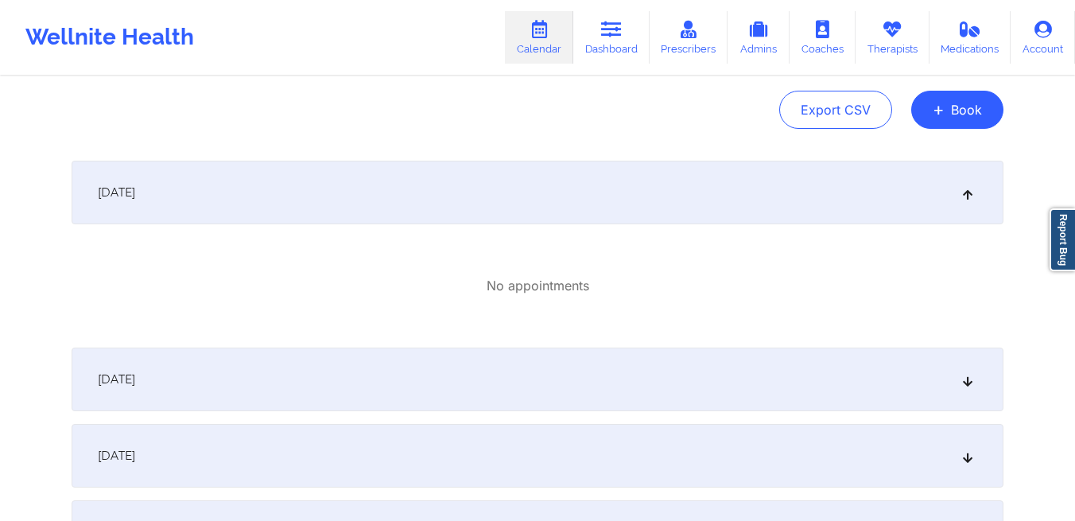
click at [282, 375] on div "[DATE]" at bounding box center [538, 380] width 932 height 64
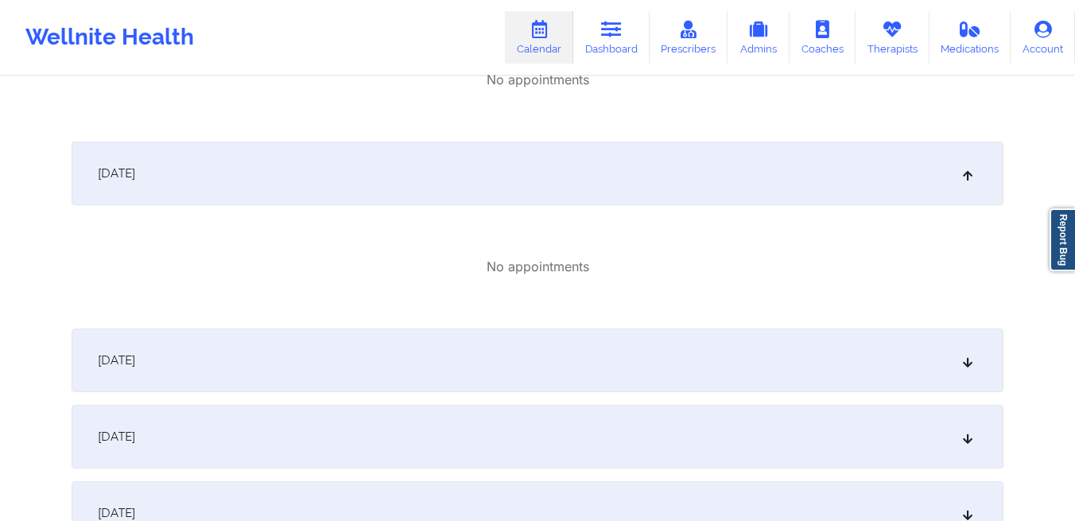
scroll to position [363, 0]
click at [283, 360] on div "[DATE]" at bounding box center [538, 360] width 932 height 64
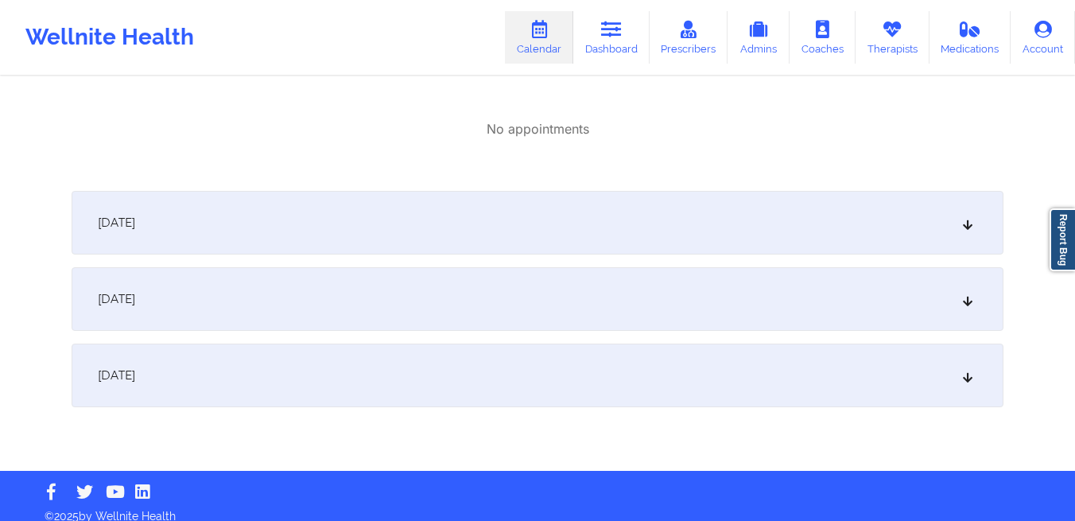
scroll to position [688, 0]
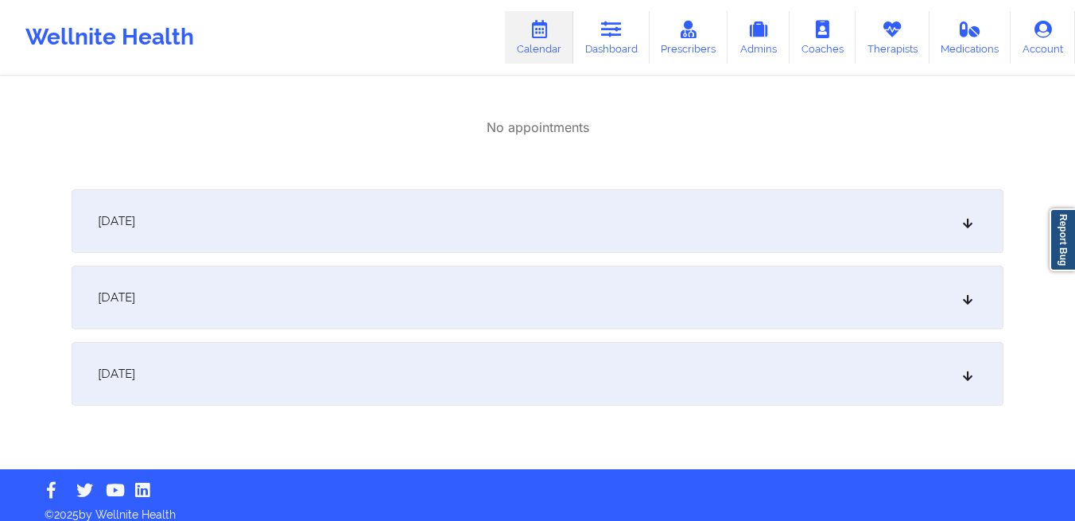
click at [294, 360] on div "[DATE]" at bounding box center [538, 374] width 932 height 64
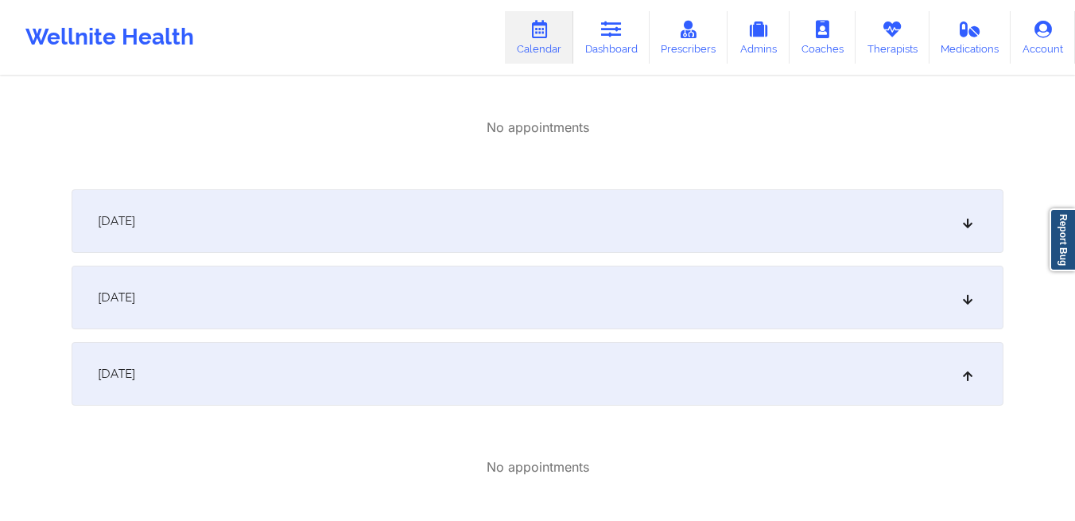
click at [276, 305] on div "[DATE]" at bounding box center [538, 298] width 932 height 64
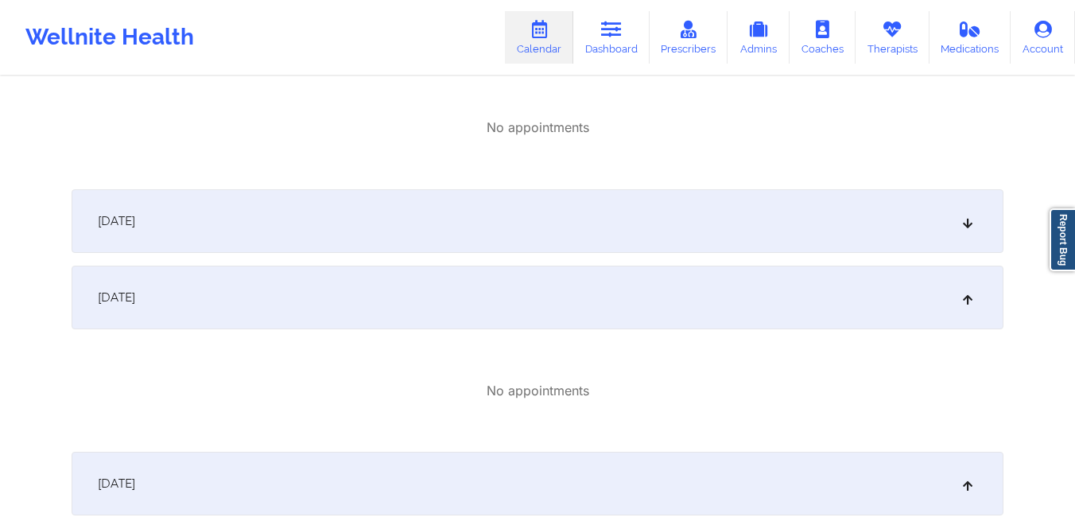
click at [257, 231] on div "[DATE]" at bounding box center [538, 221] width 932 height 64
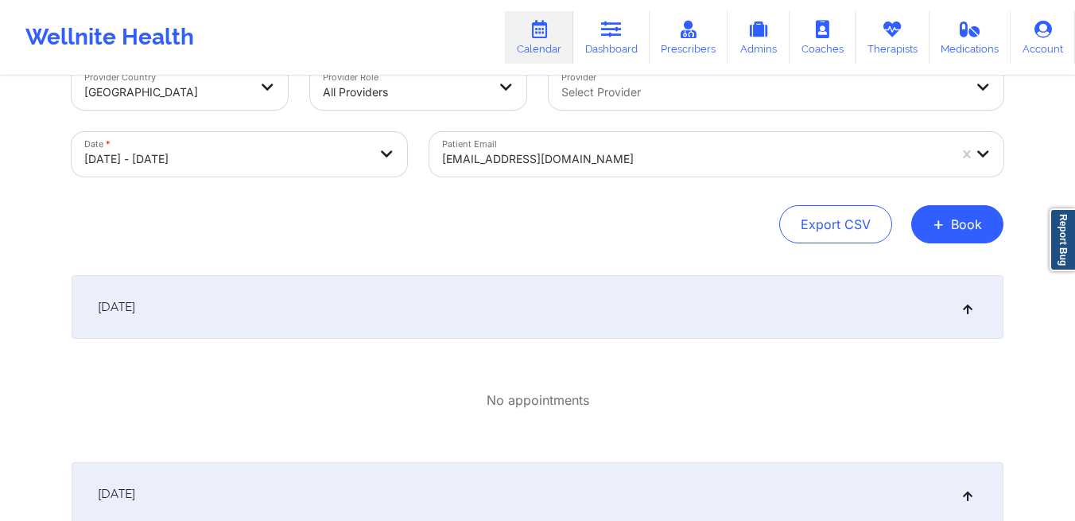
scroll to position [0, 0]
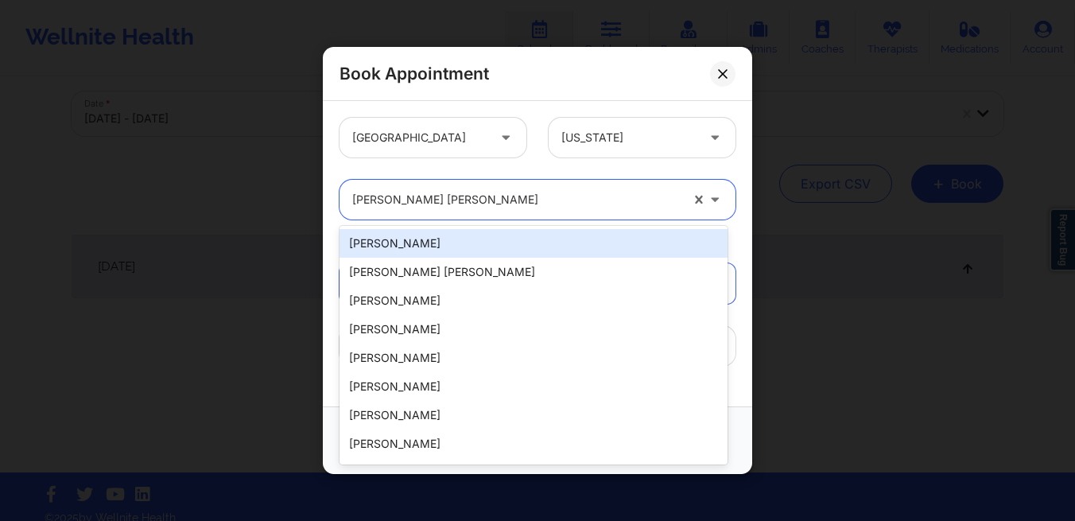
click at [510, 202] on div at bounding box center [516, 199] width 328 height 19
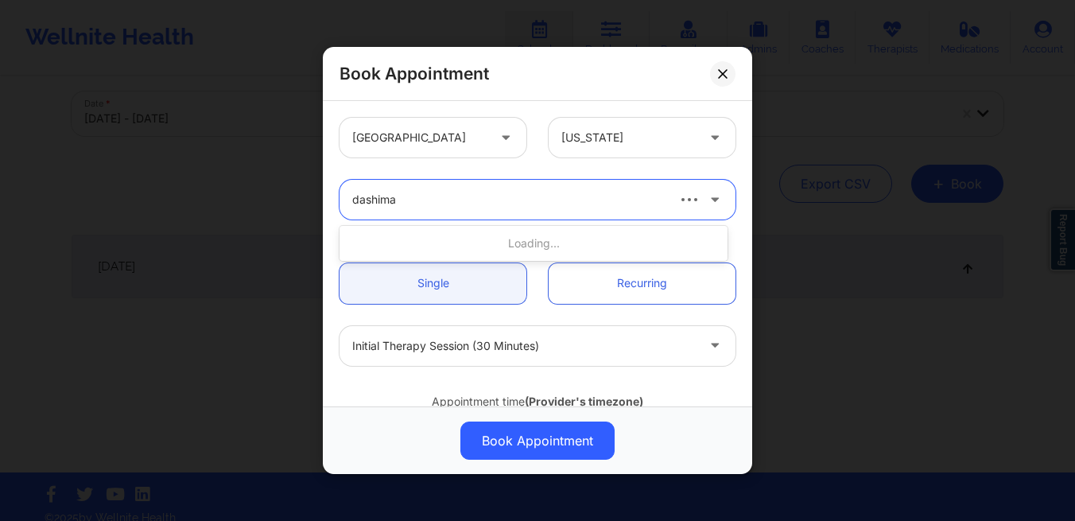
type input "dashima"
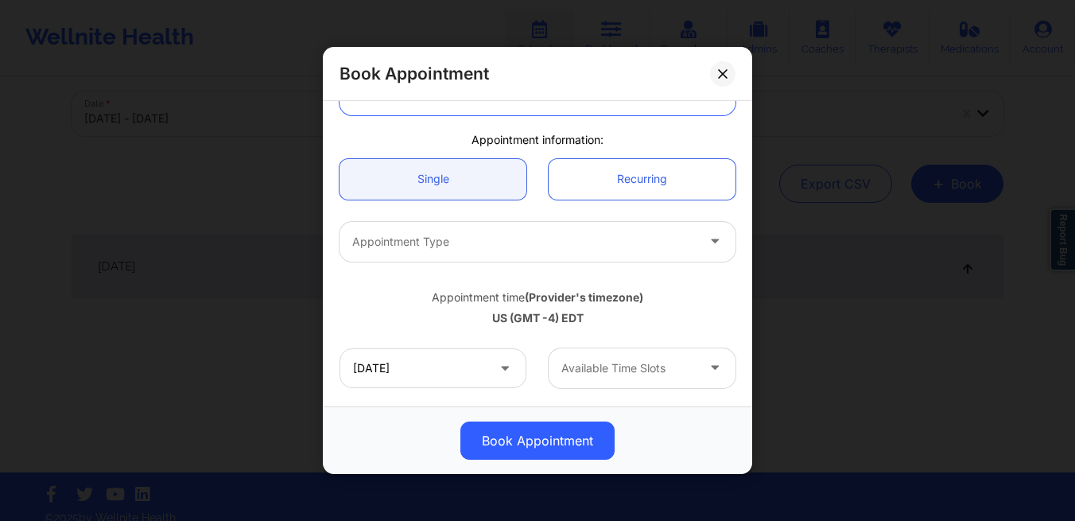
scroll to position [105, 0]
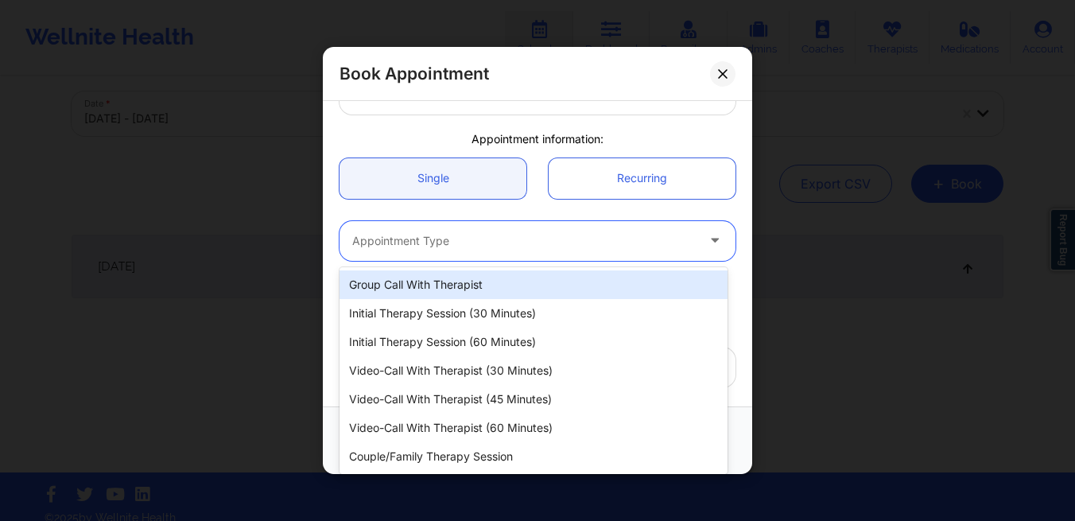
click at [472, 246] on div at bounding box center [524, 240] width 344 height 19
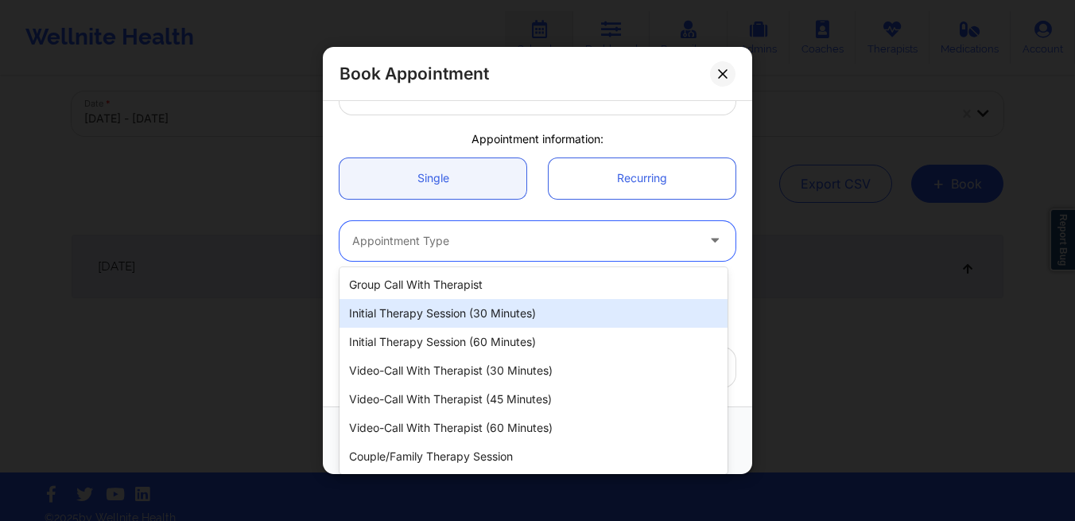
click at [441, 317] on div "Initial Therapy Session (30 minutes)" at bounding box center [534, 313] width 388 height 29
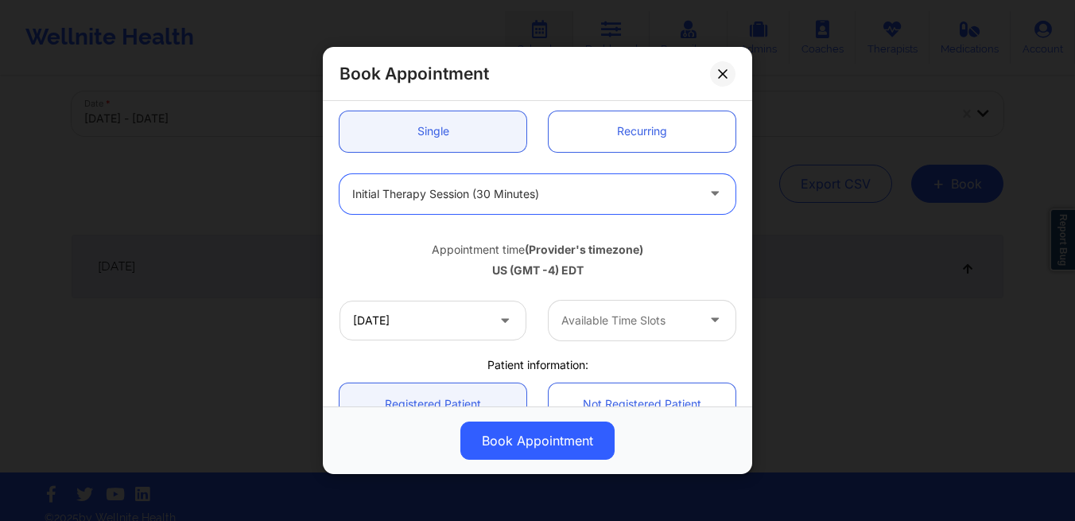
scroll to position [162, 0]
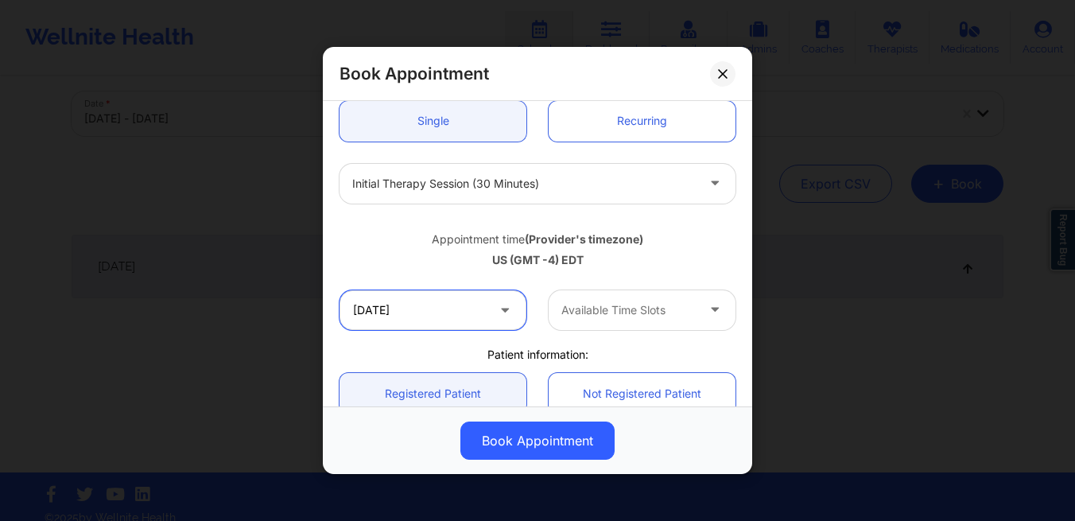
click at [443, 317] on input "10/13/2025" at bounding box center [433, 310] width 187 height 40
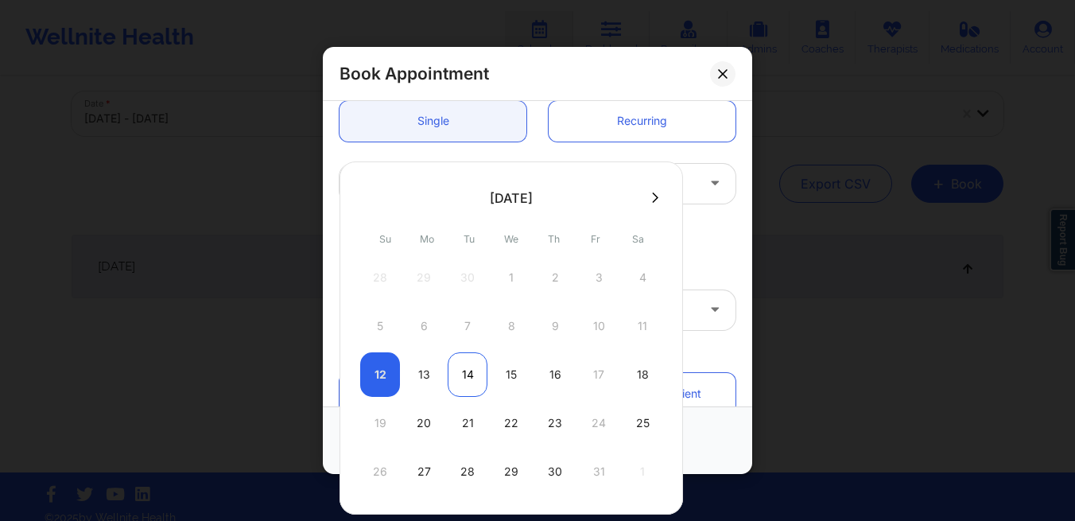
click at [475, 370] on div "14" at bounding box center [468, 374] width 40 height 45
type input "10/14/2025"
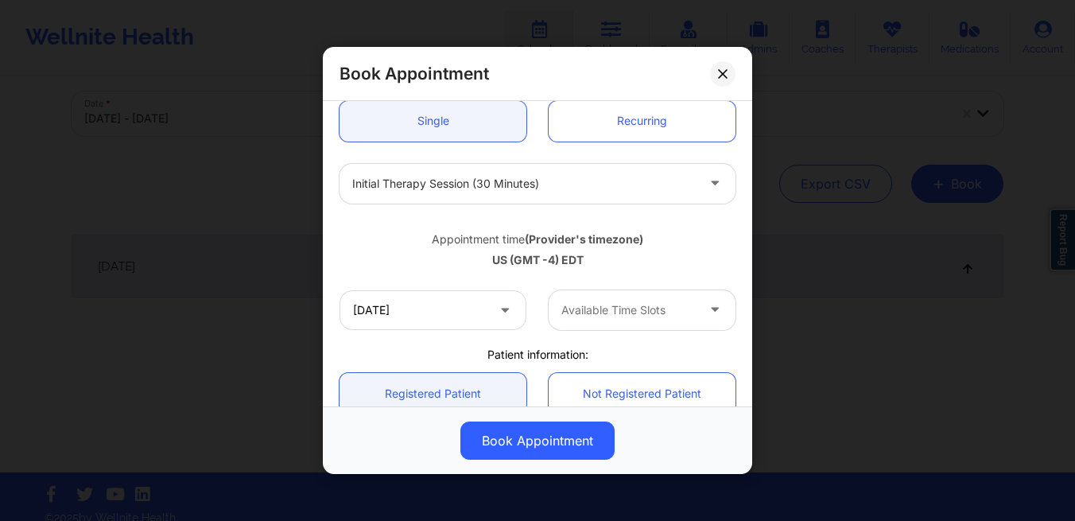
click at [577, 312] on div at bounding box center [629, 310] width 134 height 19
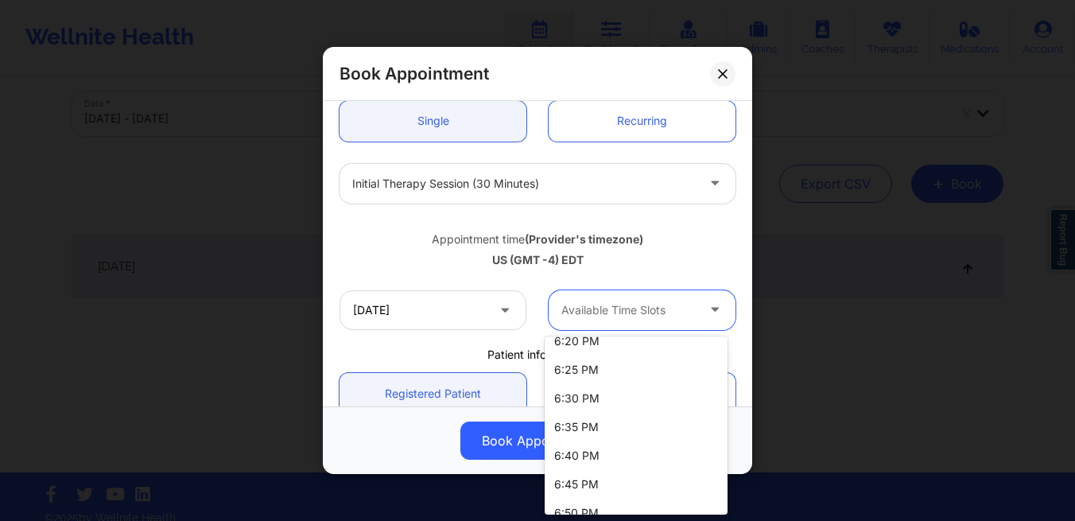
scroll to position [130, 0]
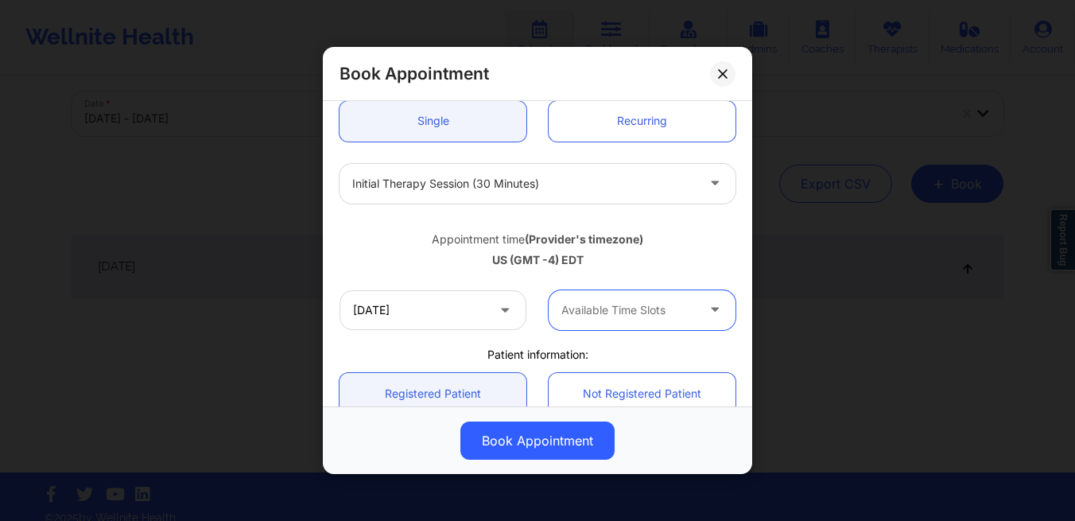
click at [651, 301] on div at bounding box center [629, 310] width 134 height 19
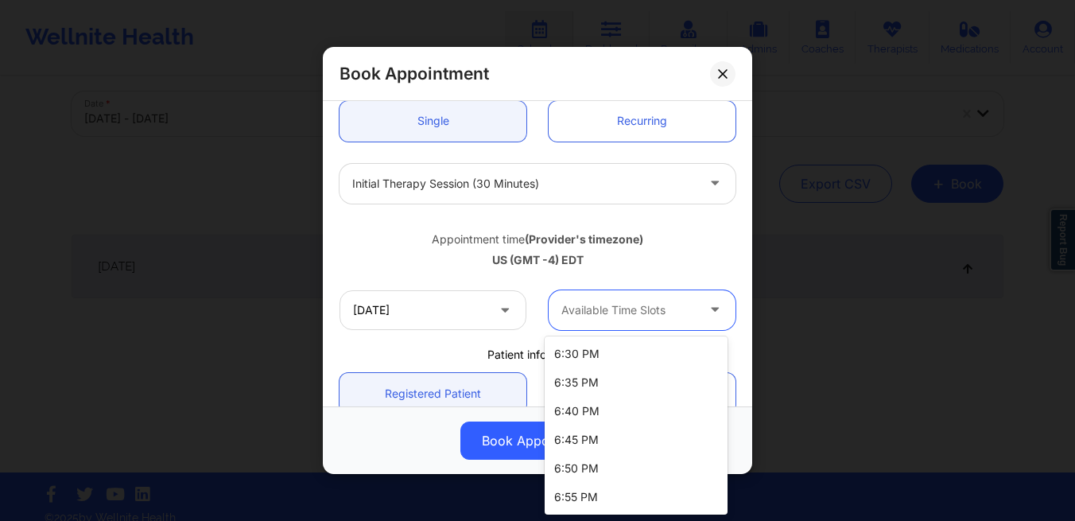
scroll to position [165, 0]
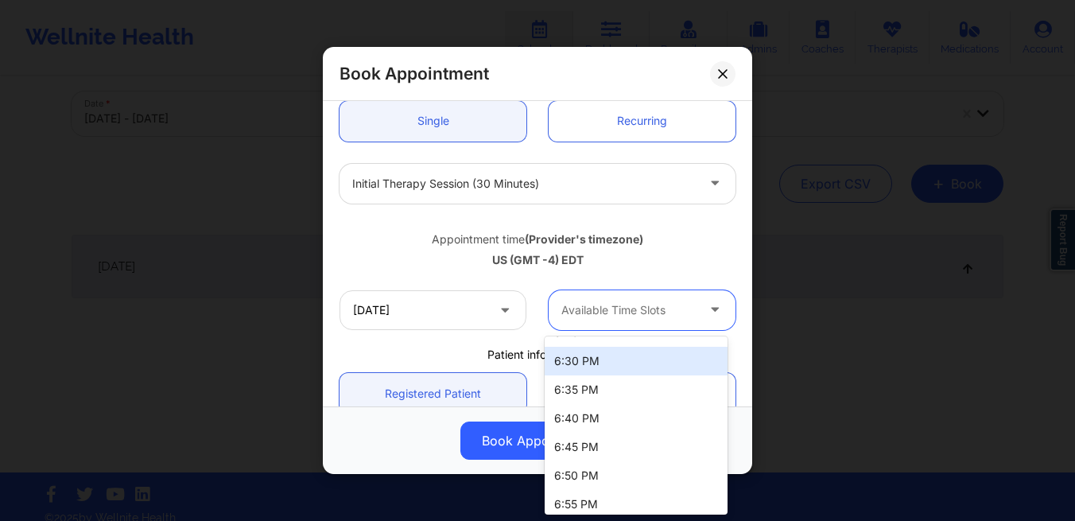
click at [554, 371] on div "6:30 PM" at bounding box center [636, 361] width 183 height 29
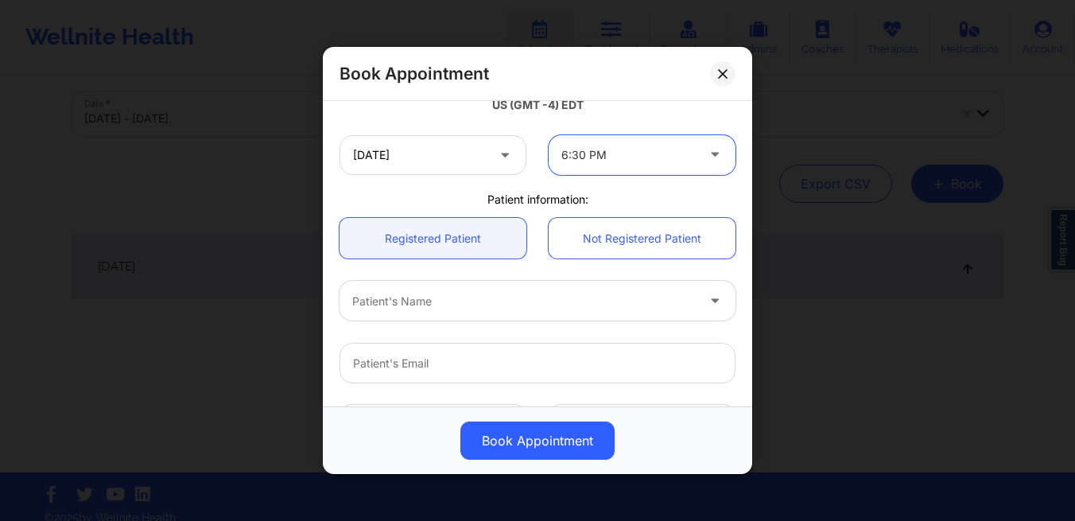
scroll to position [321, 0]
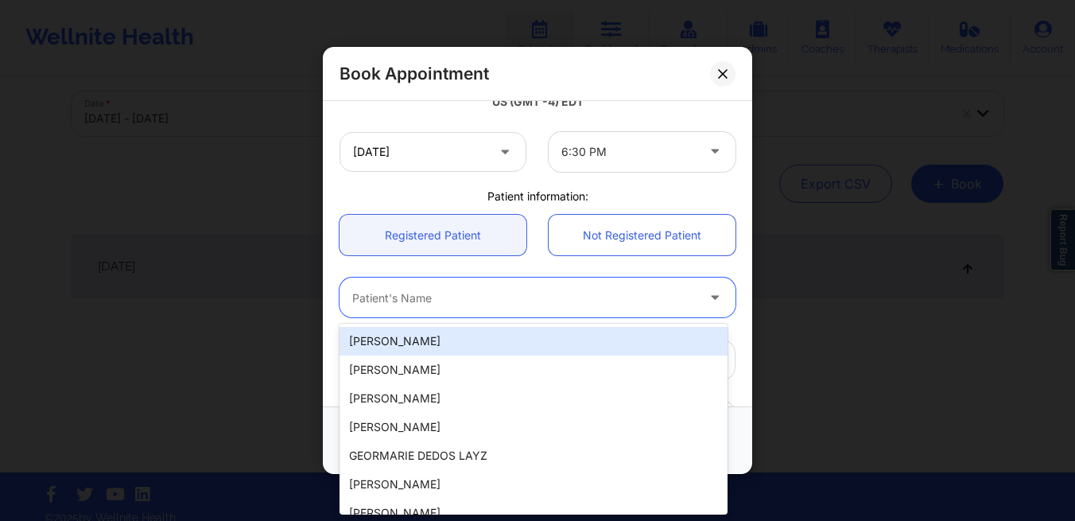
click at [441, 313] on div "Patient's Name" at bounding box center [519, 298] width 358 height 40
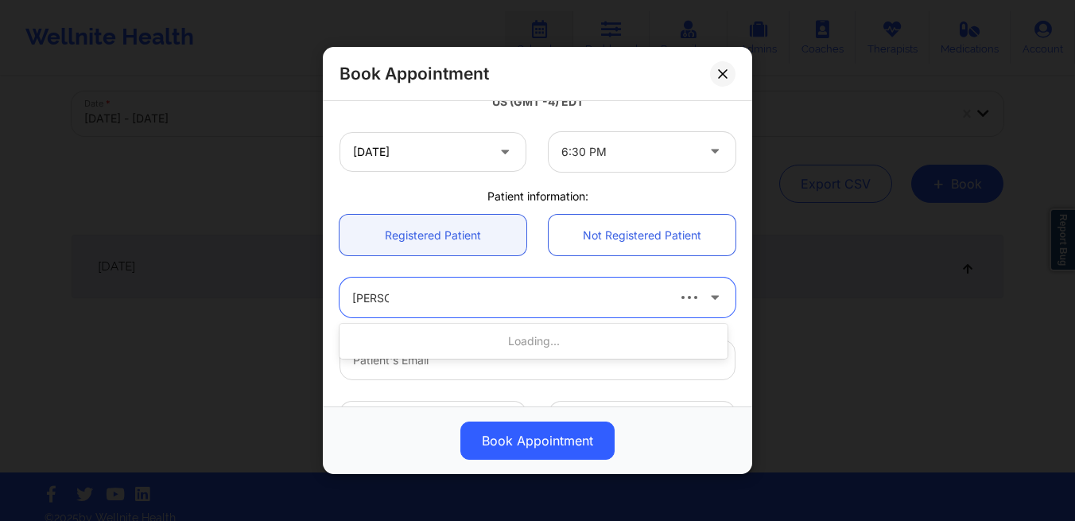
type input "jenny lee"
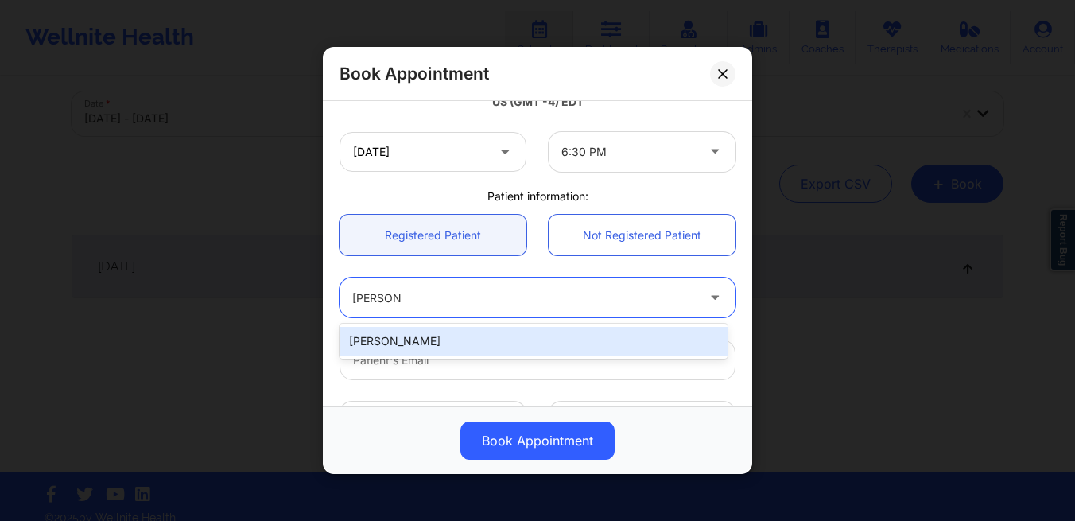
click at [449, 355] on div "Jenny Lee" at bounding box center [534, 341] width 388 height 29
type input "leejennyh027@gmail.com"
type input "+13478829901"
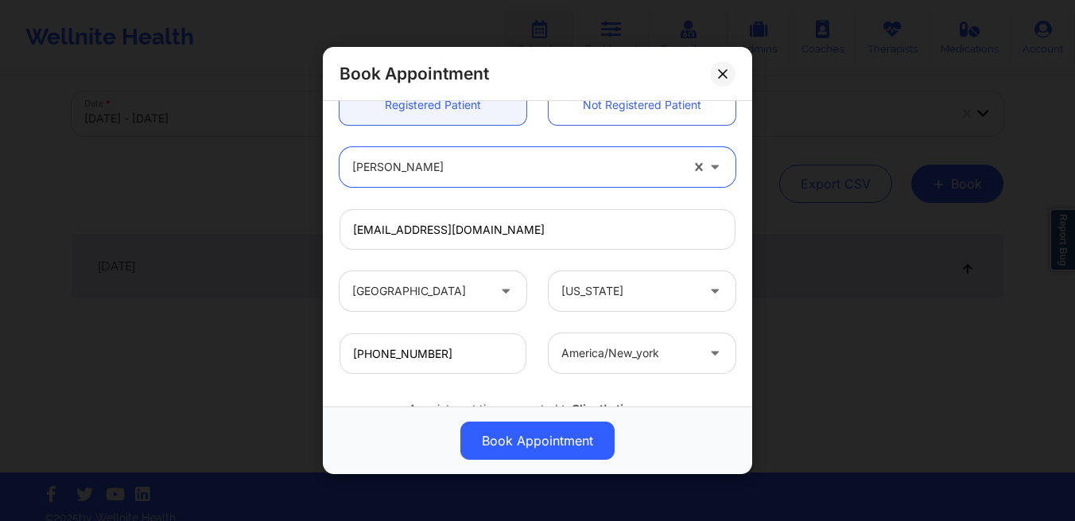
scroll to position [0, 0]
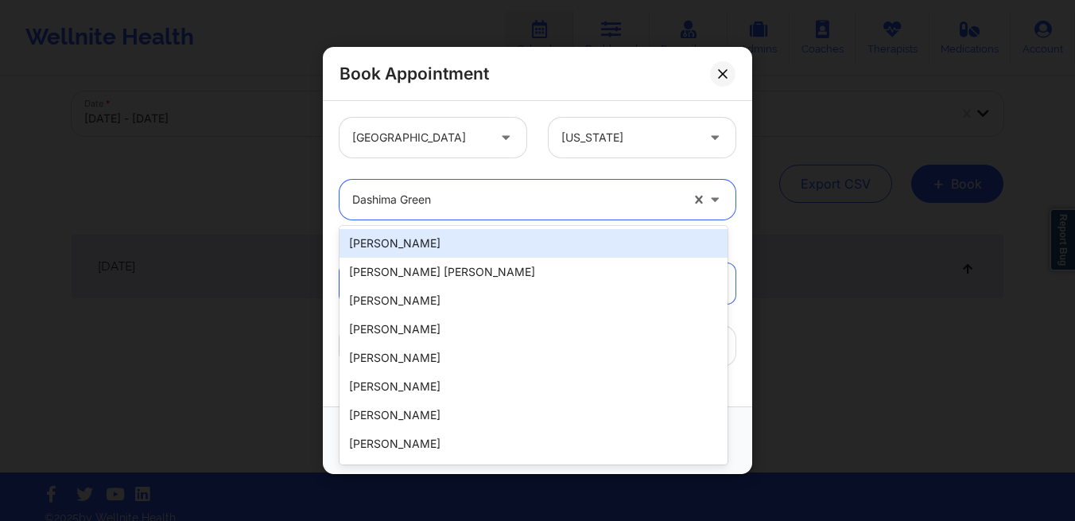
click at [478, 197] on div at bounding box center [516, 199] width 328 height 19
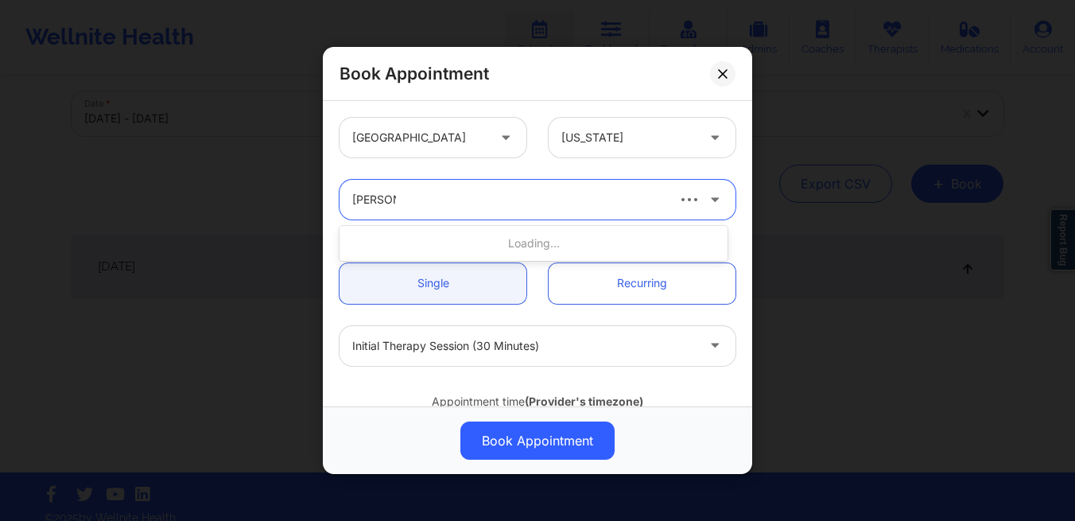
type input "carol osh"
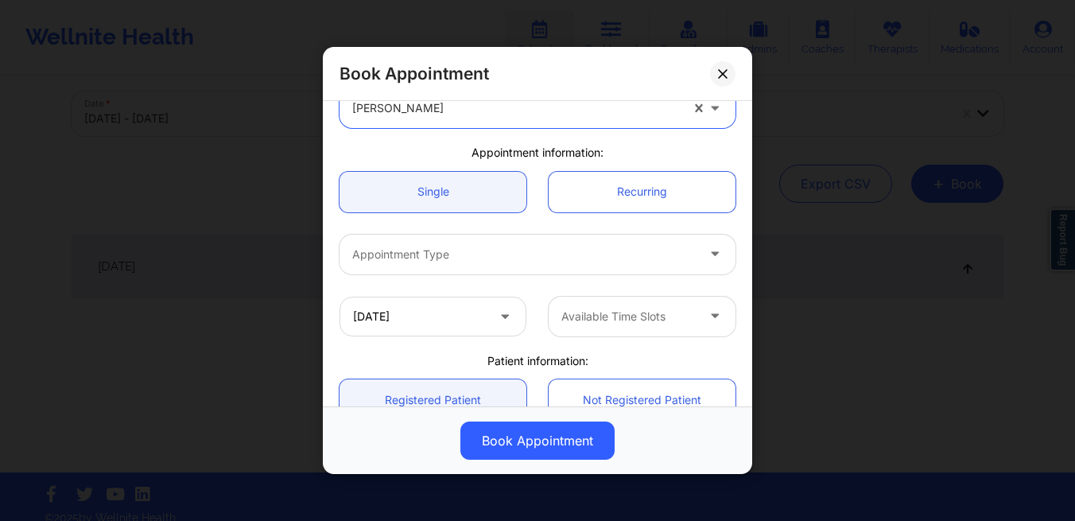
scroll to position [107, 0]
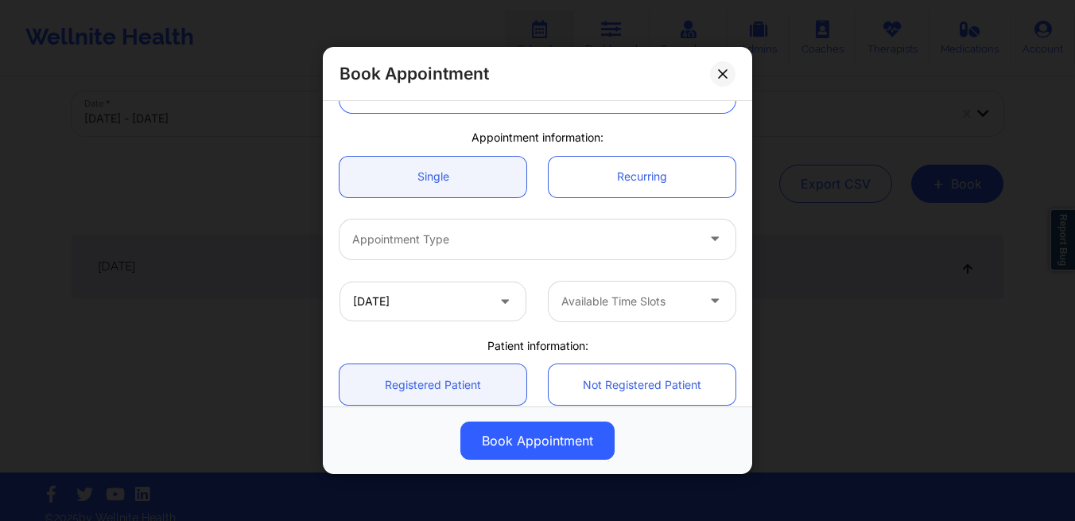
click at [501, 301] on icon at bounding box center [505, 298] width 16 height 14
click at [473, 304] on input "10/14/2025" at bounding box center [433, 302] width 187 height 40
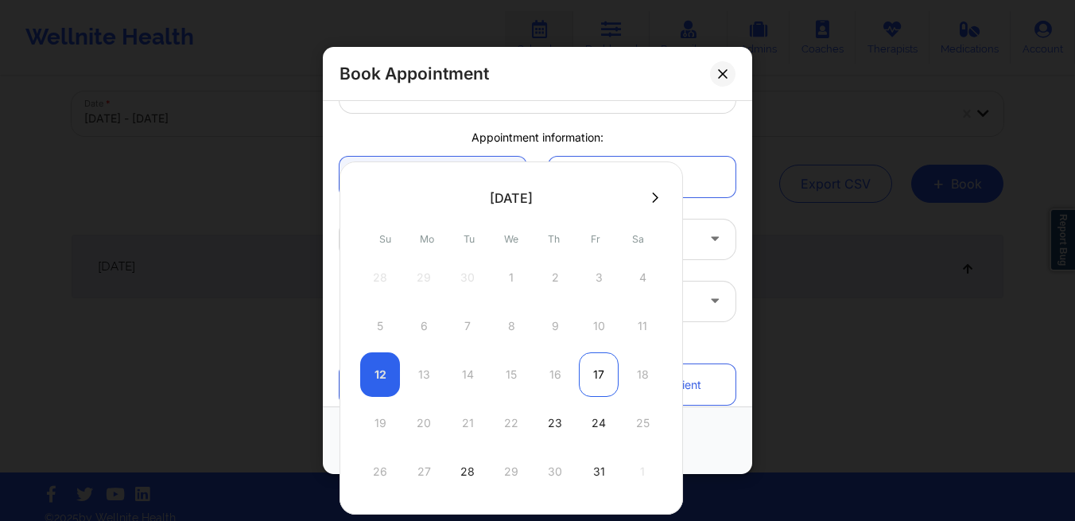
click at [599, 379] on div "17" at bounding box center [599, 374] width 40 height 45
type input "10/17/2025"
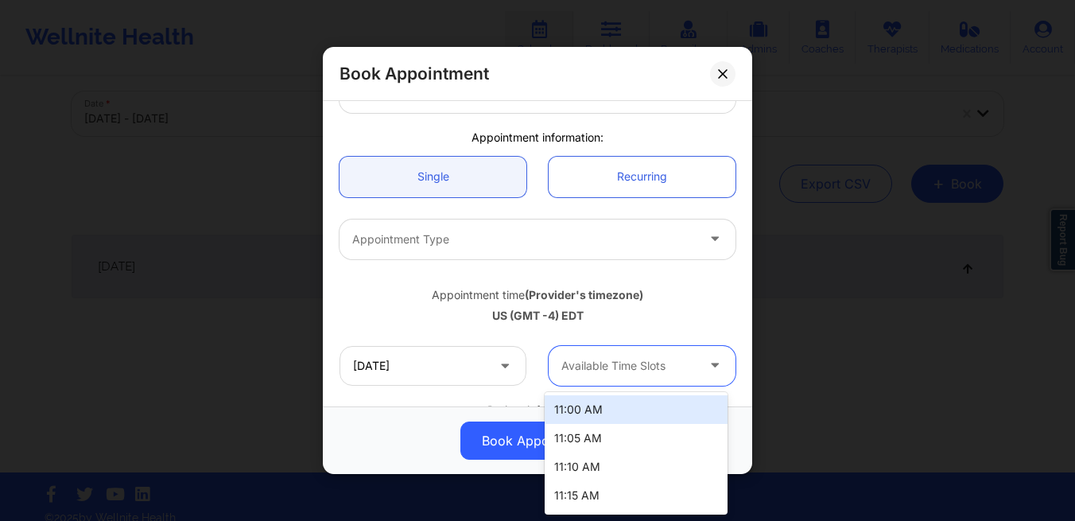
click at [608, 377] on div "Available Time Slots" at bounding box center [623, 366] width 149 height 40
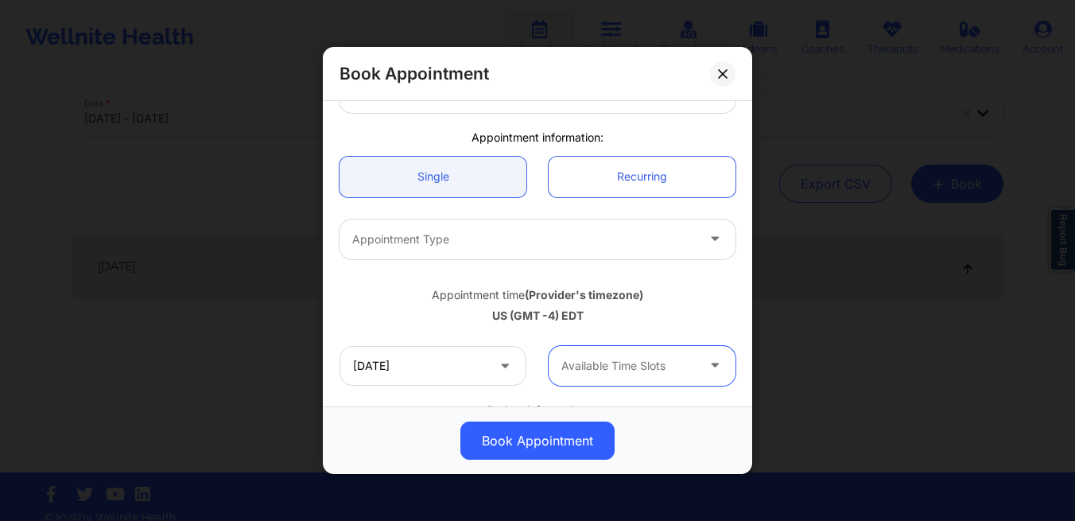
click at [585, 362] on div at bounding box center [629, 365] width 134 height 19
click at [721, 60] on div "Book Appointment" at bounding box center [538, 74] width 430 height 54
click at [726, 69] on icon at bounding box center [723, 74] width 10 height 10
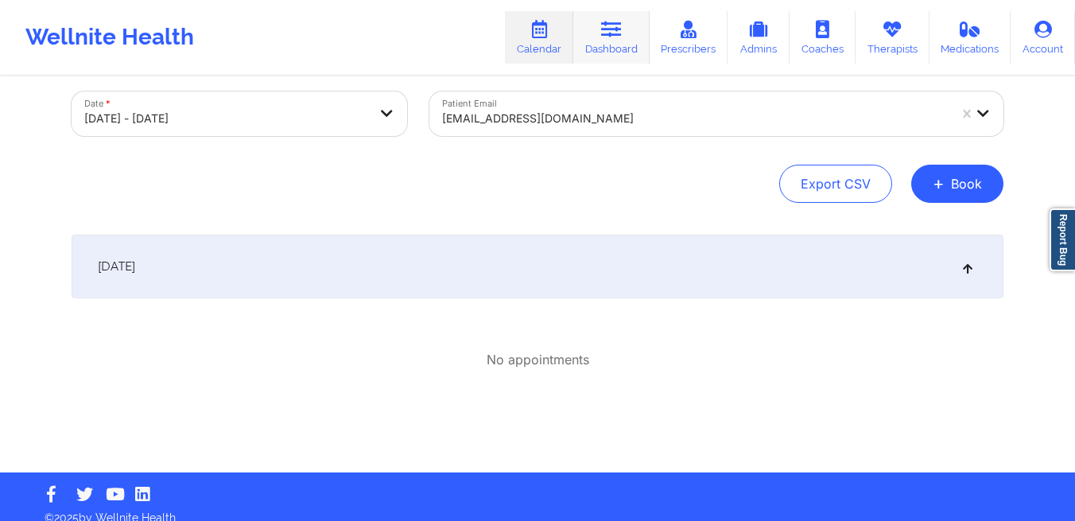
click at [607, 41] on link "Dashboard" at bounding box center [612, 37] width 76 height 52
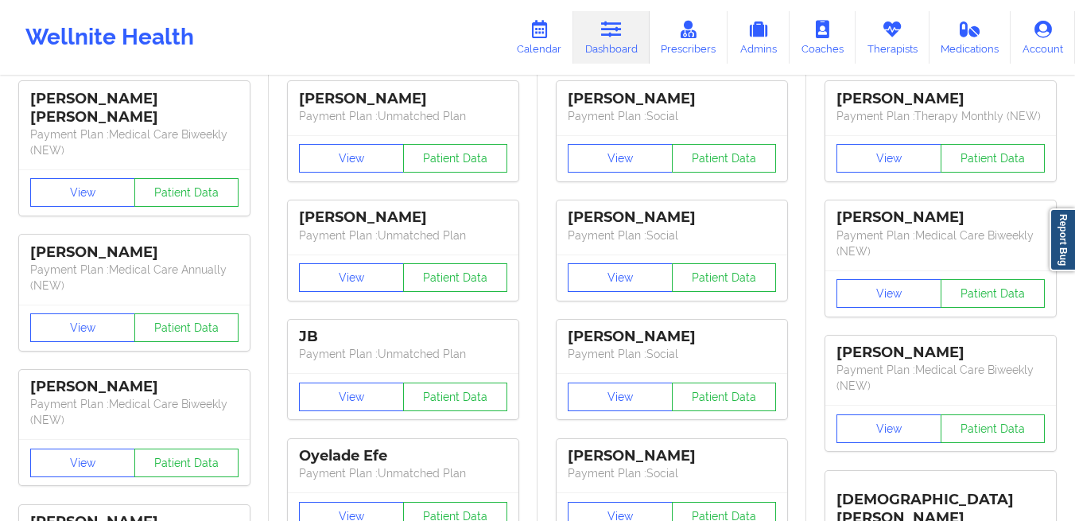
click at [604, 28] on icon at bounding box center [611, 29] width 21 height 17
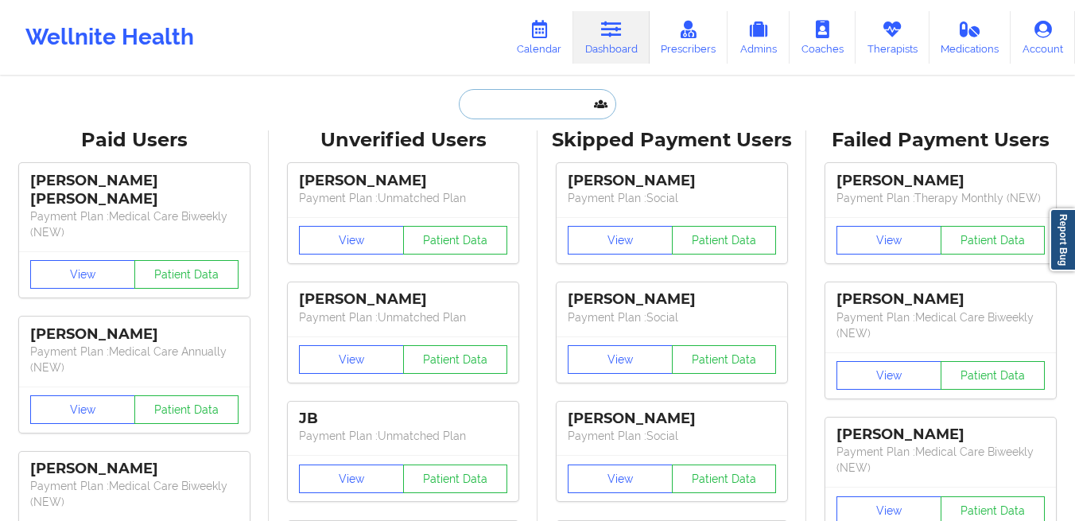
click at [518, 106] on input "text" at bounding box center [537, 104] width 157 height 30
paste input "[EMAIL_ADDRESS][DOMAIN_NAME]"
type input "[EMAIL_ADDRESS][DOMAIN_NAME]"
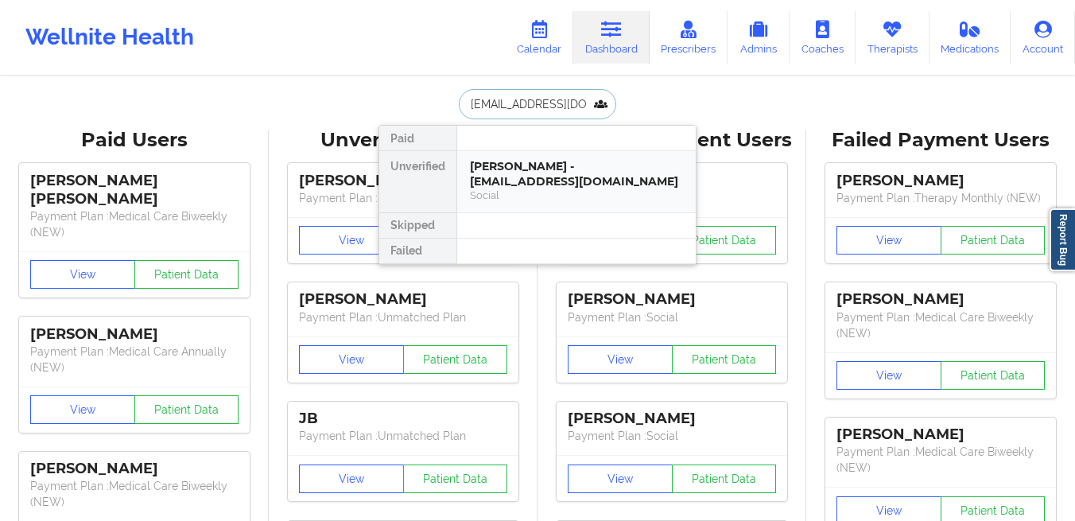
click at [484, 162] on div "[PERSON_NAME] - [EMAIL_ADDRESS][DOMAIN_NAME]" at bounding box center [576, 173] width 213 height 29
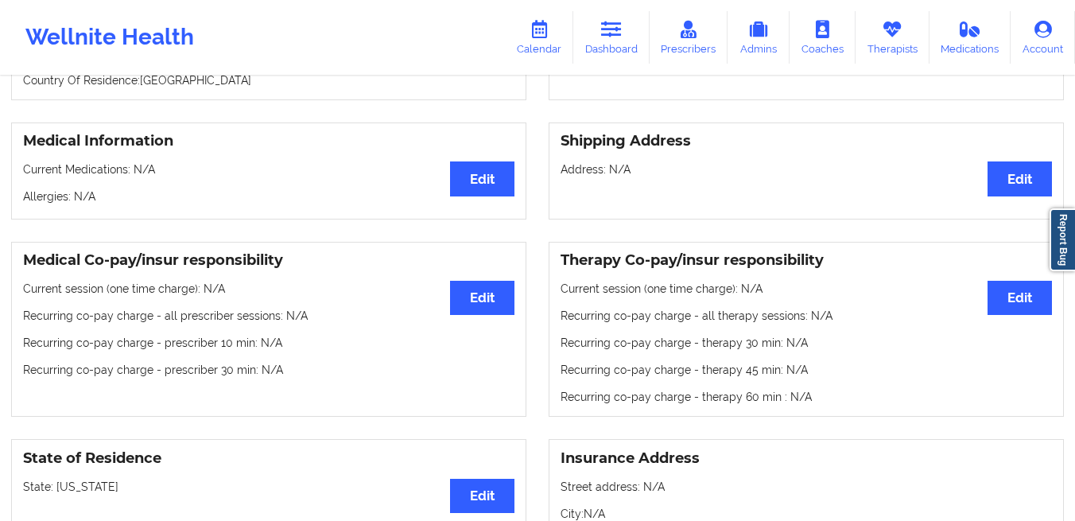
scroll to position [2, 0]
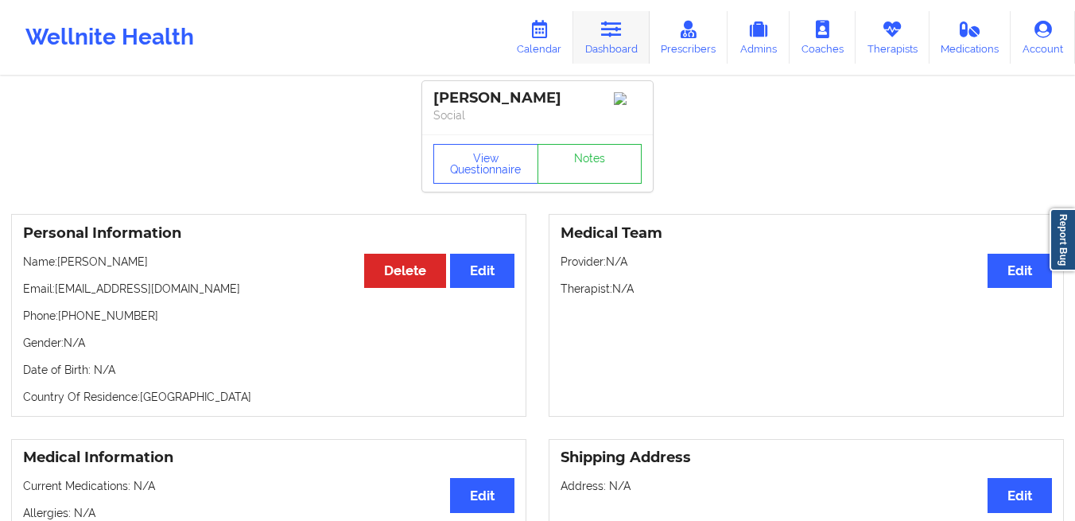
click at [605, 47] on link "Dashboard" at bounding box center [612, 37] width 76 height 52
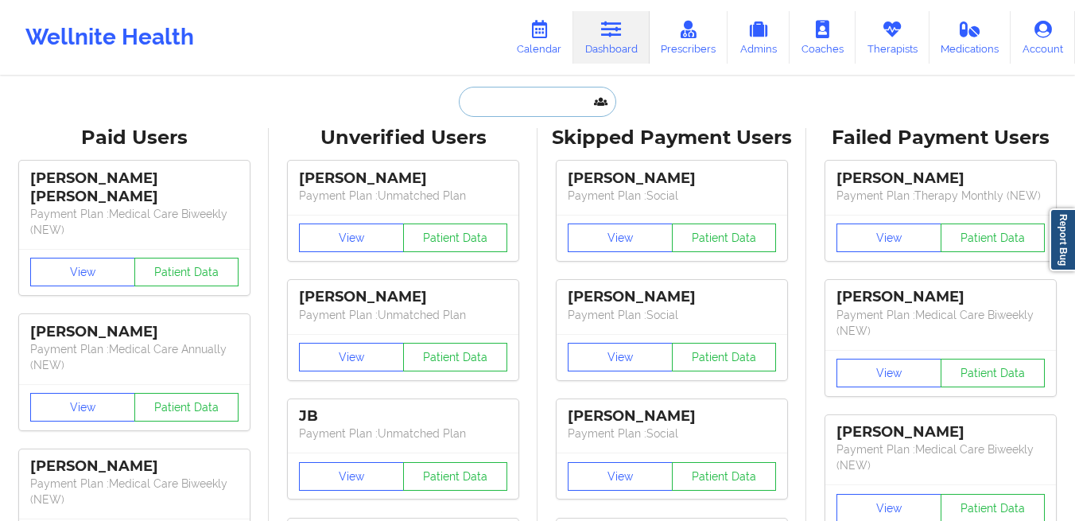
click at [509, 102] on input "text" at bounding box center [537, 102] width 157 height 30
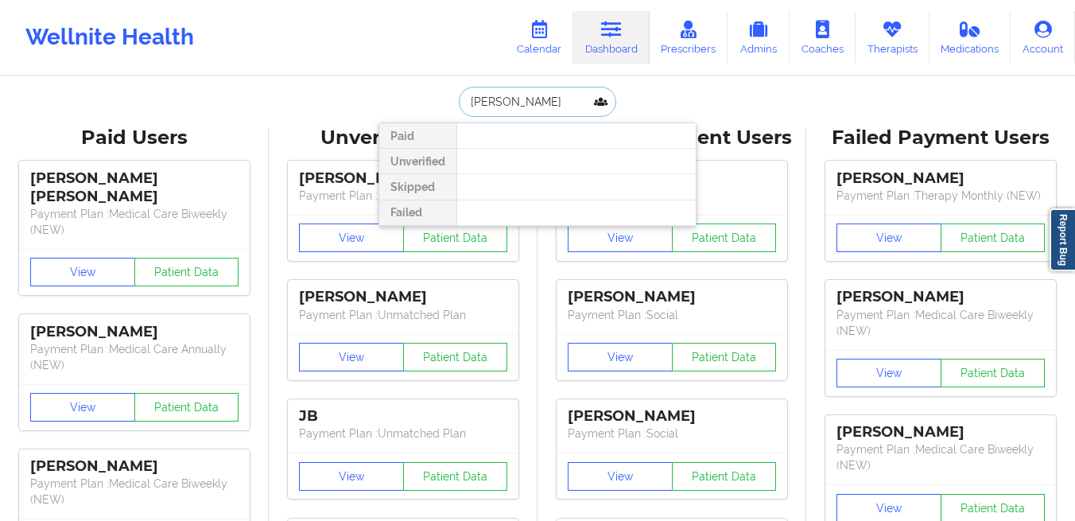
paste input "davinarbaker@gmail.com"
type input "davinarbaker@gmail.com"
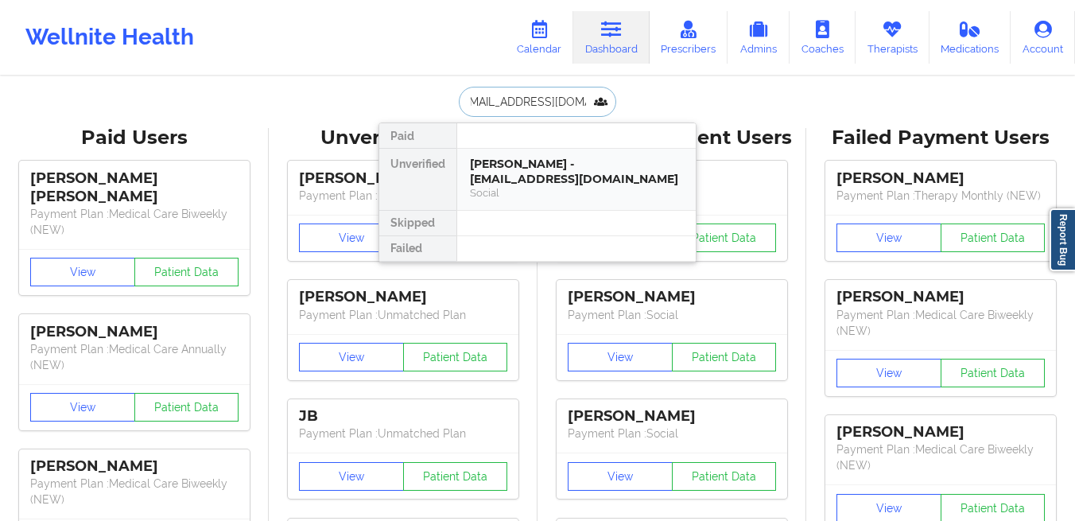
click at [533, 171] on div "Davina Baker - davinarbaker@gmail.com" at bounding box center [576, 171] width 213 height 29
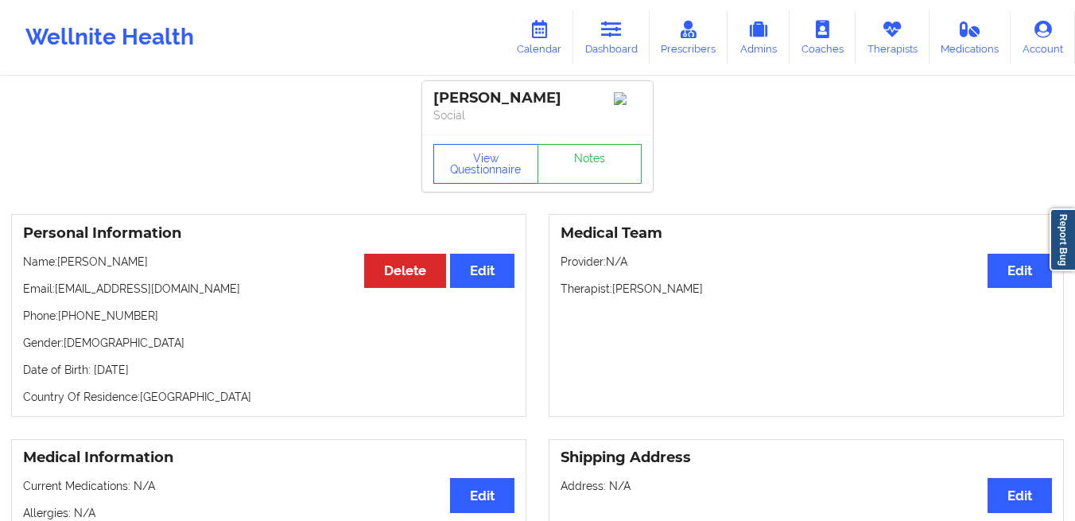
scroll to position [1327, 0]
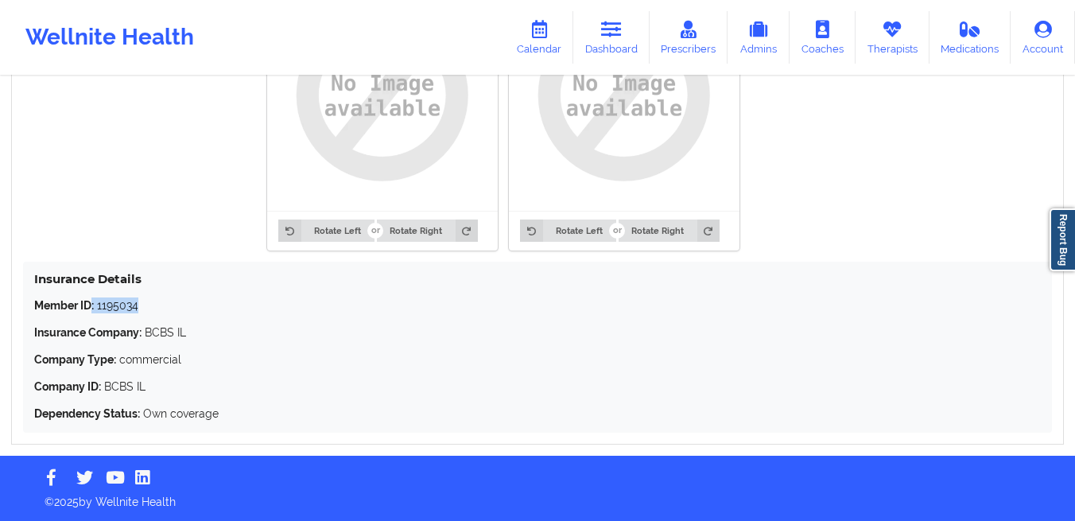
drag, startPoint x: 155, startPoint y: 314, endPoint x: 93, endPoint y: 309, distance: 62.2
click at [93, 309] on div "Member ID: 1195034 Insurance Company: BCBS IL Company Type: commercial Company …" at bounding box center [537, 359] width 1007 height 124
copy p ": 1195034"
click at [609, 41] on link "Dashboard" at bounding box center [612, 37] width 76 height 52
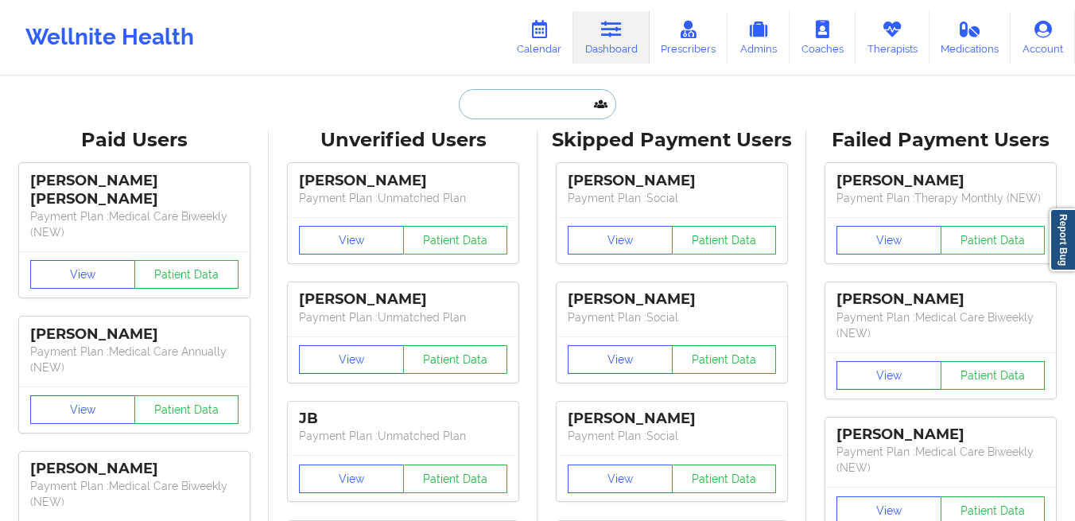
click at [515, 111] on input "text" at bounding box center [537, 104] width 157 height 30
paste input "ashishkumar703@gmail.com"
type input "ashishkumar703@gmail.com"
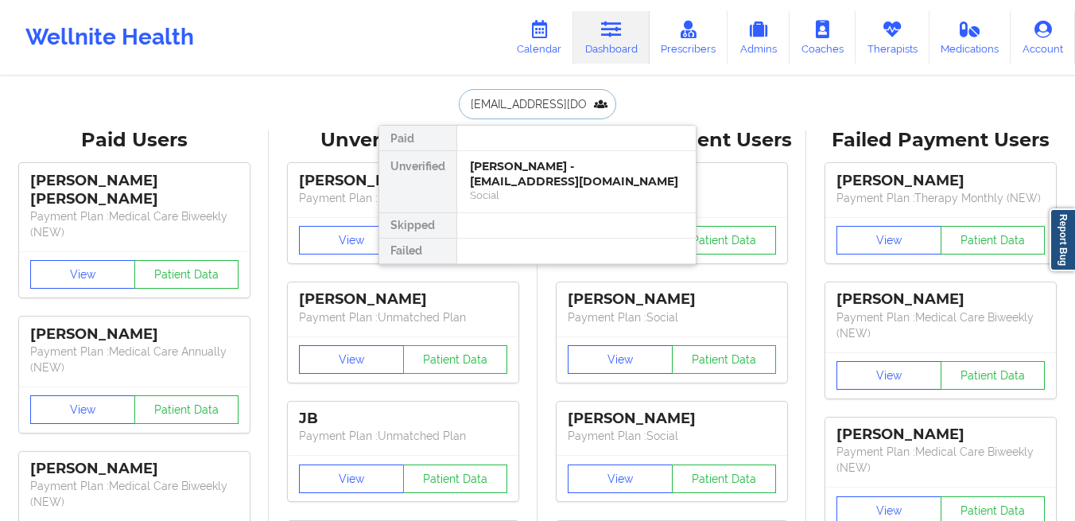
scroll to position [0, 29]
click at [473, 177] on div "Ashish Kumar - ashishkumar703@gmail.com" at bounding box center [576, 173] width 213 height 29
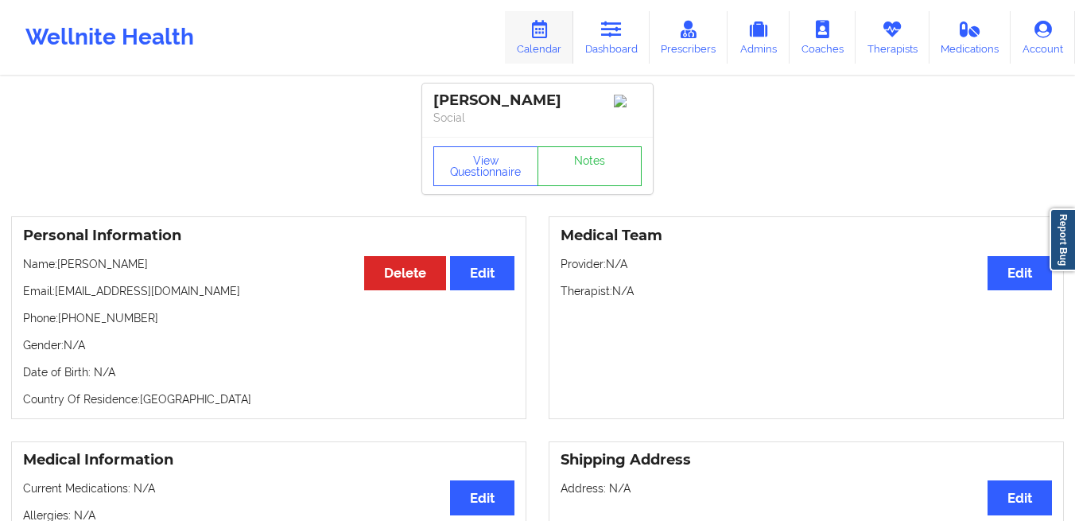
click at [542, 31] on icon at bounding box center [539, 29] width 21 height 17
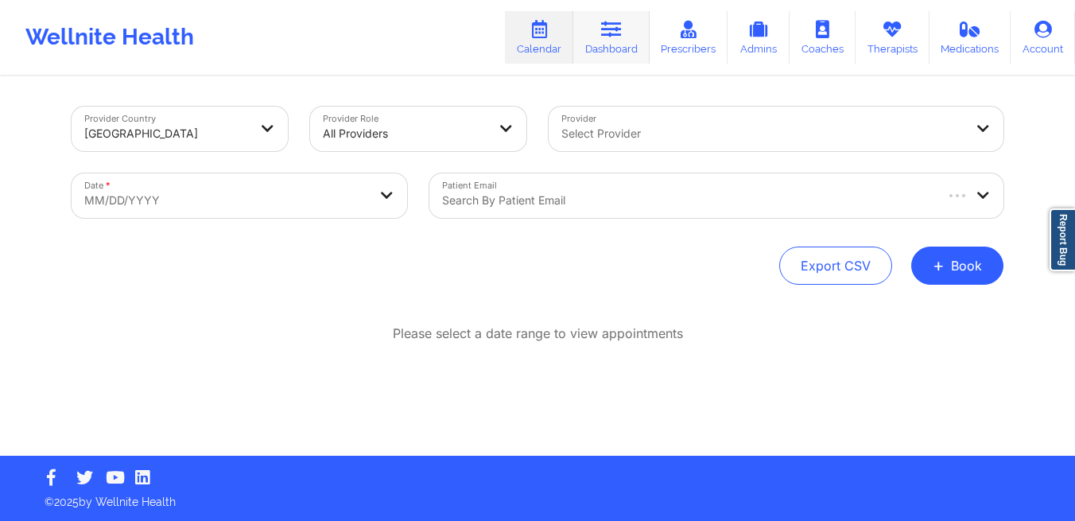
click at [612, 33] on icon at bounding box center [611, 29] width 21 height 17
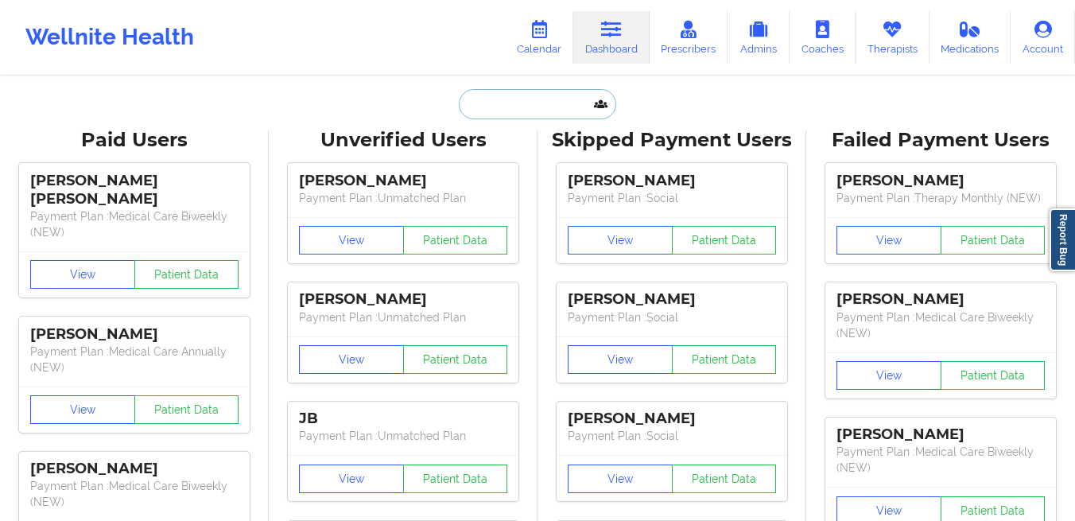
click at [522, 113] on input "text" at bounding box center [537, 104] width 157 height 30
paste input "[EMAIL_ADDRESS][DOMAIN_NAME]"
type input "[EMAIL_ADDRESS][DOMAIN_NAME]"
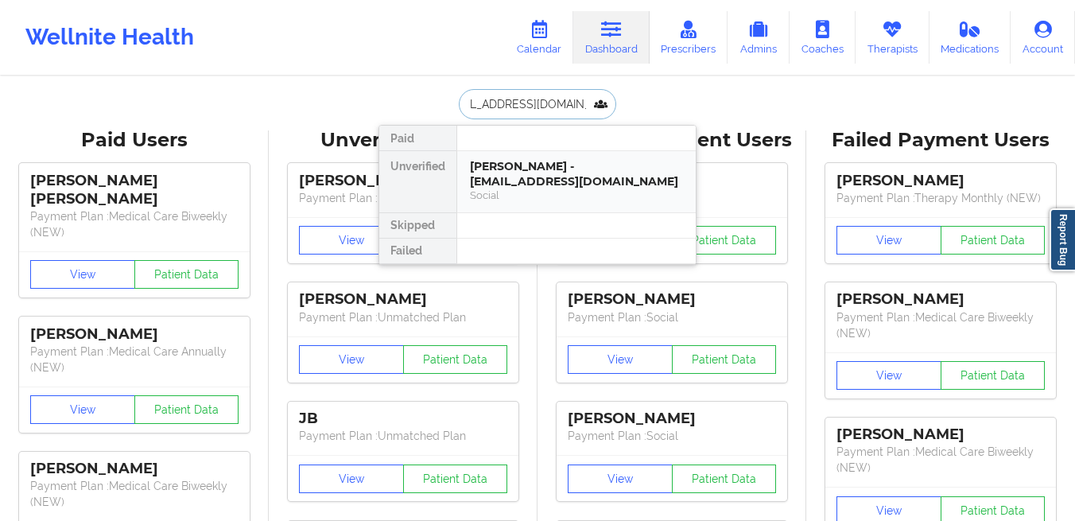
click at [476, 171] on div "Lennon Byrd - lennonmariebyrd@outlook.ie" at bounding box center [576, 173] width 213 height 29
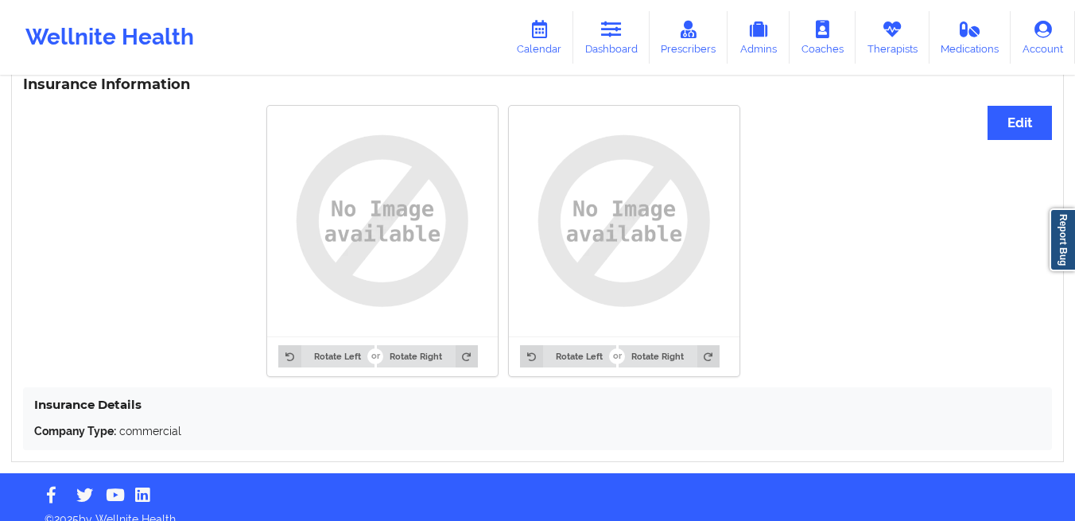
scroll to position [1193, 0]
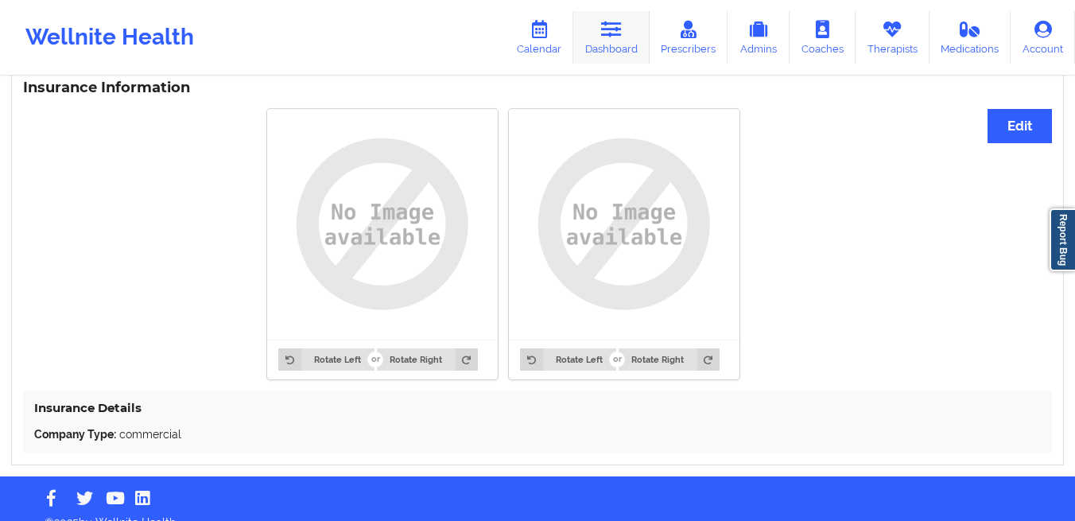
click at [616, 35] on icon at bounding box center [611, 29] width 21 height 17
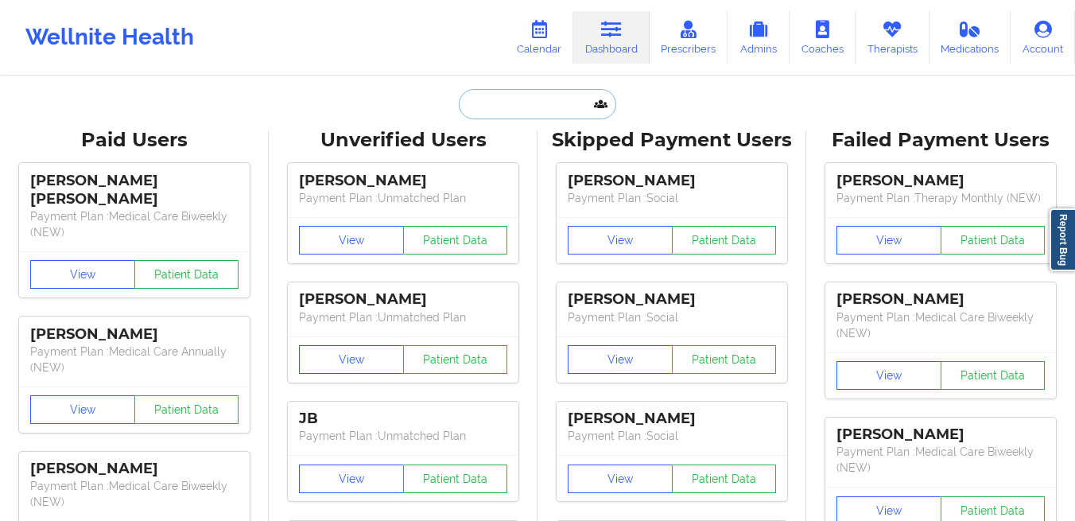
click at [525, 94] on input "text" at bounding box center [537, 104] width 157 height 30
paste input "[EMAIL_ADDRESS][DOMAIN_NAME]"
type input "[EMAIL_ADDRESS][DOMAIN_NAME]"
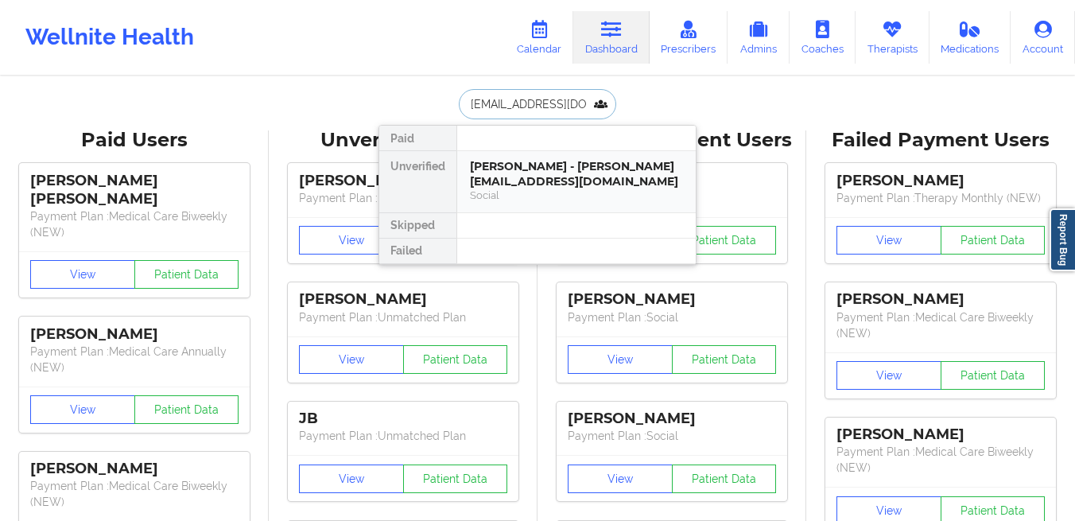
click at [511, 170] on div "[PERSON_NAME] - [PERSON_NAME][EMAIL_ADDRESS][DOMAIN_NAME]" at bounding box center [576, 173] width 213 height 29
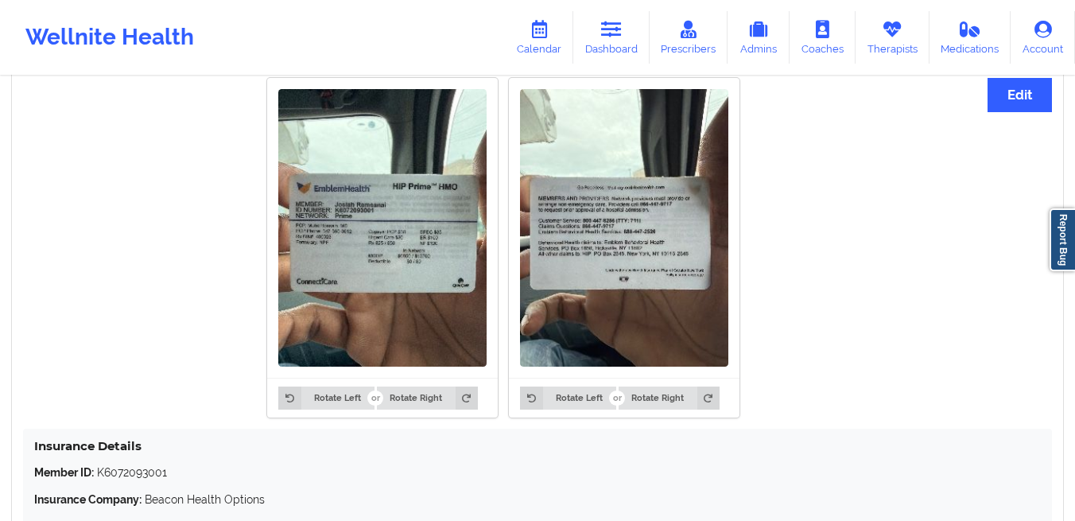
scroll to position [1396, 0]
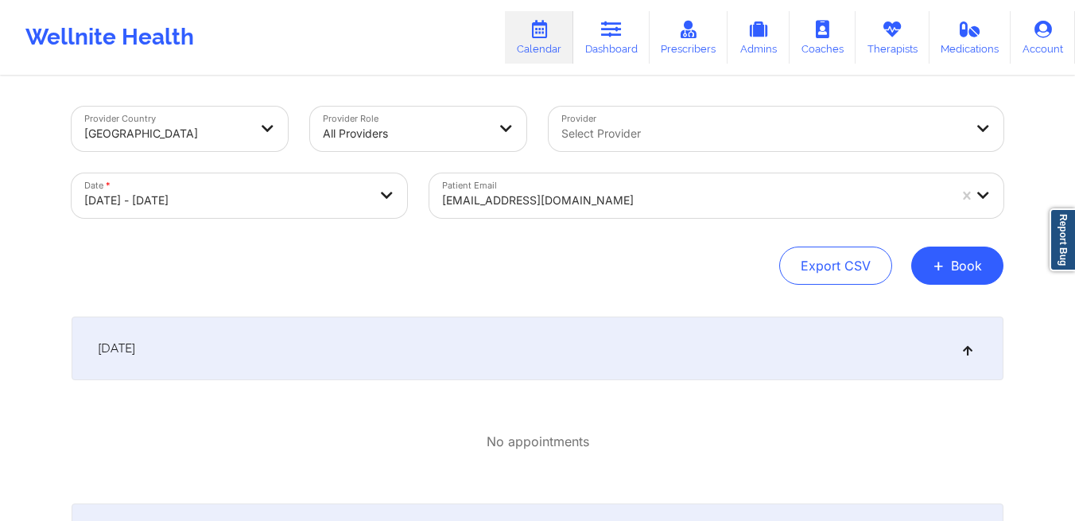
click at [605, 197] on div at bounding box center [695, 200] width 506 height 19
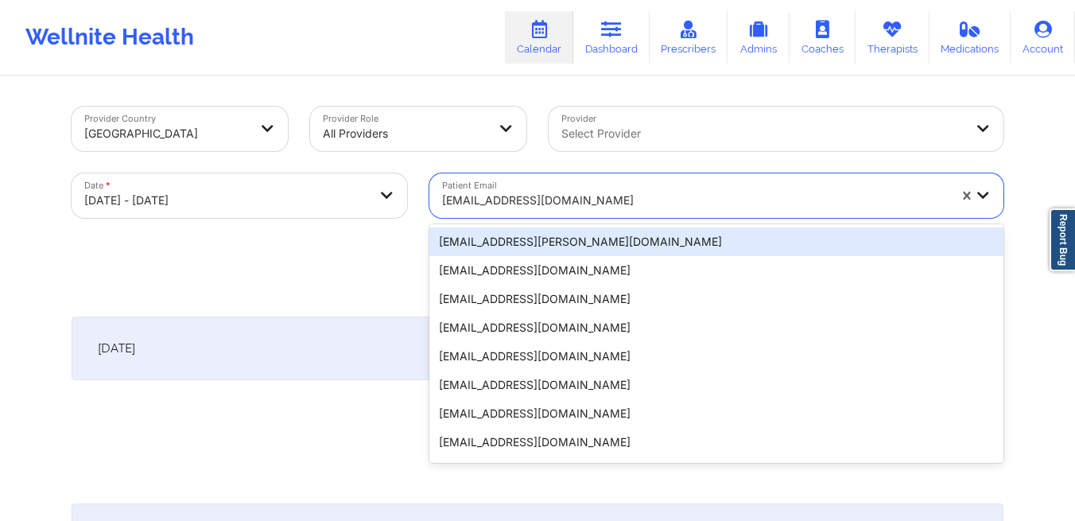
paste input "[EMAIL_ADDRESS][DOMAIN_NAME]"
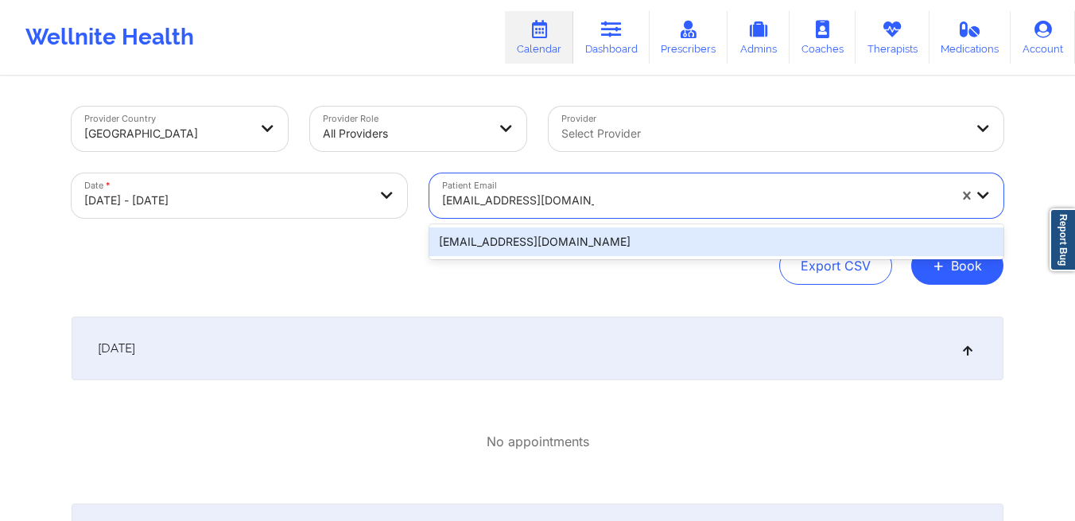
type input "[EMAIL_ADDRESS][DOMAIN_NAME]"
select select "2025-9"
select select "2025-10"
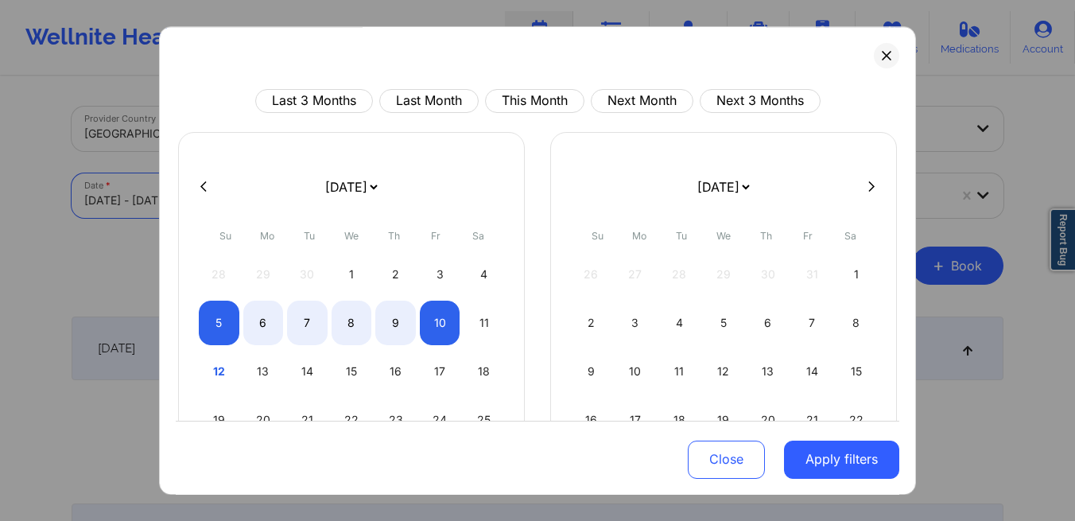
click at [380, 198] on select "[DATE] [DATE] [DATE] [DATE] [DATE] [DATE] [DATE] [DATE] [DATE] [DATE] [DATE] [D…" at bounding box center [351, 187] width 58 height 45
click at [431, 332] on div "10" at bounding box center [440, 323] width 41 height 45
select select "2025-9"
select select "2025-10"
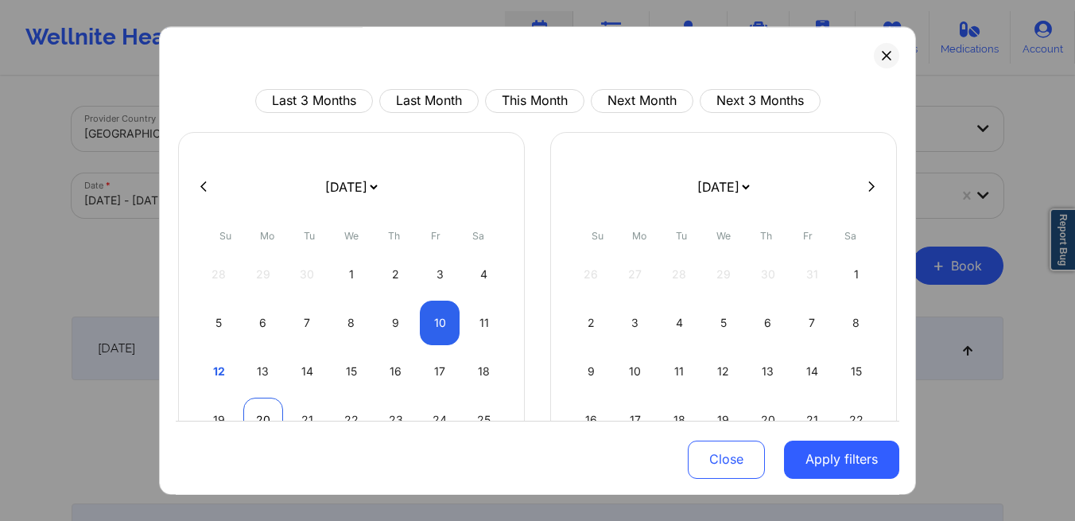
select select "2025-9"
select select "2025-10"
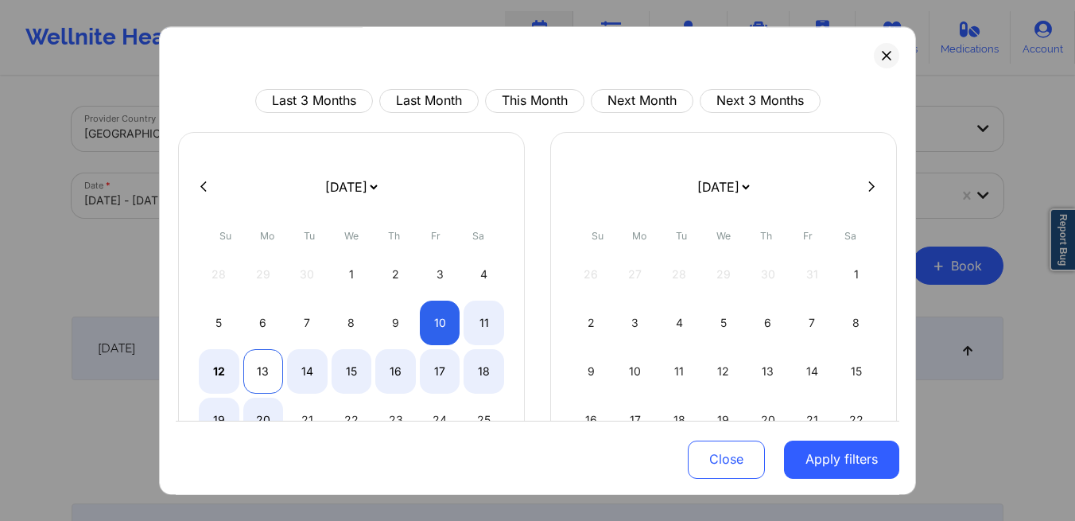
select select "2025-9"
select select "2025-10"
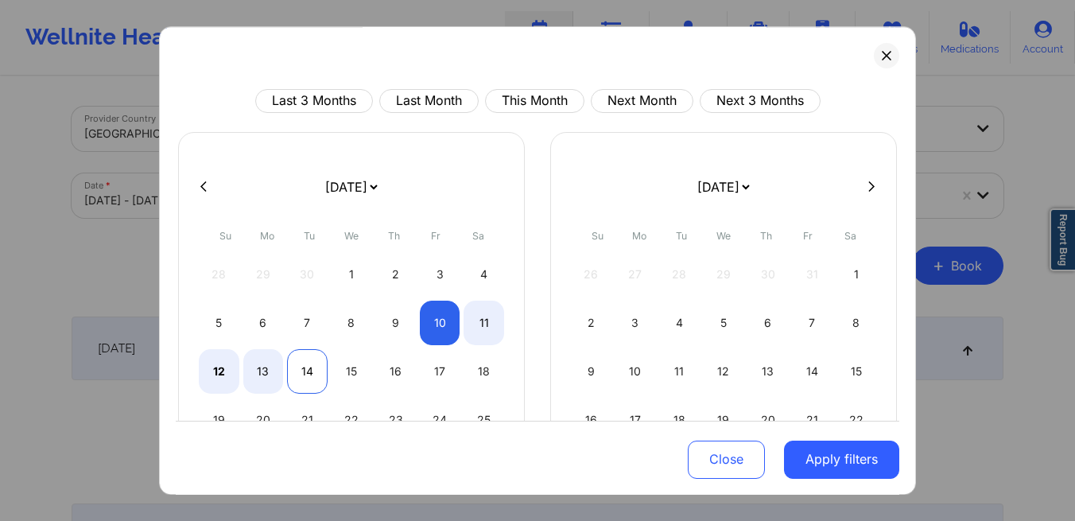
select select "2025-9"
select select "2025-10"
select select "2025-9"
select select "2025-10"
select select "2025-9"
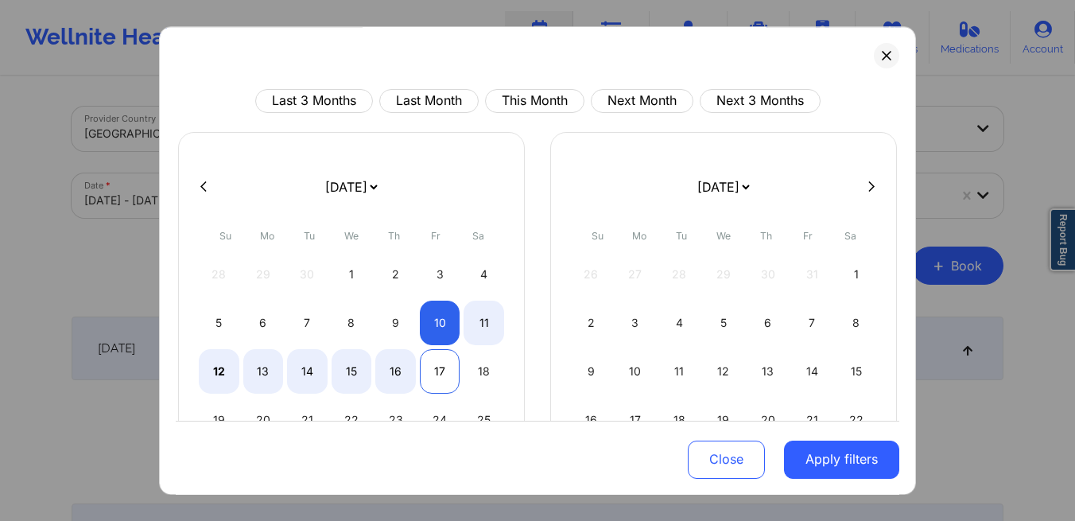
select select "2025-10"
click at [441, 376] on div "17" at bounding box center [440, 371] width 41 height 45
select select "2025-9"
select select "2025-10"
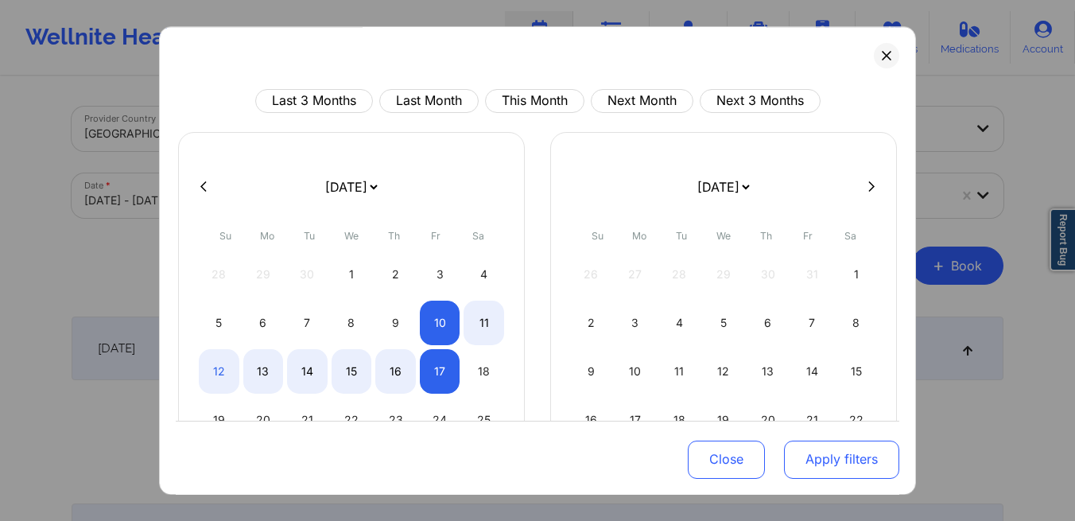
click at [874, 456] on button "Apply filters" at bounding box center [841, 459] width 115 height 38
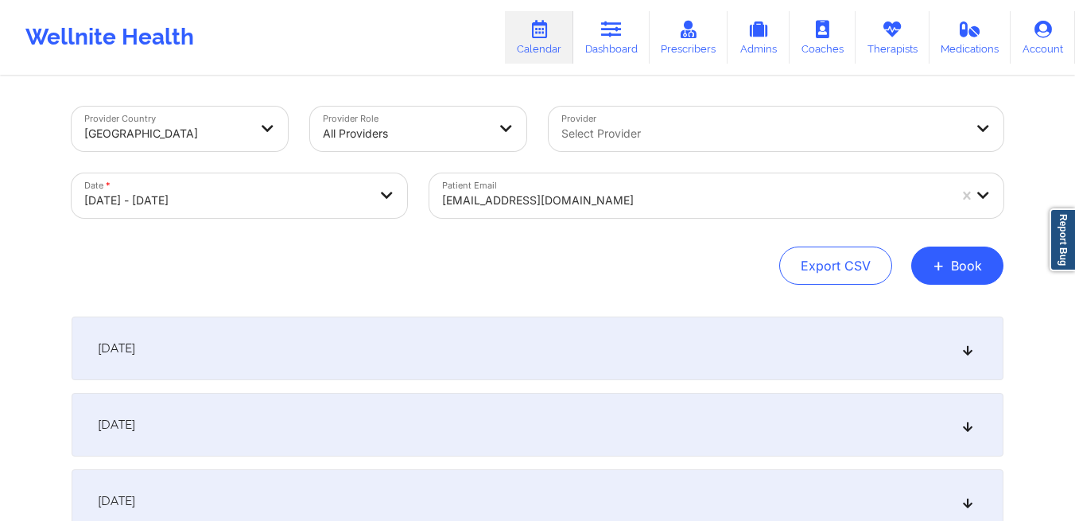
click at [611, 196] on div at bounding box center [695, 200] width 506 height 19
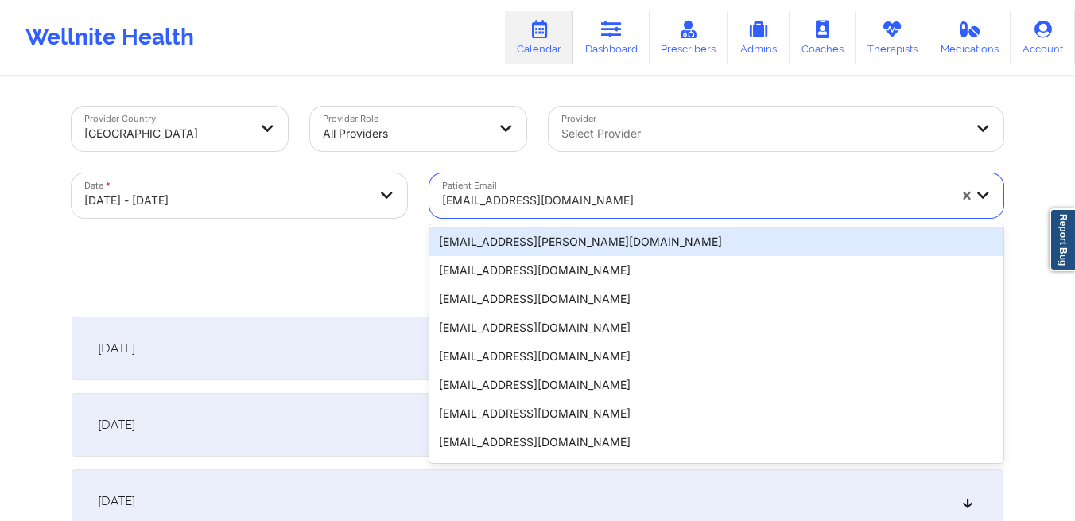
paste input "[EMAIL_ADDRESS][DOMAIN_NAME]"
type input "[EMAIL_ADDRESS][DOMAIN_NAME]"
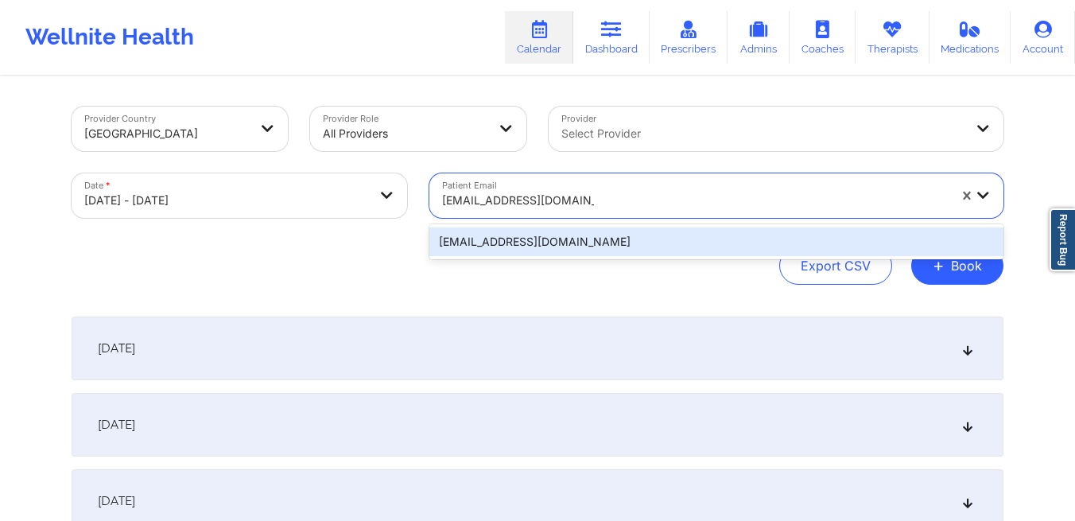
click at [514, 242] on div "[EMAIL_ADDRESS][DOMAIN_NAME]" at bounding box center [717, 241] width 574 height 29
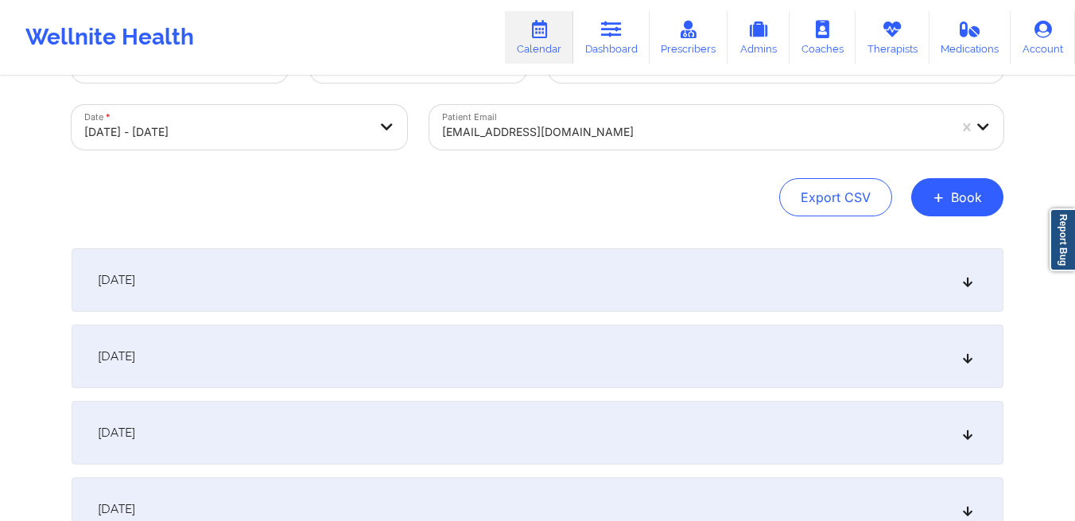
click at [396, 272] on div "[DATE]" at bounding box center [538, 280] width 932 height 64
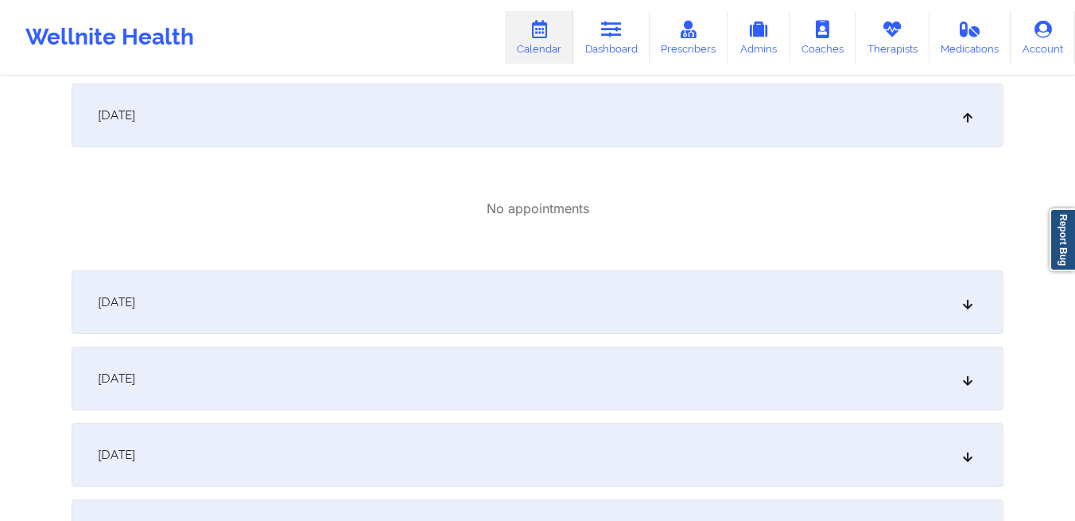
click at [379, 304] on div "[DATE]" at bounding box center [538, 302] width 932 height 64
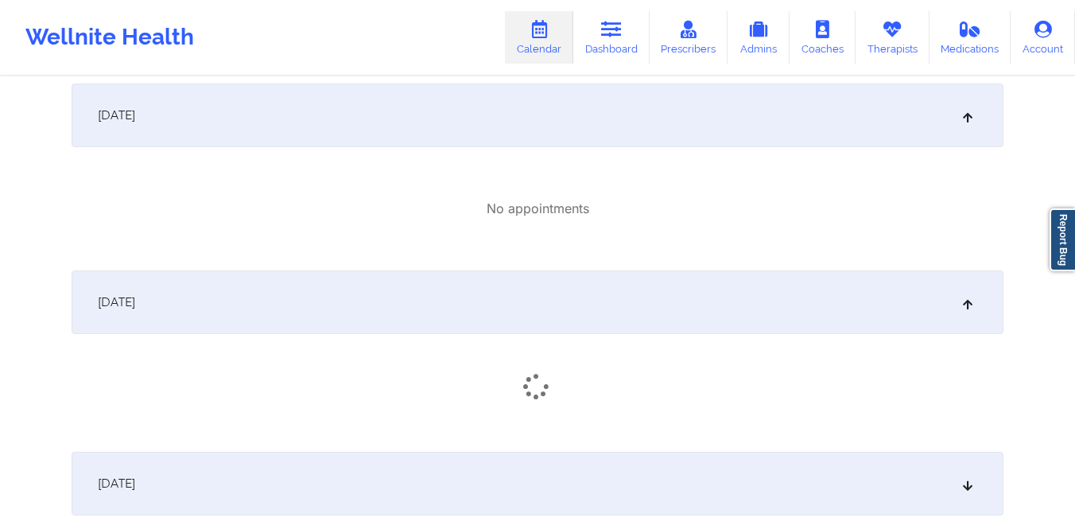
scroll to position [373, 0]
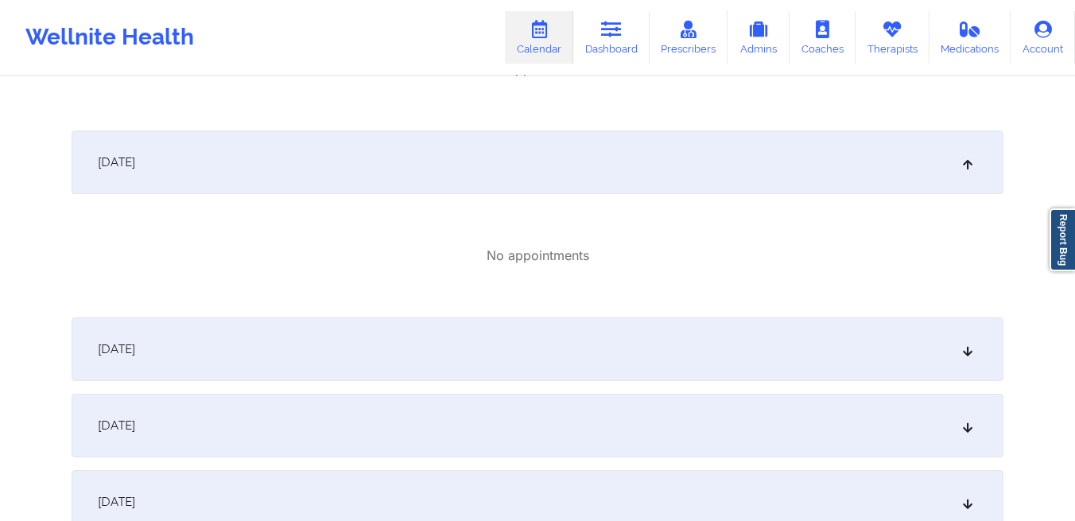
click at [352, 332] on div "[DATE]" at bounding box center [538, 349] width 932 height 64
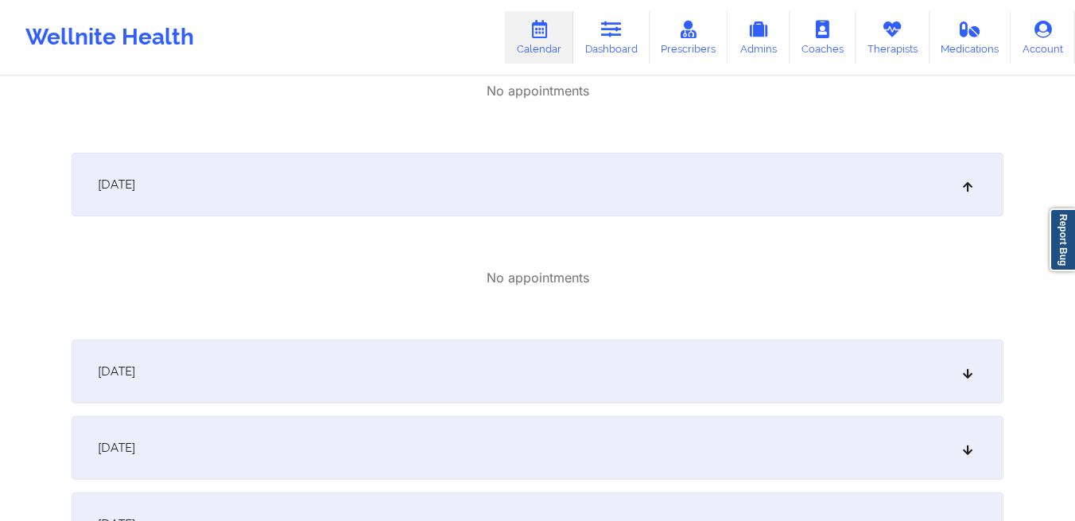
click at [341, 373] on div "[DATE]" at bounding box center [538, 372] width 932 height 64
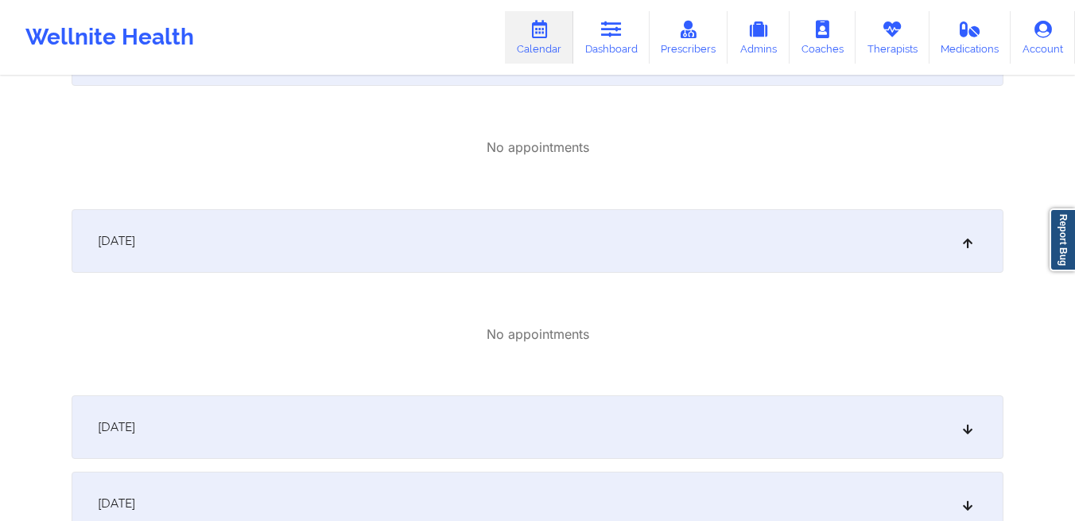
click at [336, 416] on div "[DATE]" at bounding box center [538, 427] width 932 height 64
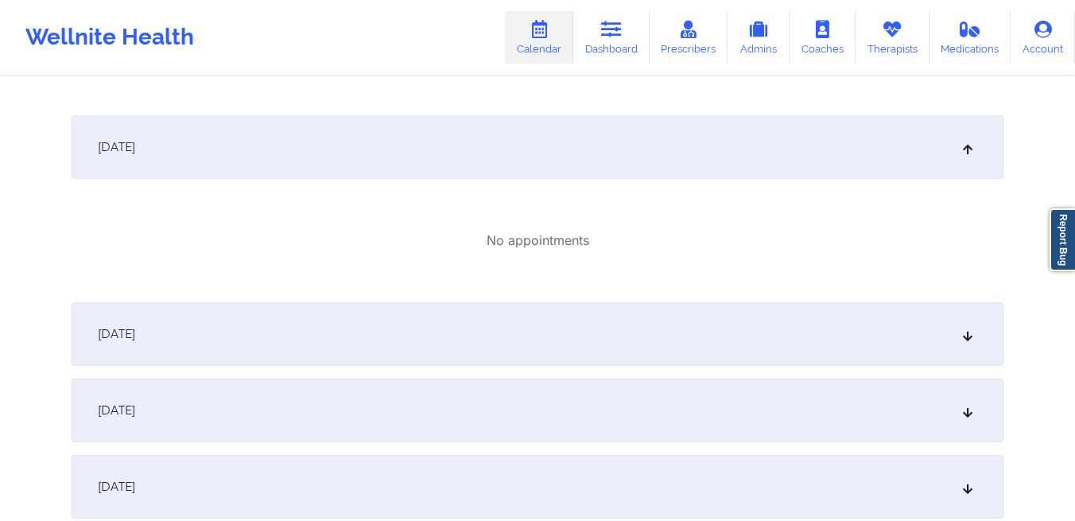
scroll to position [1005, 0]
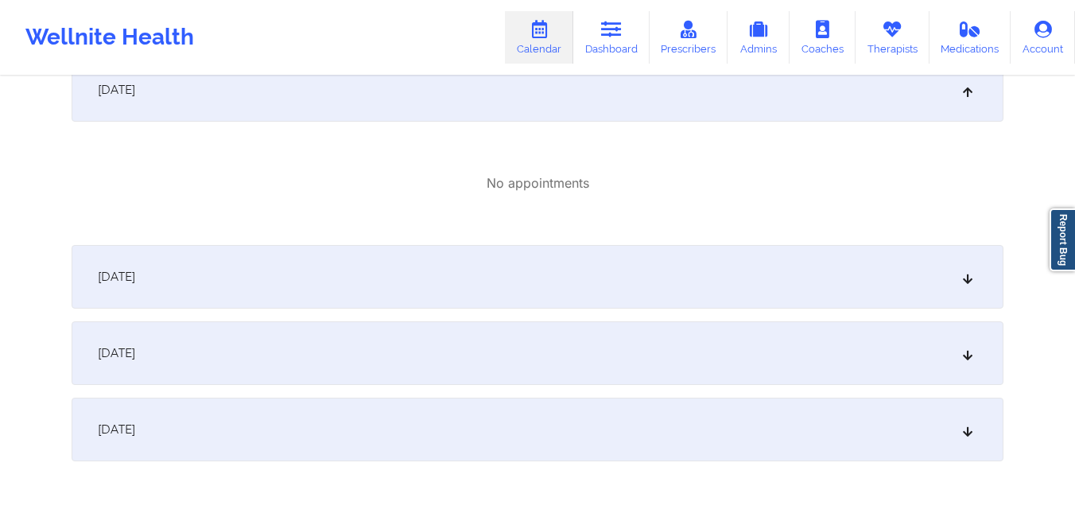
click at [338, 430] on div "[DATE]" at bounding box center [538, 430] width 932 height 64
click at [231, 439] on div "[DATE]" at bounding box center [538, 430] width 932 height 64
click at [231, 431] on div "[DATE]" at bounding box center [538, 430] width 932 height 64
click at [135, 269] on span "[DATE]" at bounding box center [116, 277] width 37 height 16
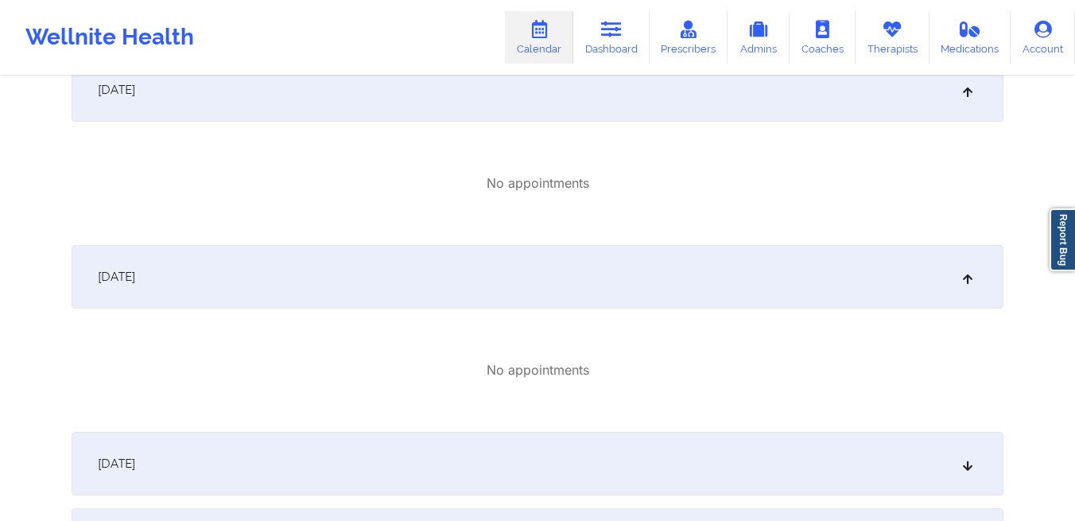
scroll to position [1056, 0]
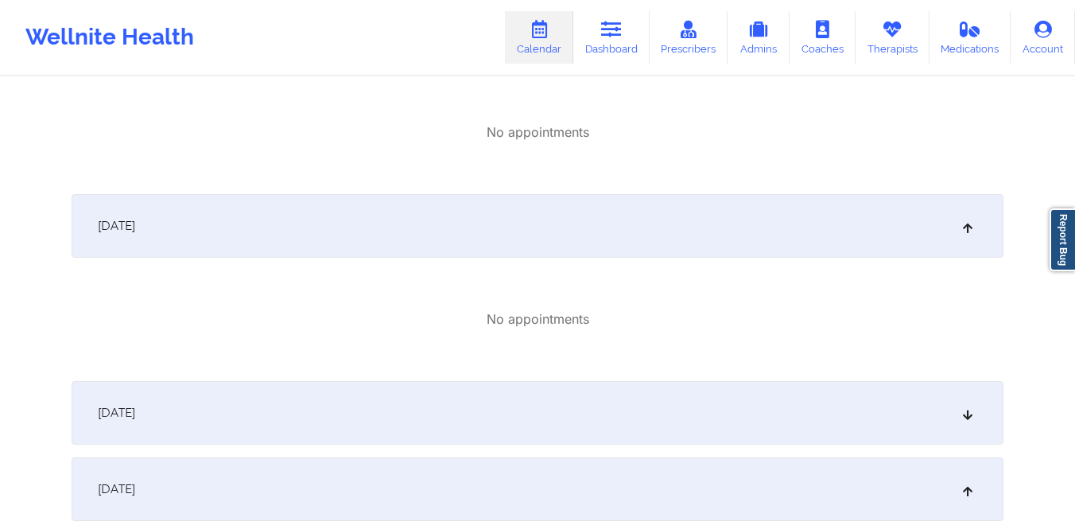
click at [224, 390] on div "[DATE]" at bounding box center [538, 413] width 932 height 64
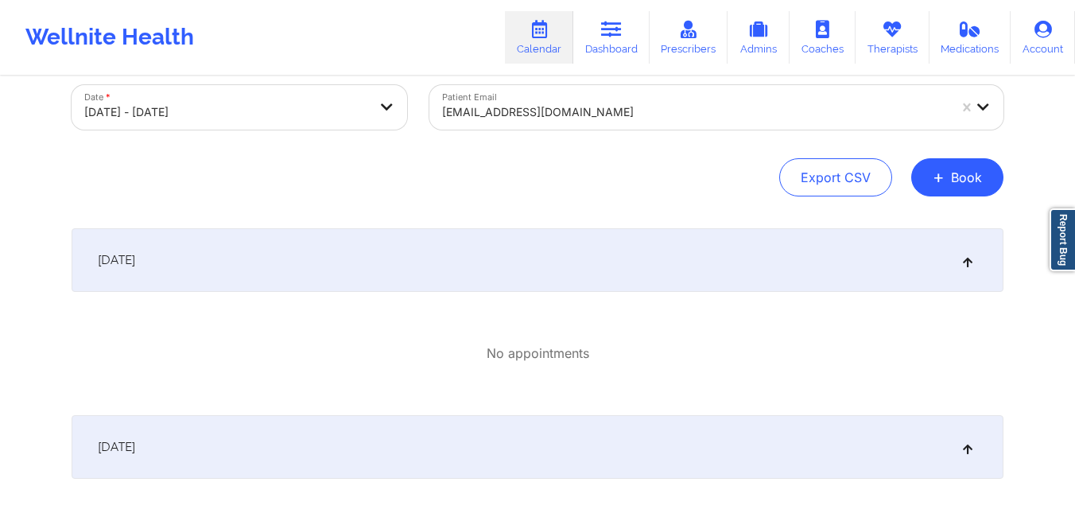
scroll to position [0, 0]
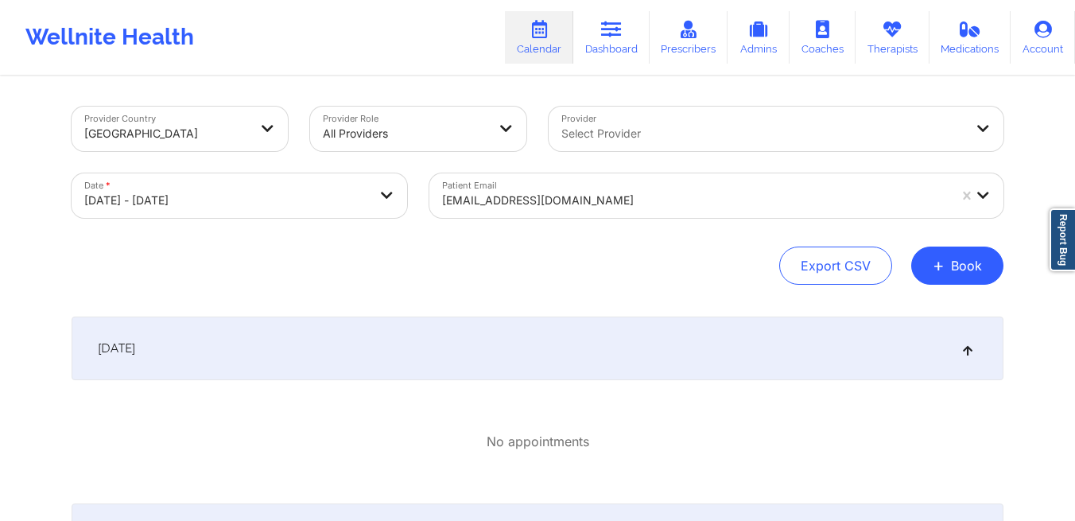
click at [579, 194] on div at bounding box center [695, 200] width 506 height 19
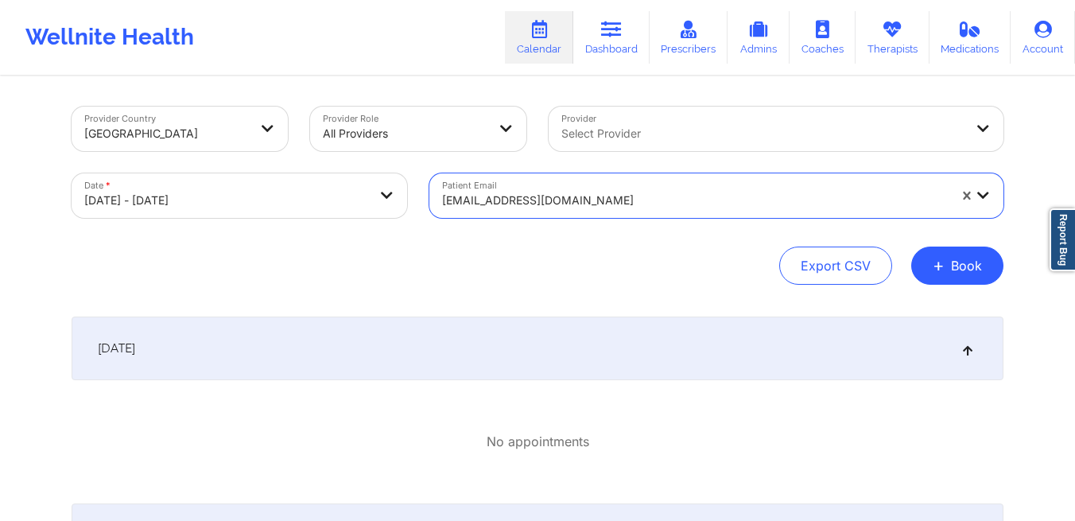
paste input "[EMAIL_ADDRESS][DOMAIN_NAME]"
type input "[EMAIL_ADDRESS][DOMAIN_NAME]"
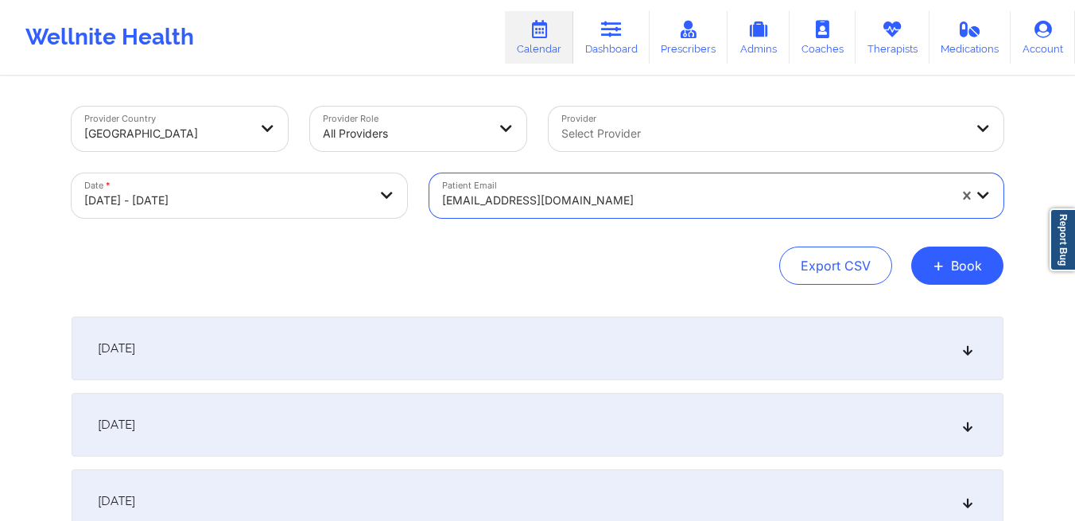
select select "2025-9"
select select "2025-10"
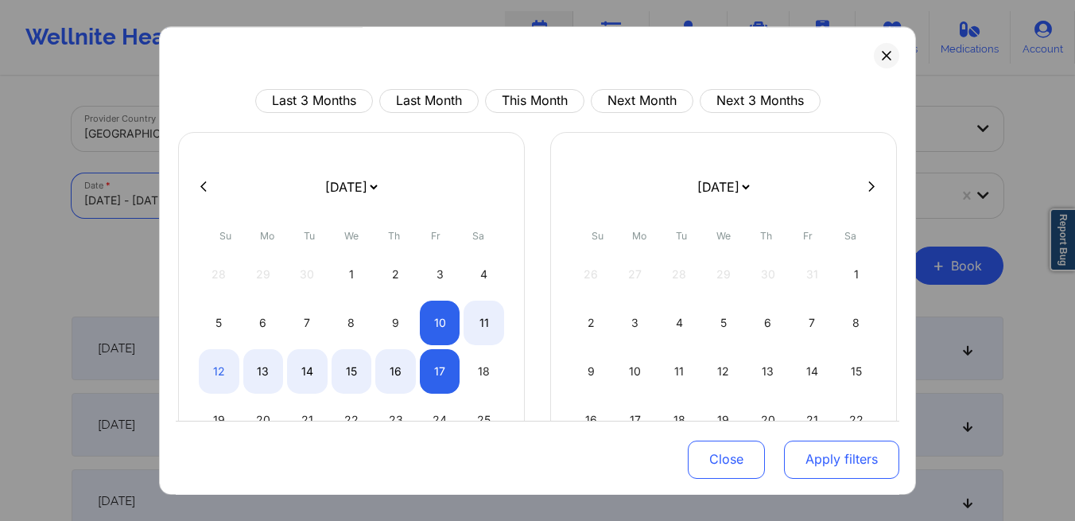
click at [826, 464] on button "Apply filters" at bounding box center [841, 459] width 115 height 38
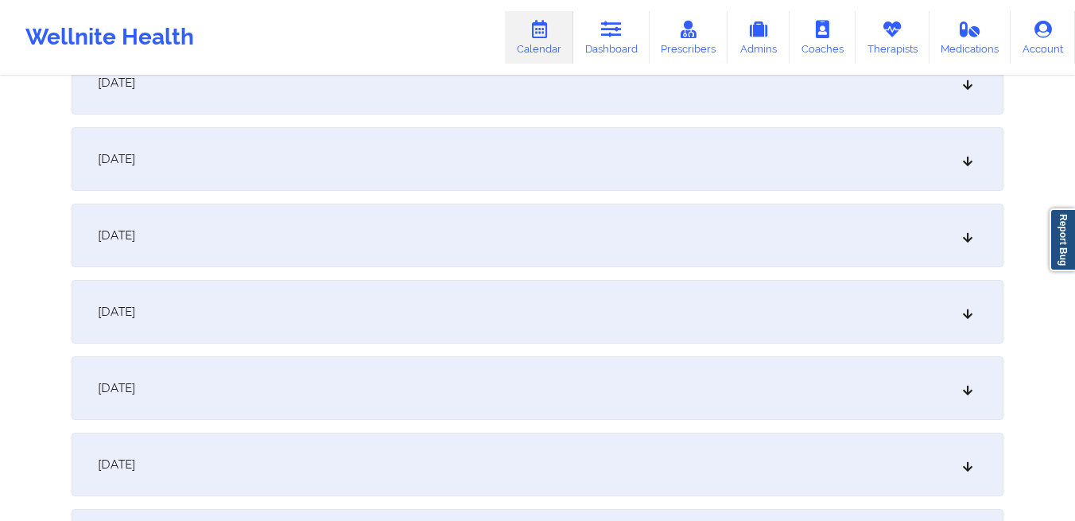
click at [679, 381] on div "[DATE]" at bounding box center [538, 388] width 932 height 64
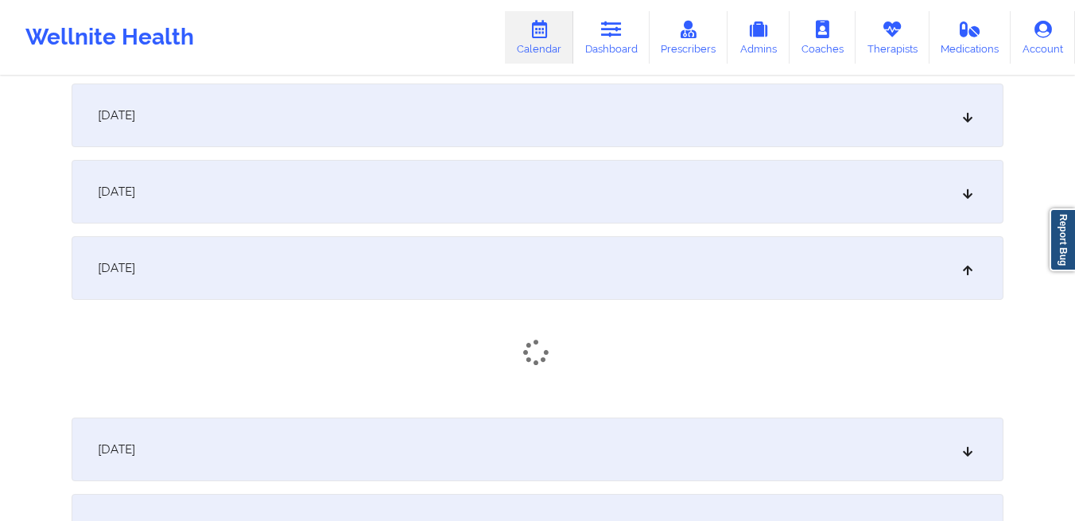
scroll to position [387, 0]
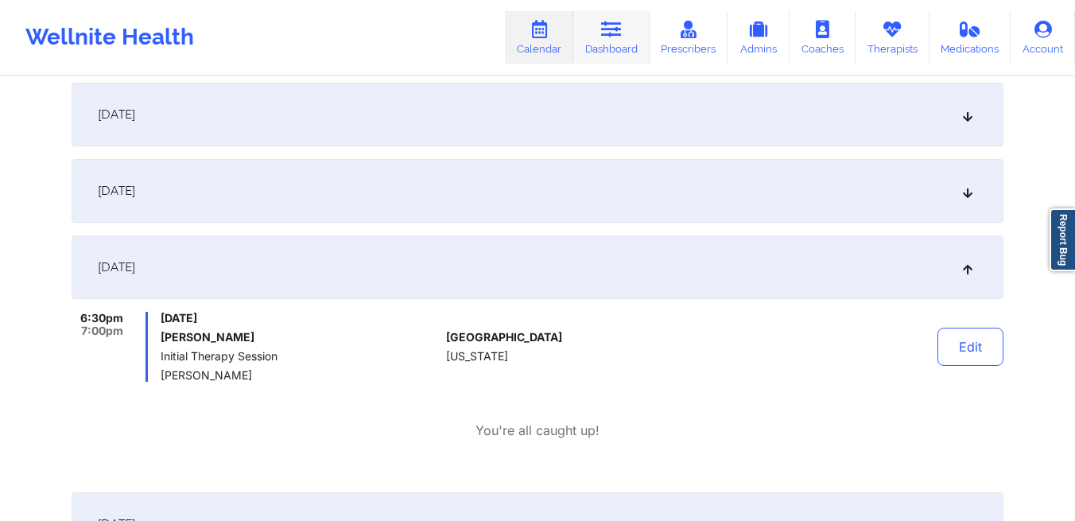
click at [605, 53] on link "Dashboard" at bounding box center [612, 37] width 76 height 52
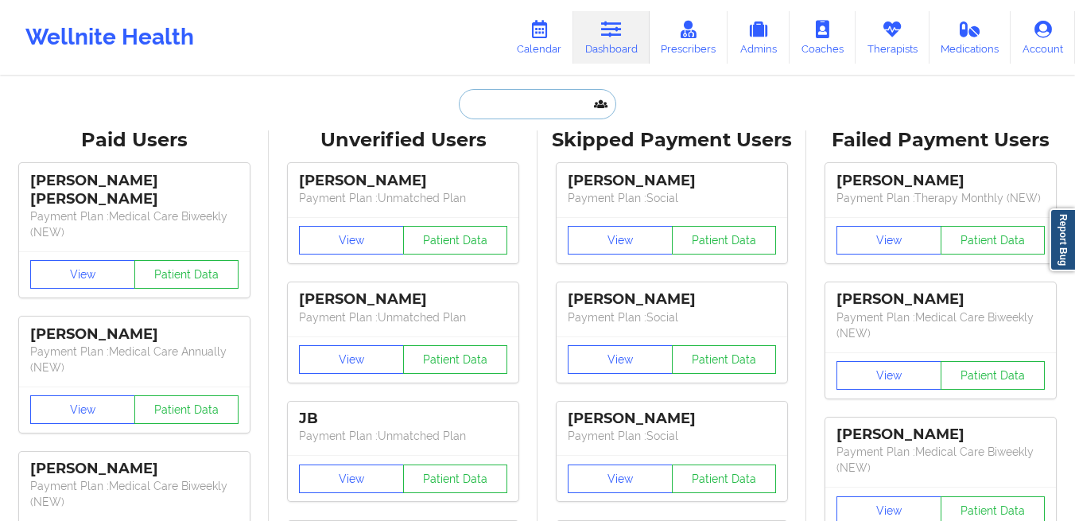
click at [513, 107] on input "text" at bounding box center [537, 104] width 157 height 30
paste input "[EMAIL_ADDRESS][DOMAIN_NAME]"
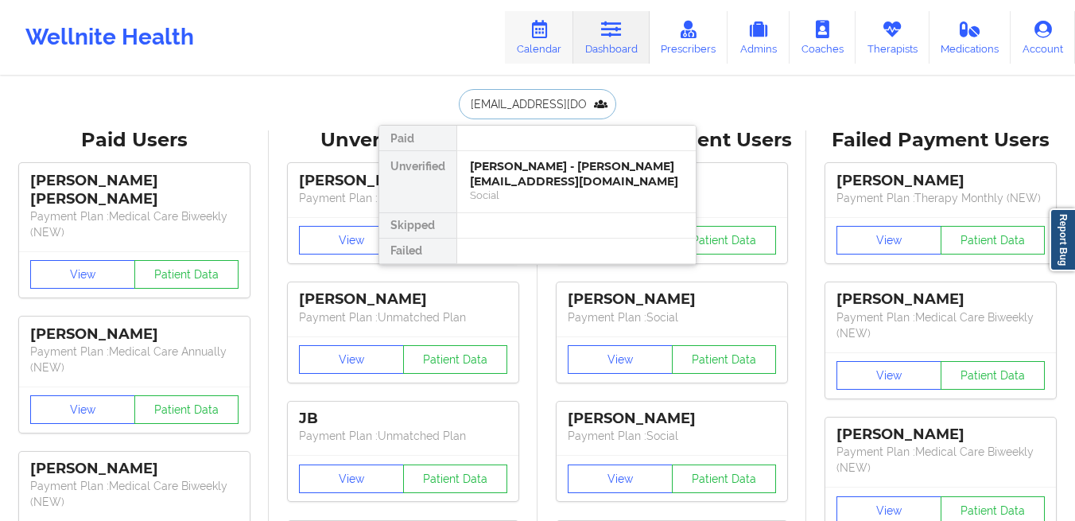
type input "[EMAIL_ADDRESS][DOMAIN_NAME]"
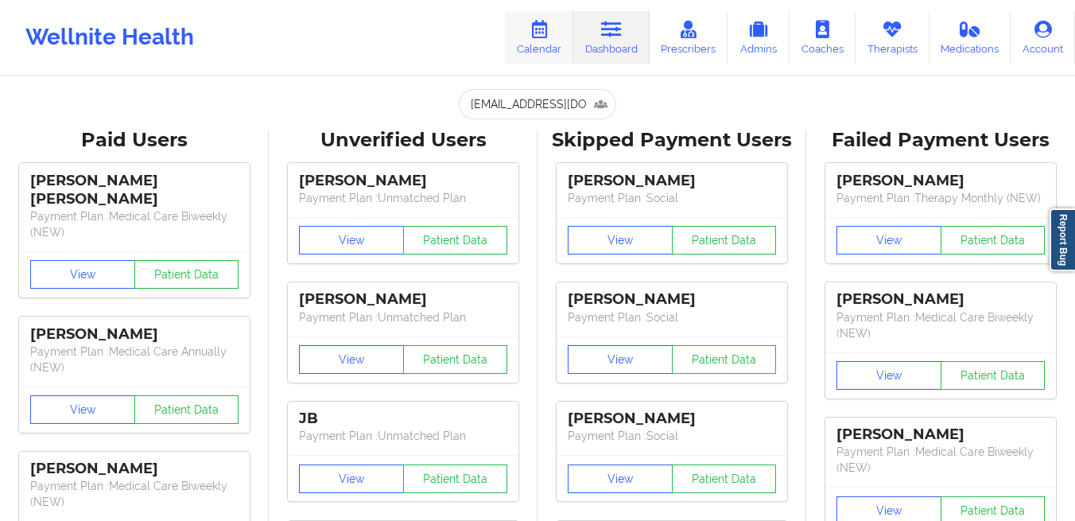
click at [530, 42] on link "Calendar" at bounding box center [539, 37] width 68 height 52
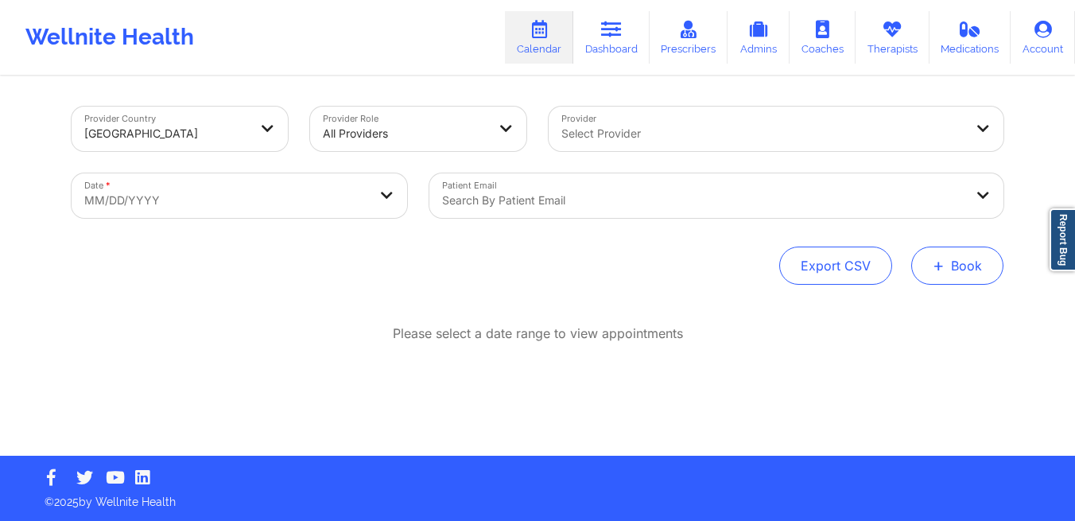
click at [983, 270] on button "+ Book" at bounding box center [958, 266] width 92 height 38
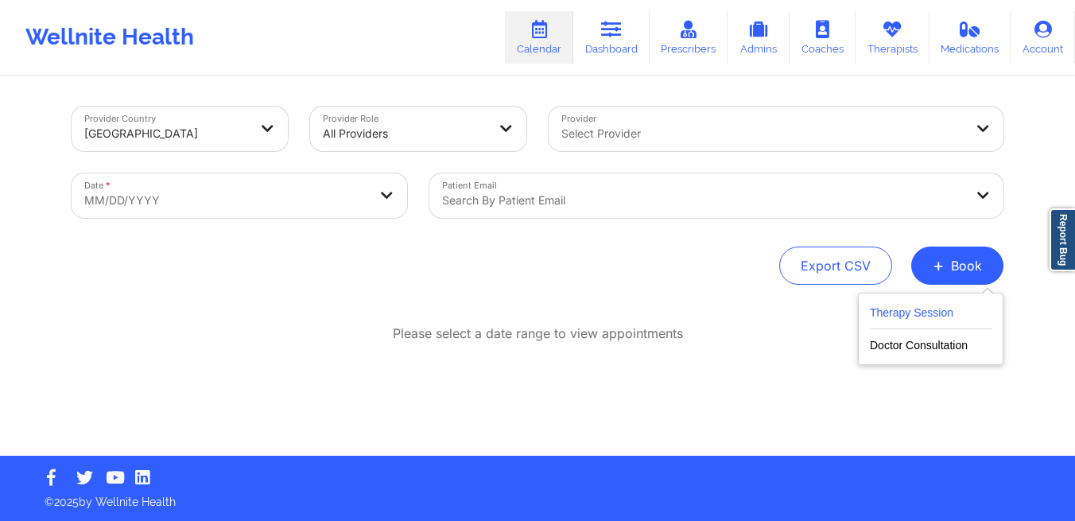
click at [939, 309] on button "Therapy Session" at bounding box center [931, 316] width 122 height 26
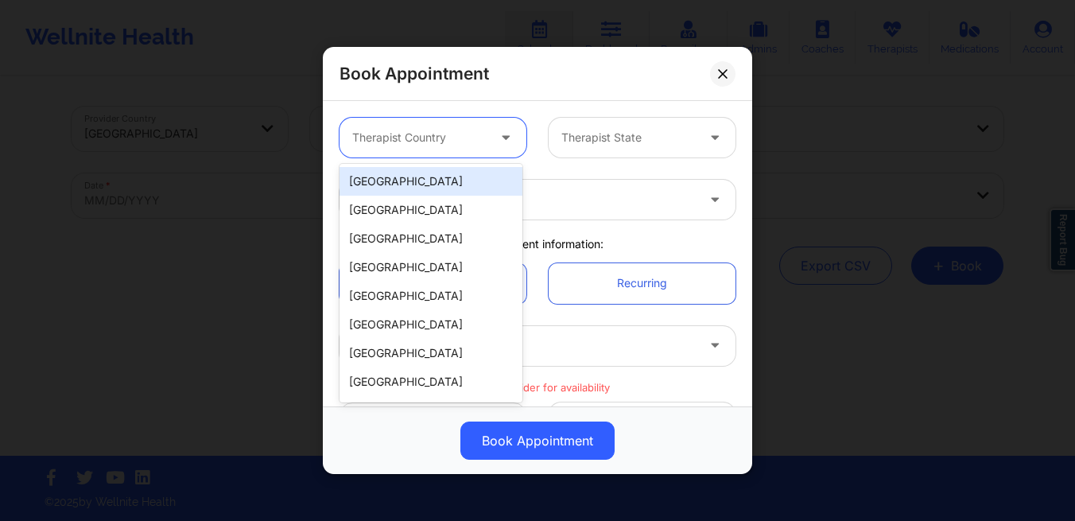
click at [402, 151] on div "Therapist Country" at bounding box center [414, 138] width 149 height 40
click at [401, 181] on div "[GEOGRAPHIC_DATA]" at bounding box center [431, 181] width 183 height 29
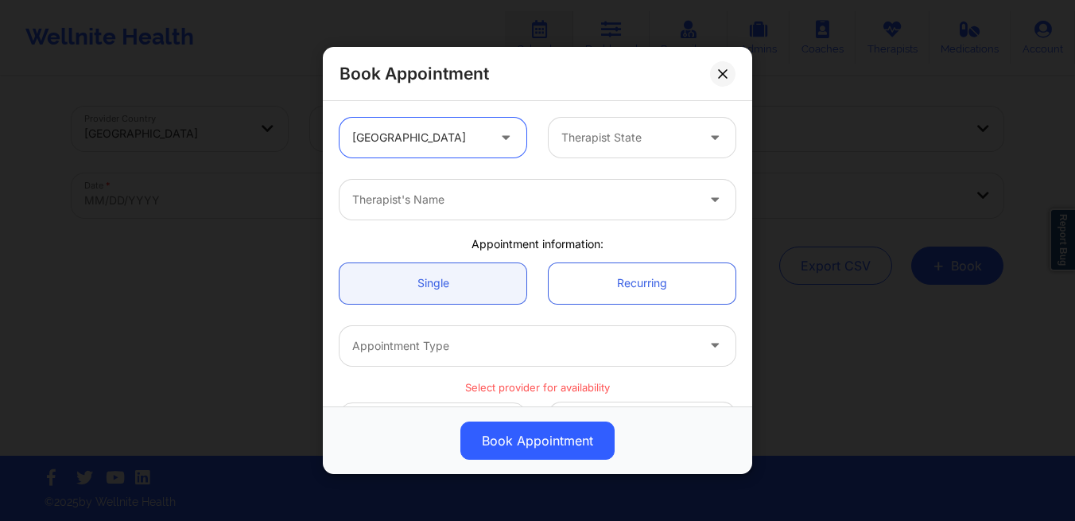
click at [604, 139] on div at bounding box center [629, 137] width 134 height 19
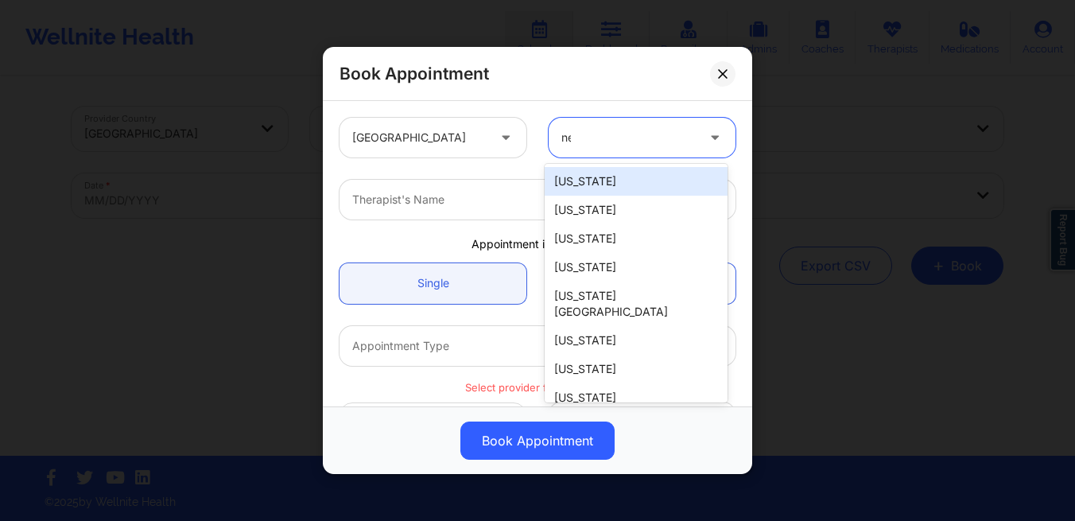
type input "new"
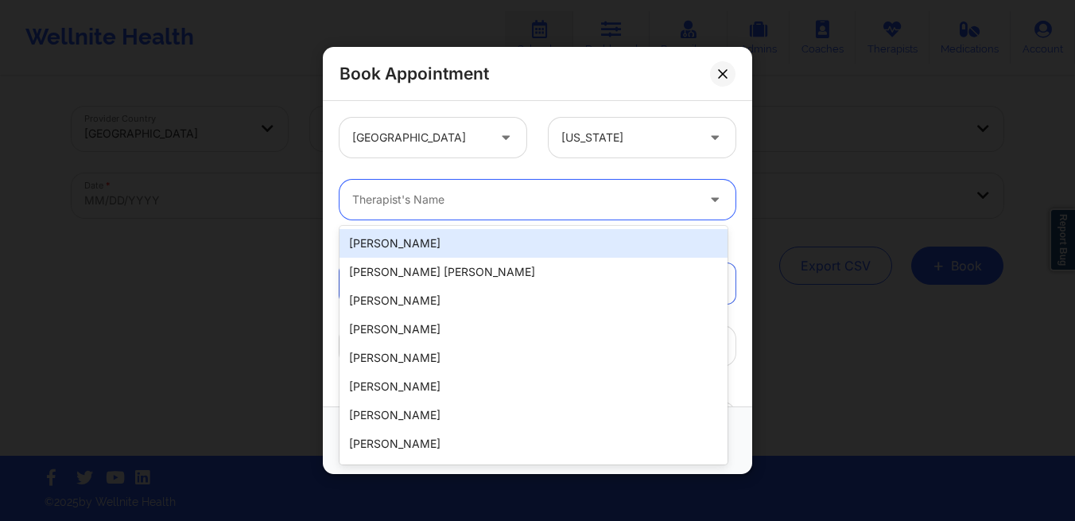
click at [476, 194] on div at bounding box center [524, 199] width 344 height 19
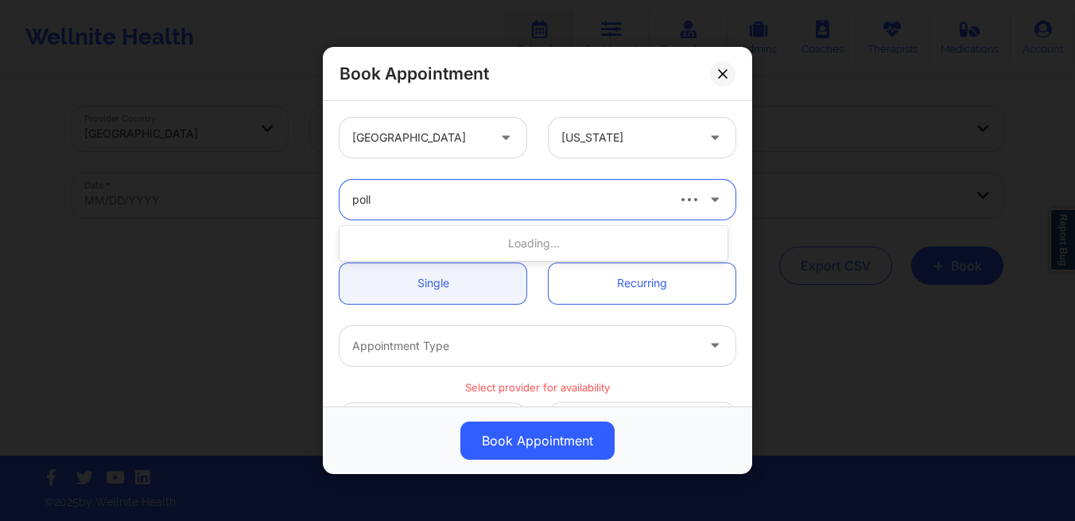
type input "polli"
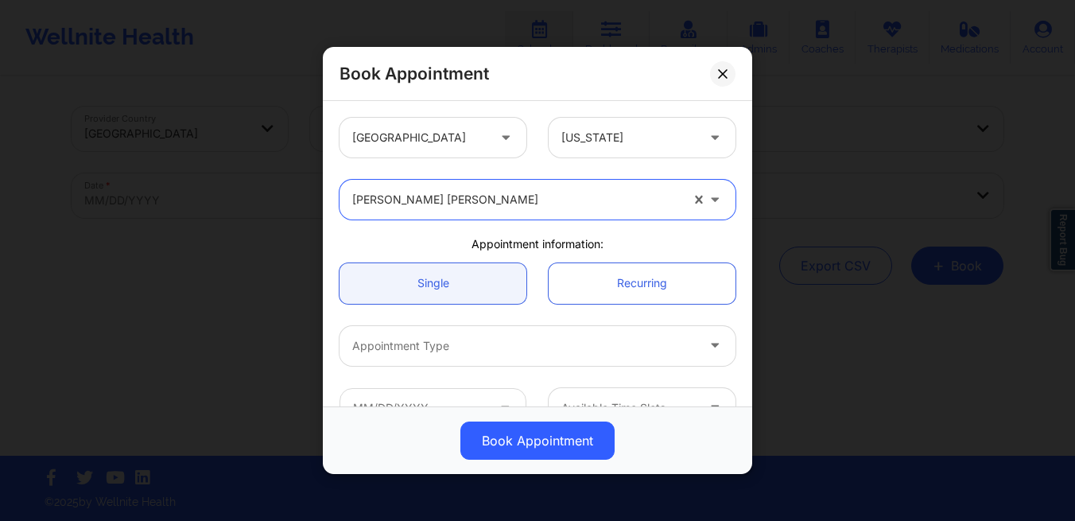
click at [480, 346] on div at bounding box center [524, 345] width 344 height 19
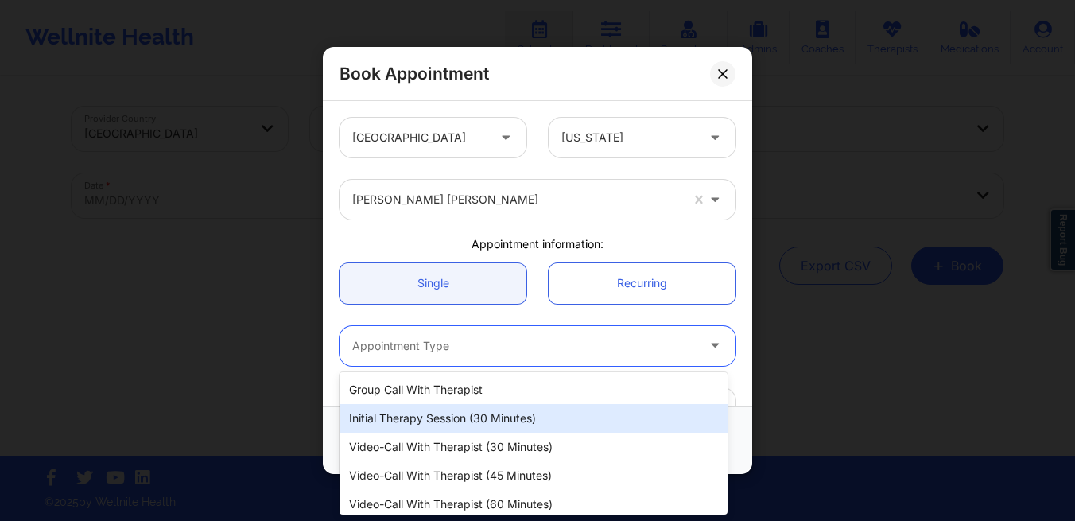
click at [461, 406] on div "Initial Therapy Session (30 minutes)" at bounding box center [534, 418] width 388 height 29
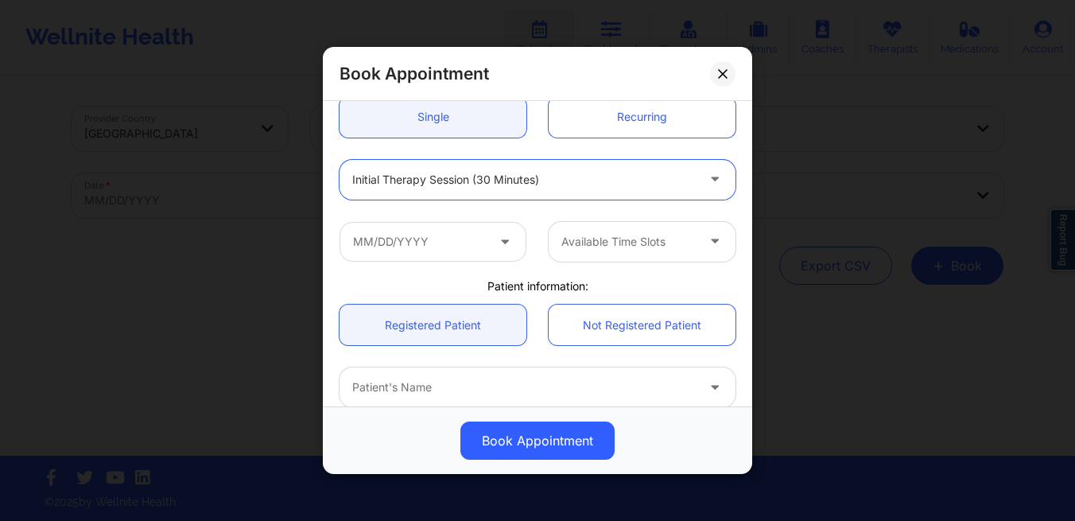
scroll to position [168, 0]
click at [412, 246] on input "text" at bounding box center [433, 240] width 187 height 40
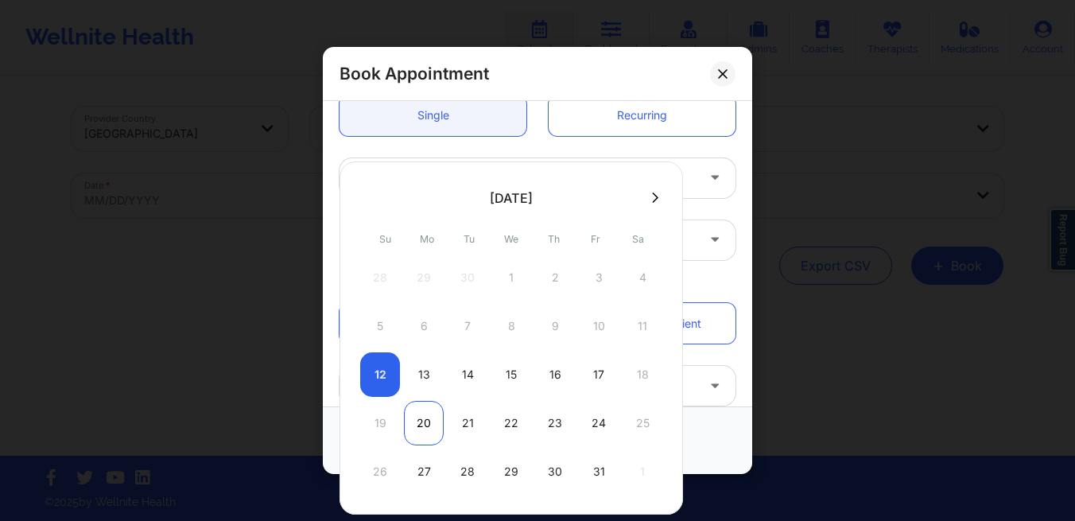
click at [432, 426] on div "20" at bounding box center [424, 423] width 40 height 45
type input "[DATE]"
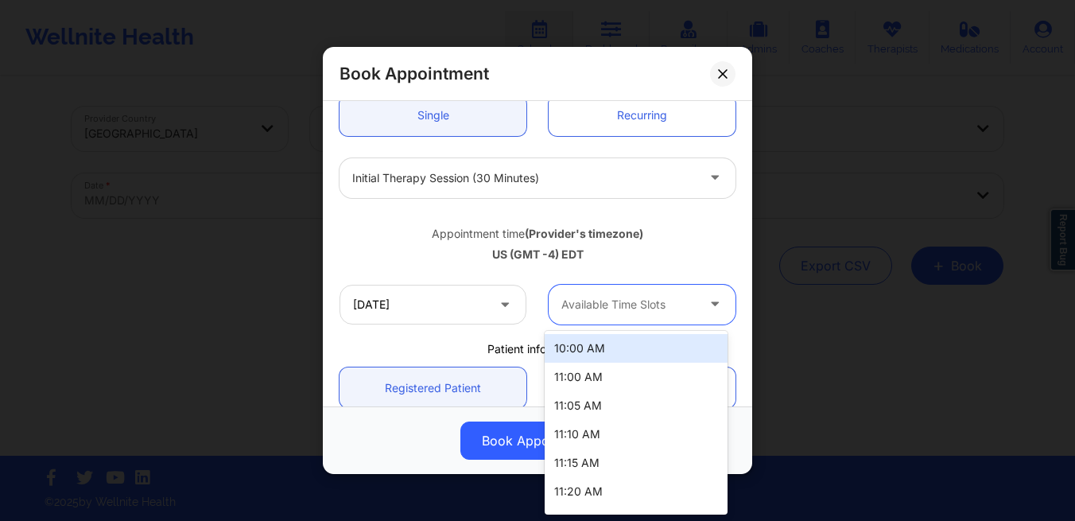
click at [612, 309] on div at bounding box center [629, 304] width 134 height 19
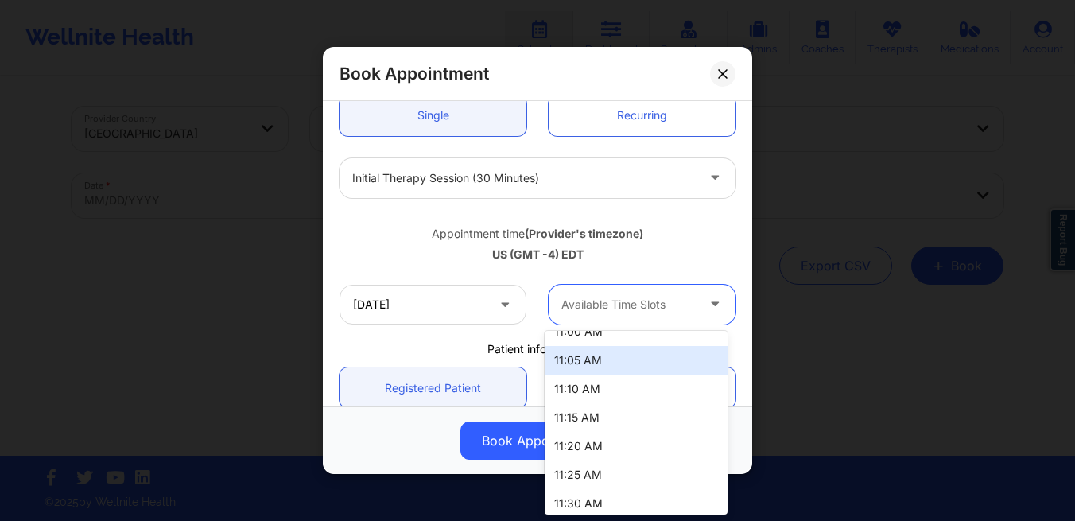
scroll to position [44, 0]
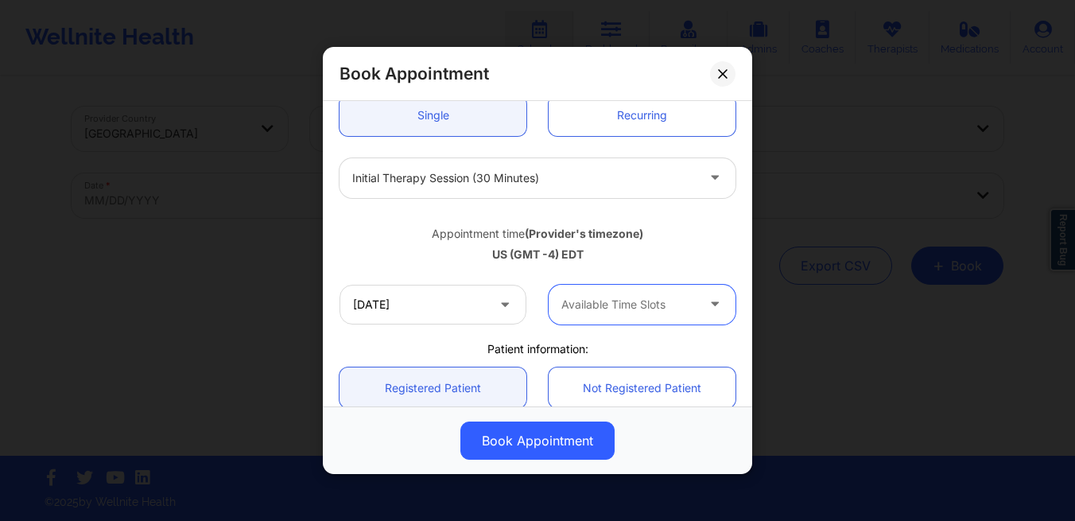
click at [585, 316] on div "Available Time Slots" at bounding box center [623, 305] width 149 height 40
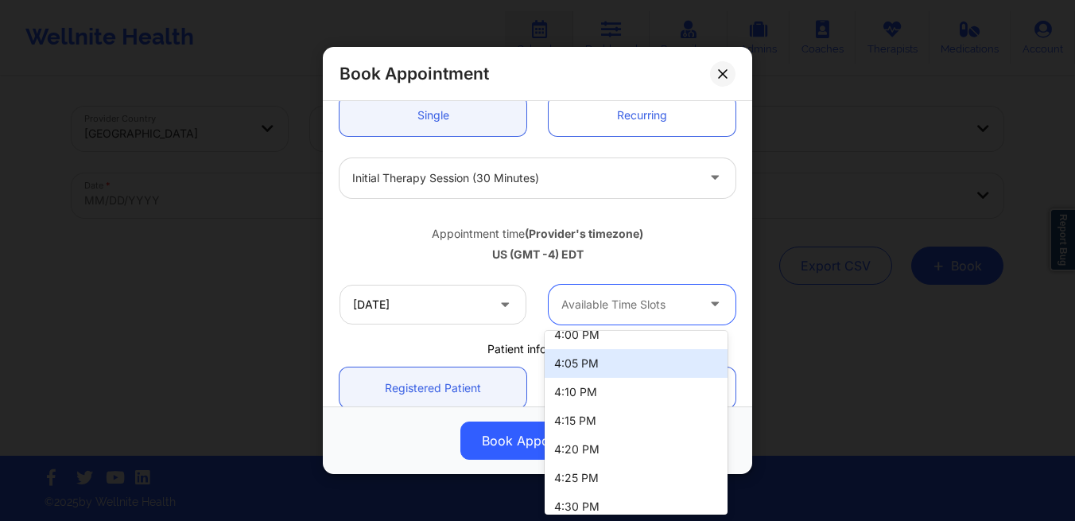
scroll to position [939, 0]
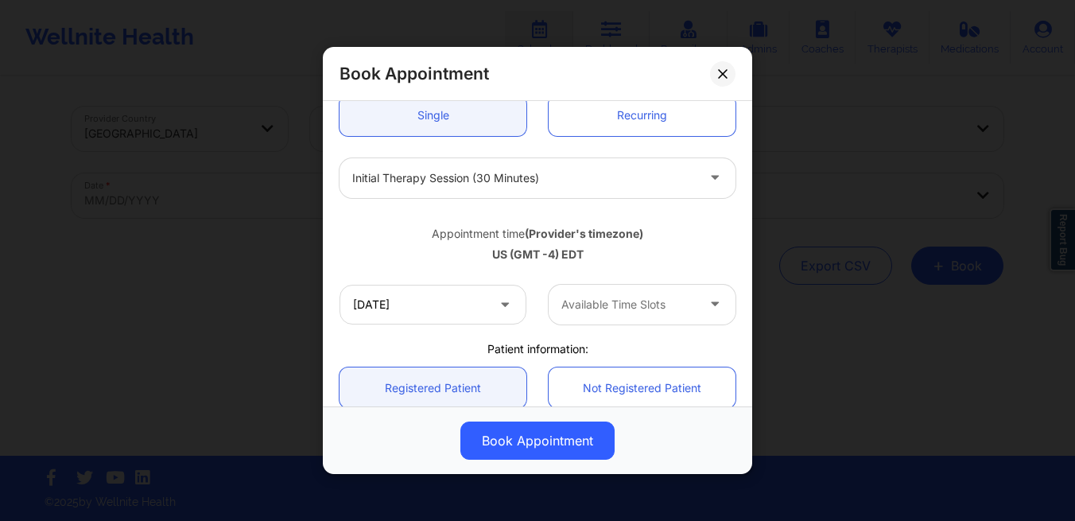
click at [879, 348] on div "Book Appointment [GEOGRAPHIC_DATA] [US_STATE] [PERSON_NAME] [PERSON_NAME] Appoi…" at bounding box center [537, 260] width 1075 height 521
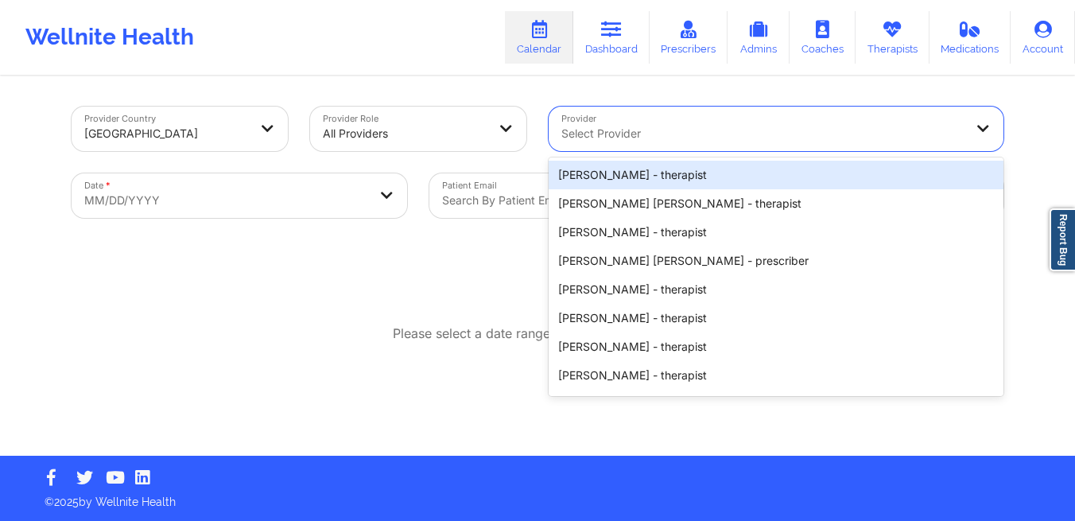
click at [658, 133] on div at bounding box center [763, 133] width 402 height 19
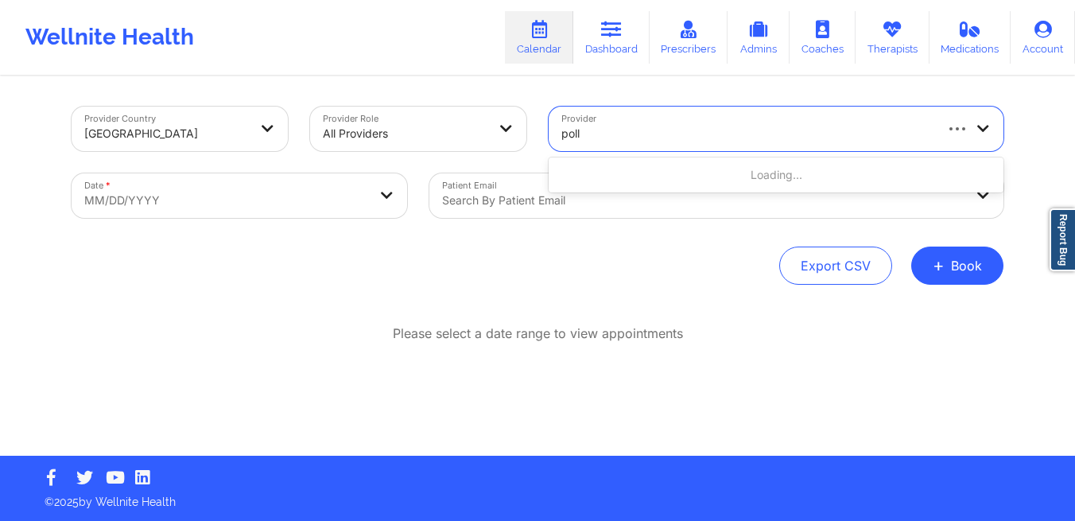
type input "polli"
select select "2025-8"
select select "2025-9"
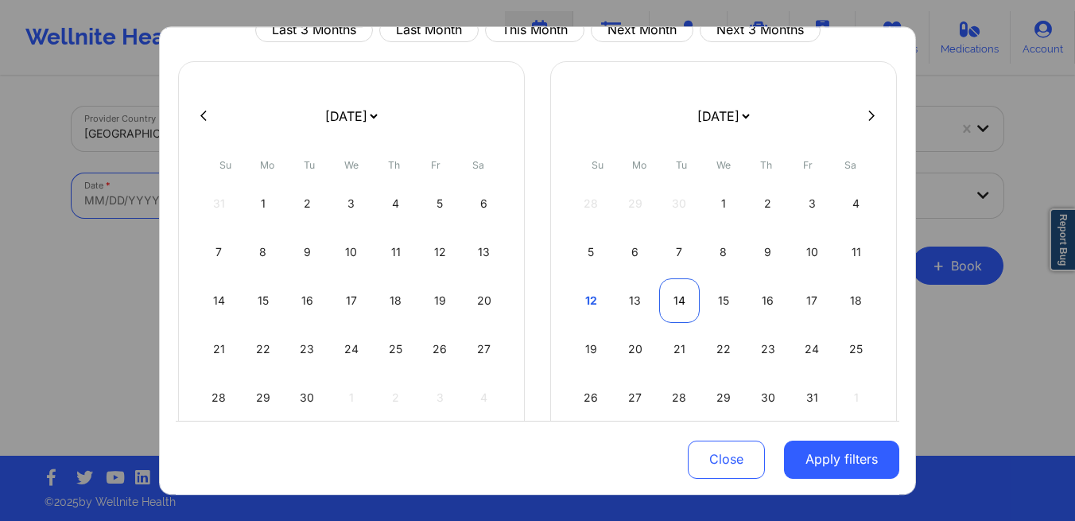
scroll to position [72, 0]
click at [710, 348] on div "22" at bounding box center [724, 348] width 41 height 45
select select "2025-9"
select select "2025-10"
select select "2025-9"
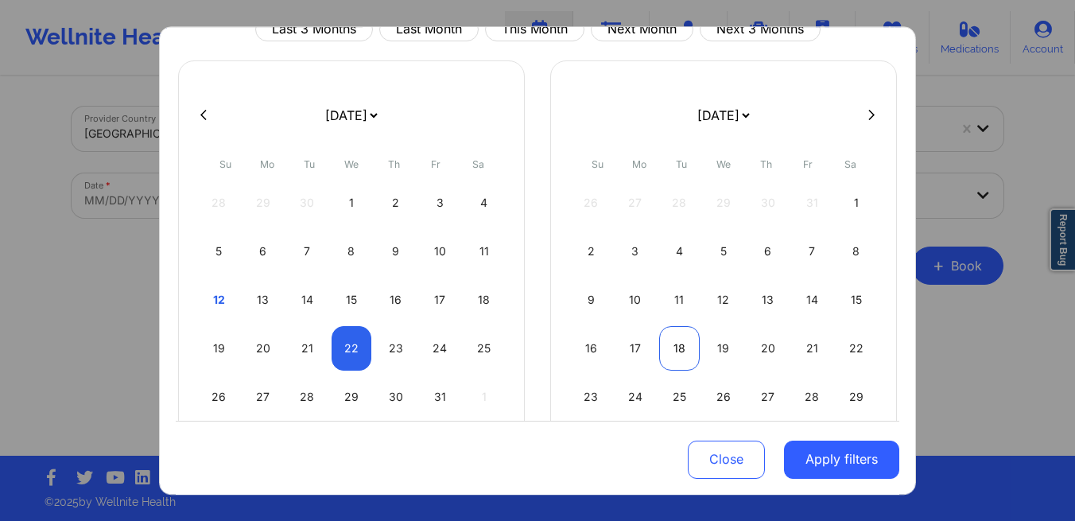
select select "2025-10"
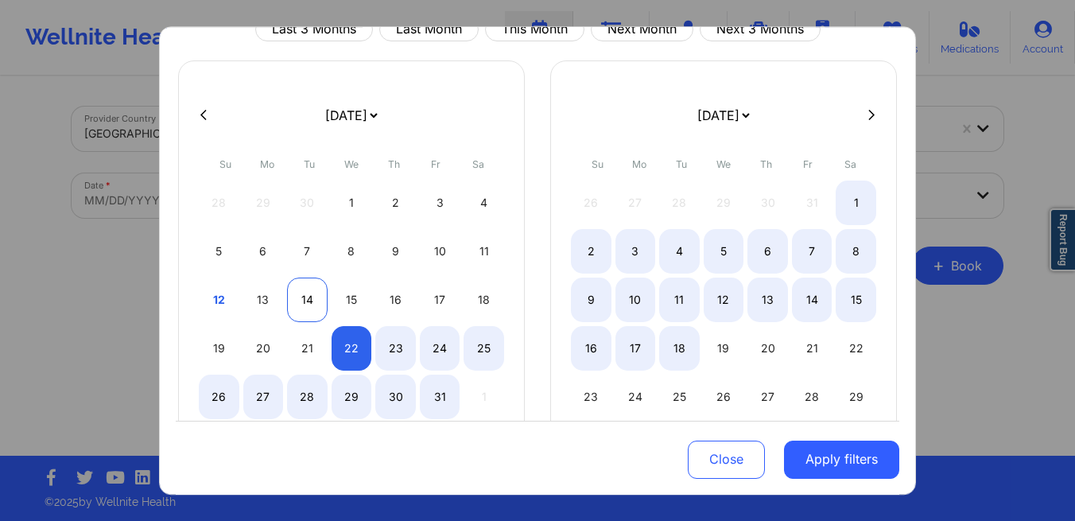
select select "2025-9"
select select "2025-10"
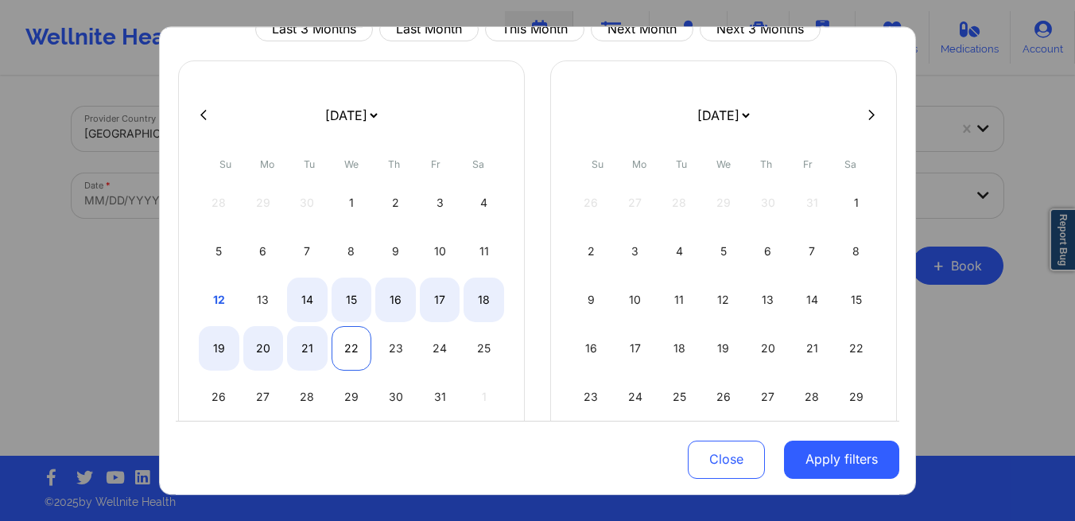
select select "2025-9"
select select "2025-10"
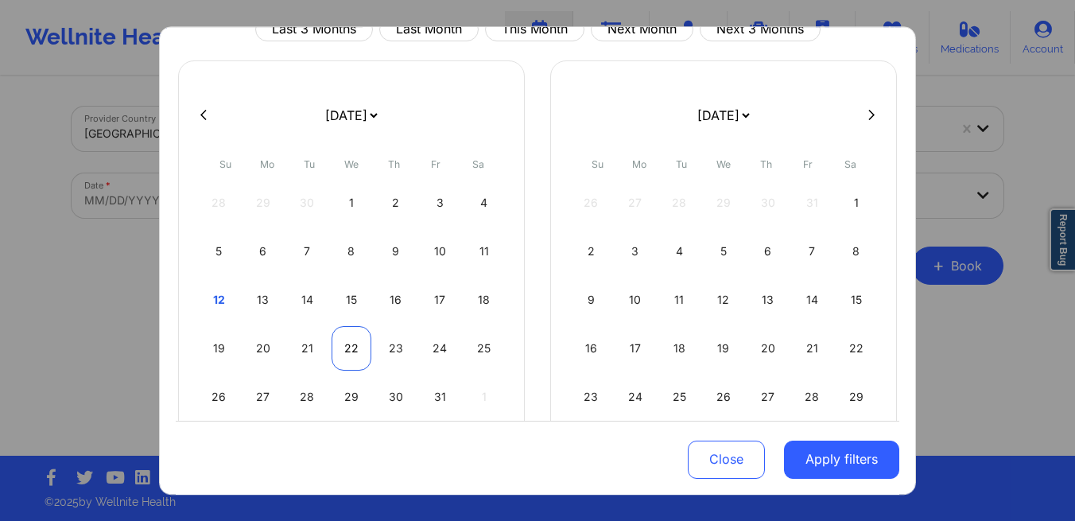
click at [355, 340] on div "22" at bounding box center [352, 348] width 41 height 45
select select "2025-9"
select select "2025-10"
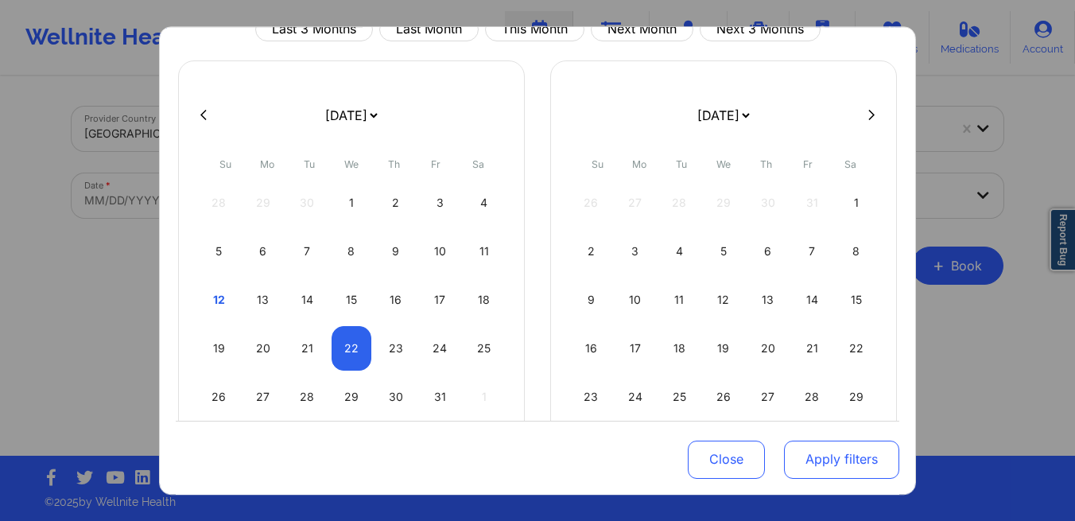
click at [815, 464] on button "Apply filters" at bounding box center [841, 459] width 115 height 38
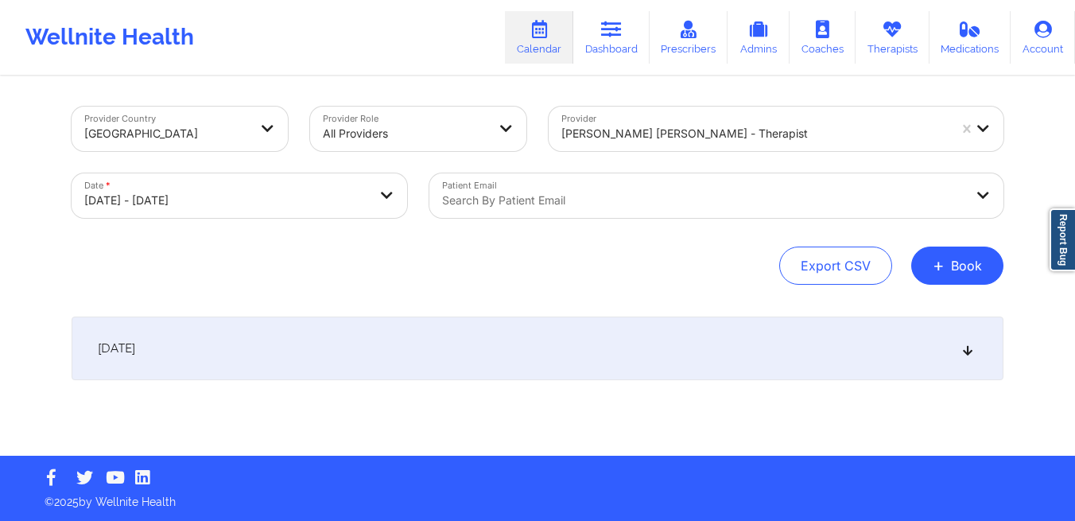
click at [363, 340] on div "[DATE]" at bounding box center [538, 349] width 932 height 64
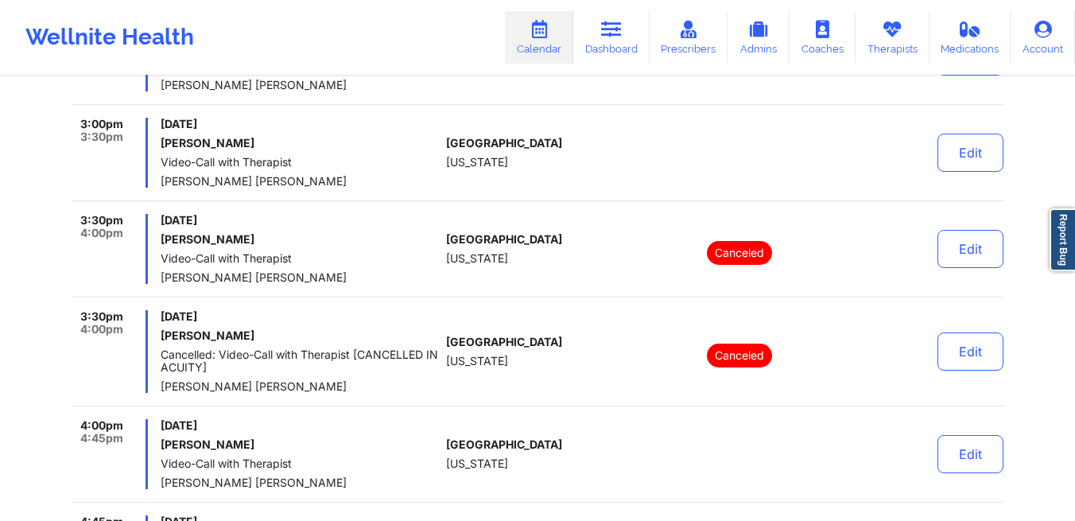
scroll to position [1049, 0]
